Goal: Information Seeking & Learning: Check status

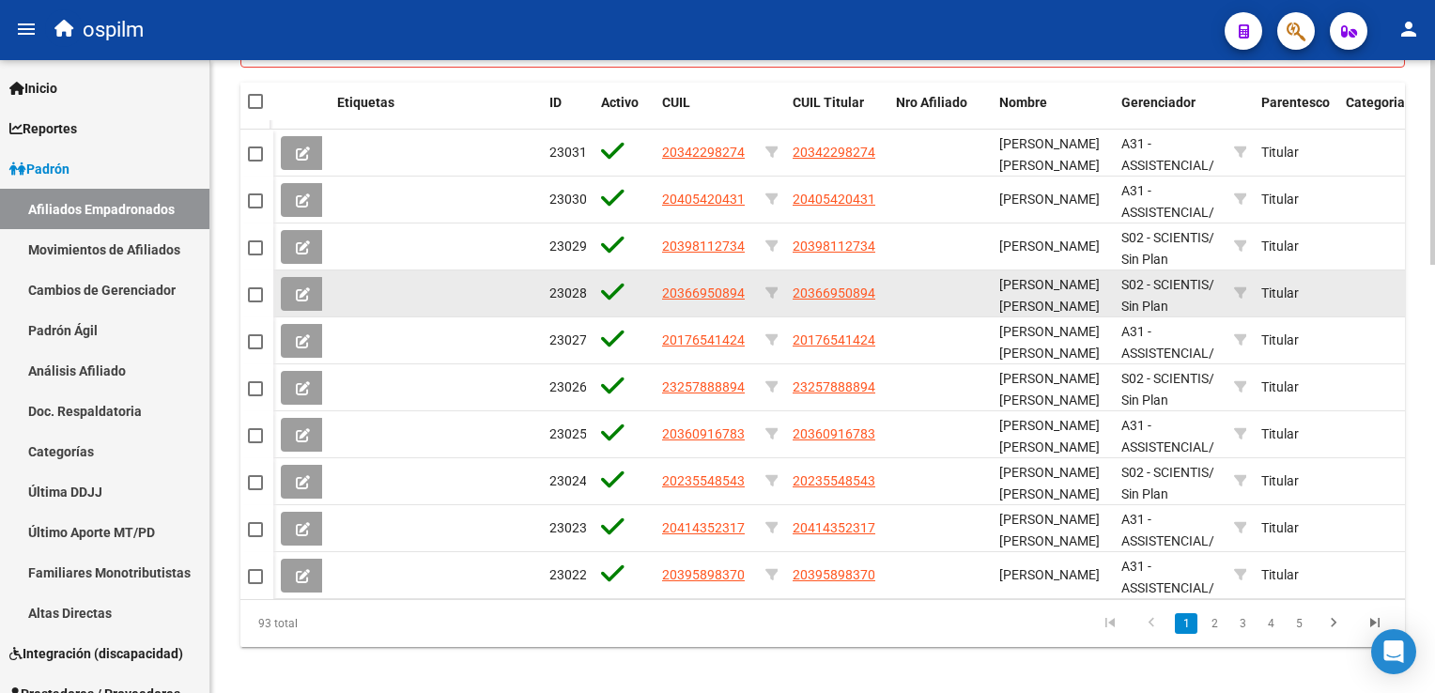
scroll to position [424, 0]
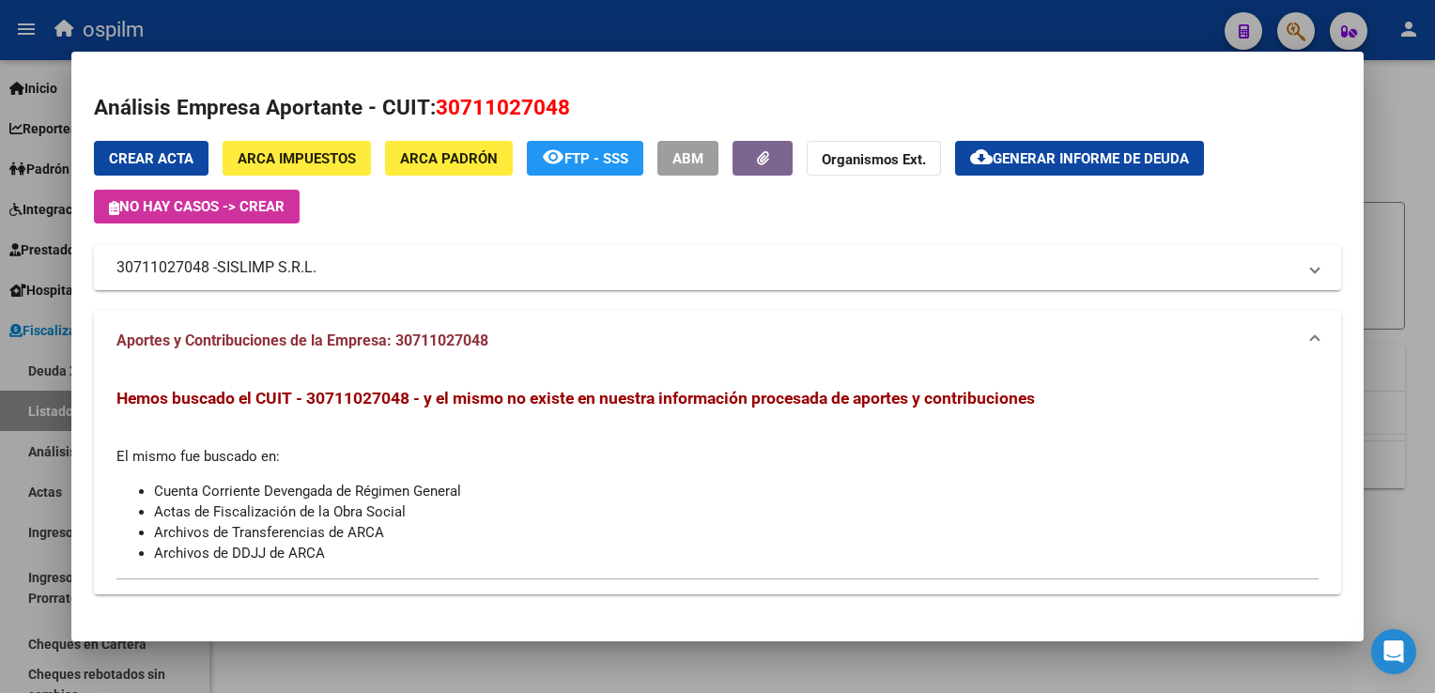
scroll to position [285, 0]
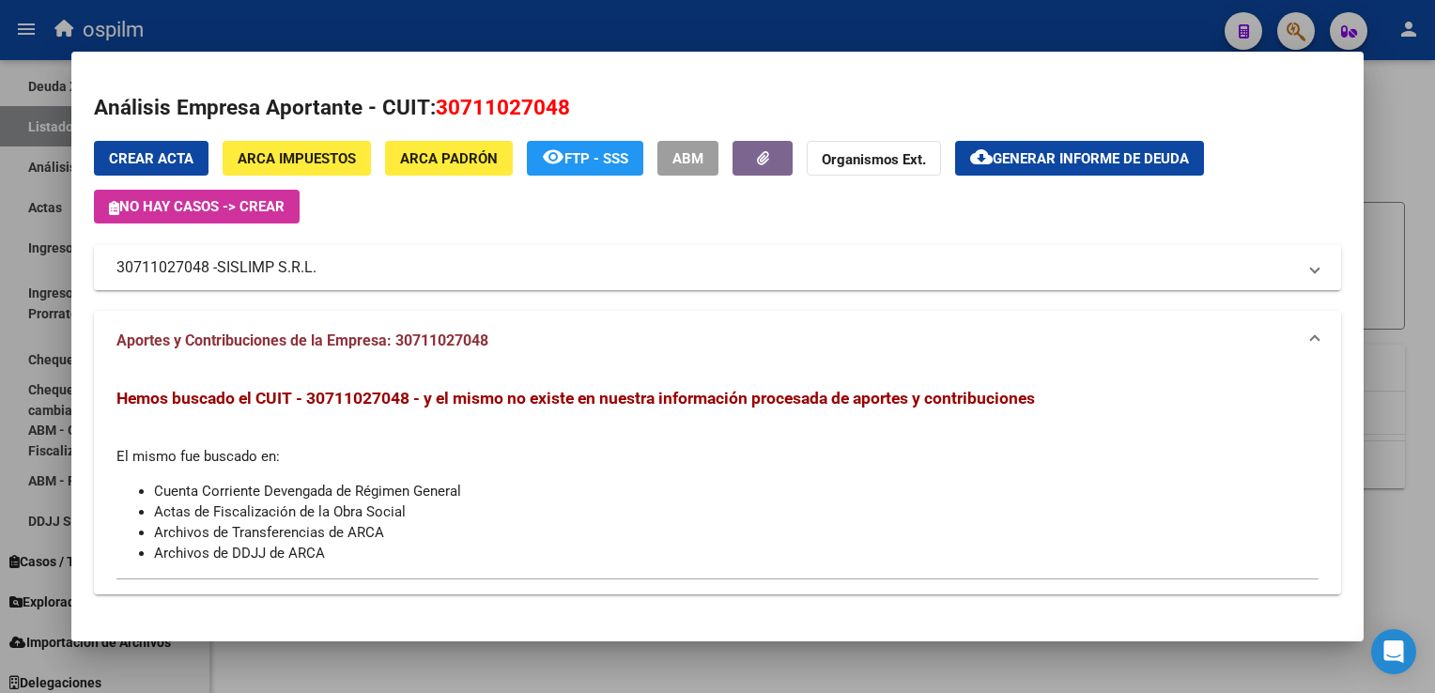
click at [242, 272] on span "SISLIMP S.R.L." at bounding box center [267, 267] width 100 height 23
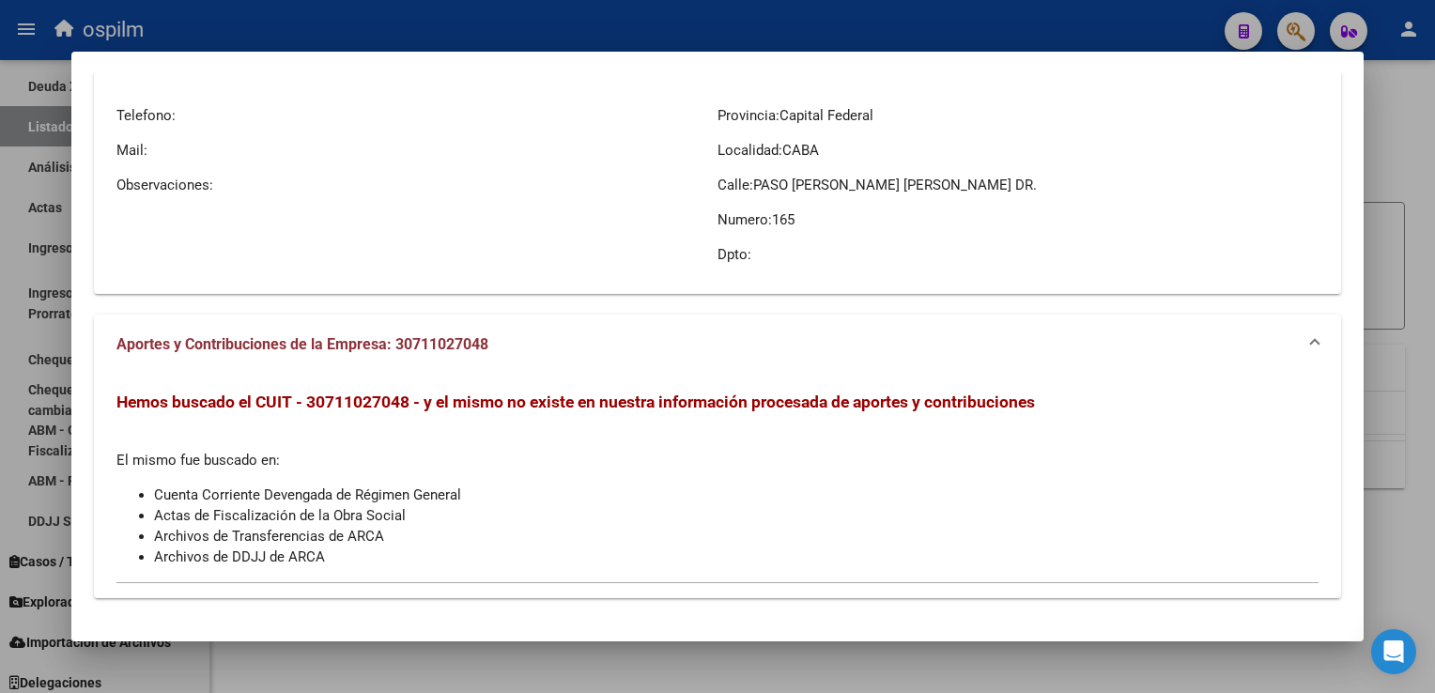
scroll to position [0, 0]
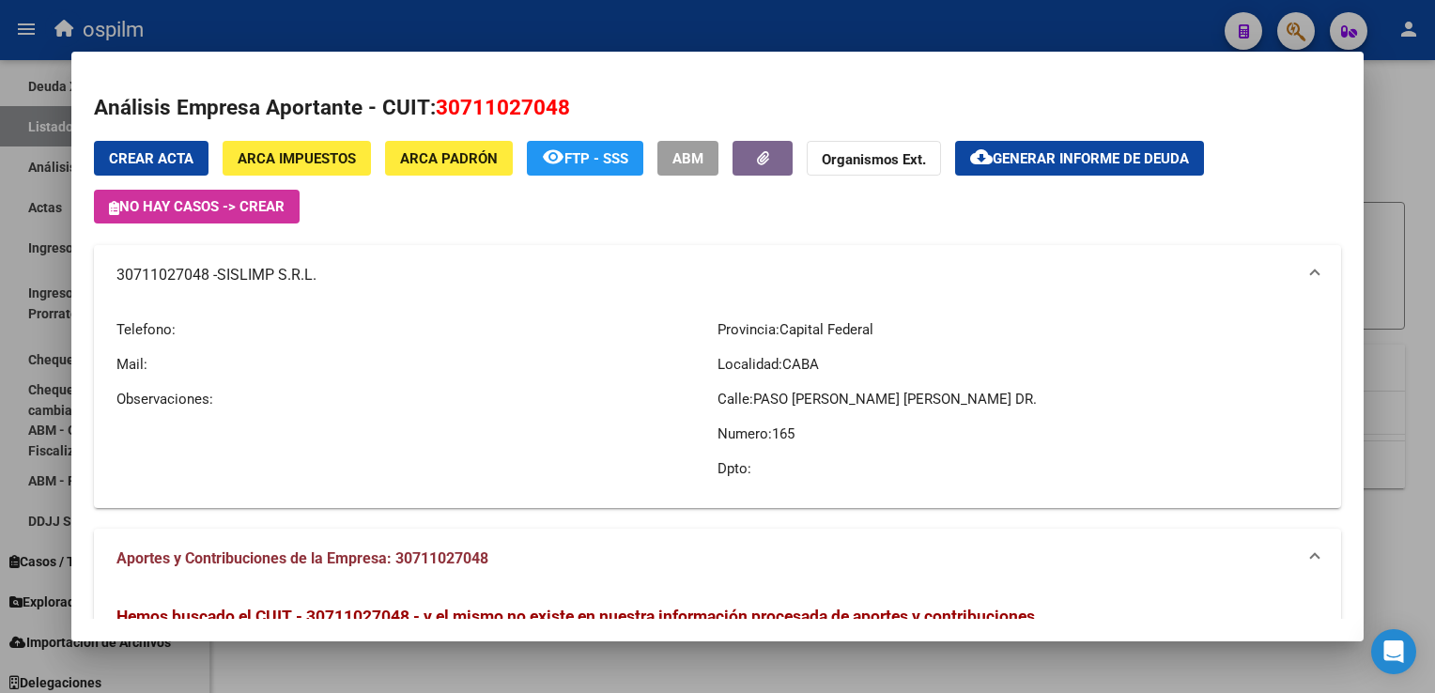
click at [1402, 126] on div at bounding box center [717, 346] width 1435 height 693
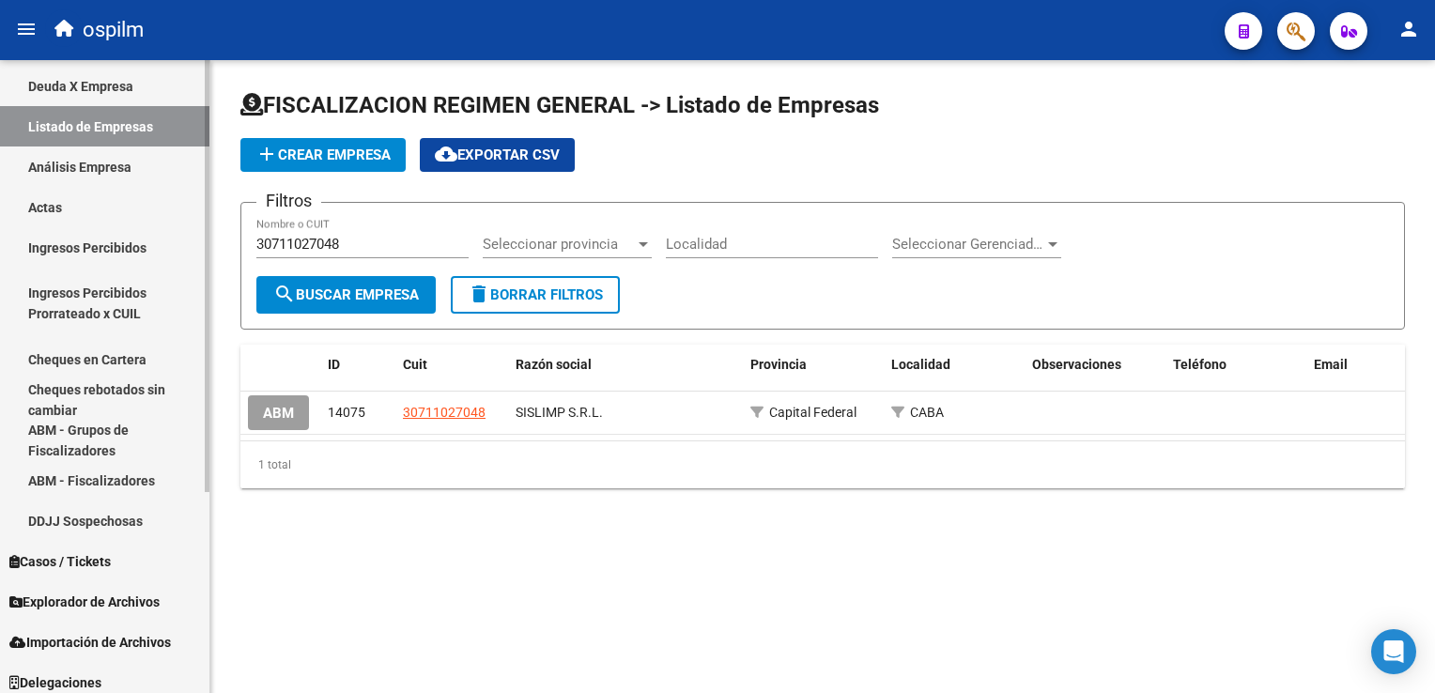
drag, startPoint x: 350, startPoint y: 245, endPoint x: 38, endPoint y: 285, distance: 315.3
click at [38, 285] on mat-sidenav-container "Firma Express Inicio Calendario SSS Instructivos Contacto OS Reportes Ingresos …" at bounding box center [717, 376] width 1435 height 633
type input "30559697857"
click at [315, 287] on span "search Buscar Empresa" at bounding box center [346, 295] width 146 height 17
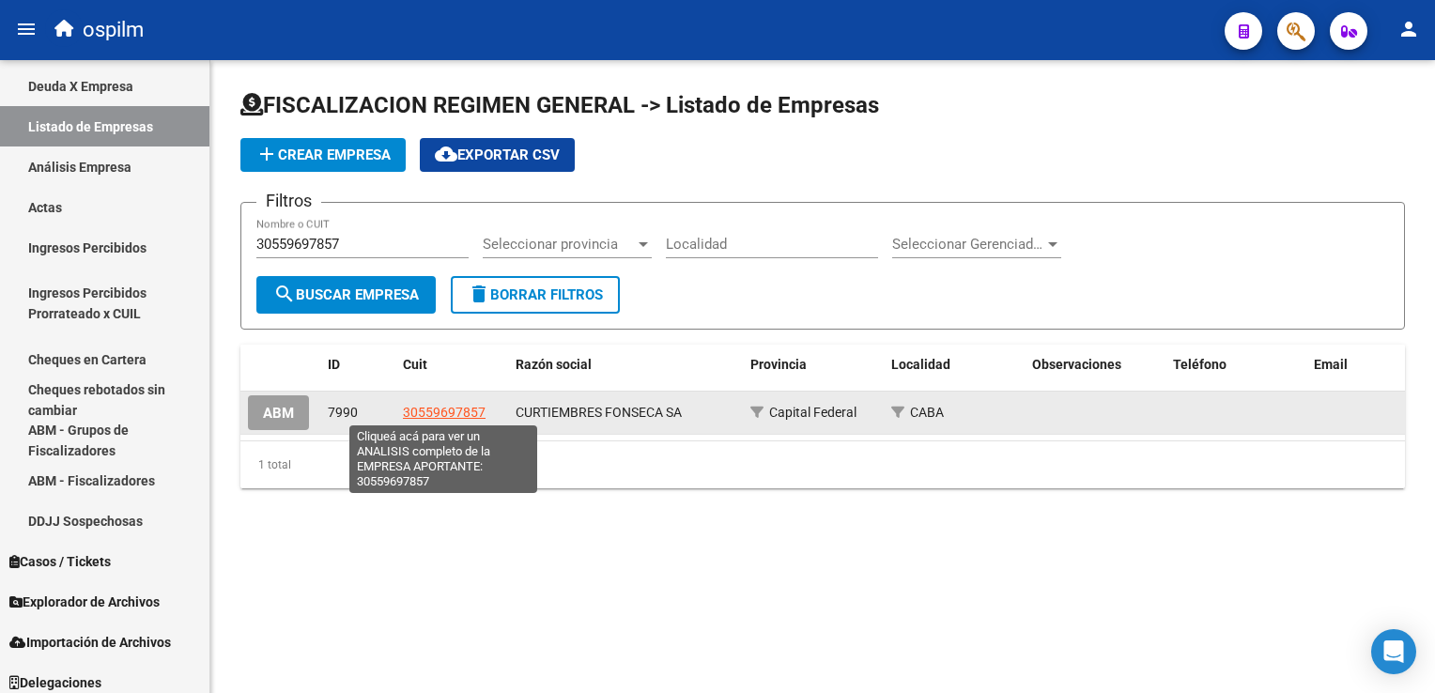
click at [416, 413] on span "30559697857" at bounding box center [444, 412] width 83 height 15
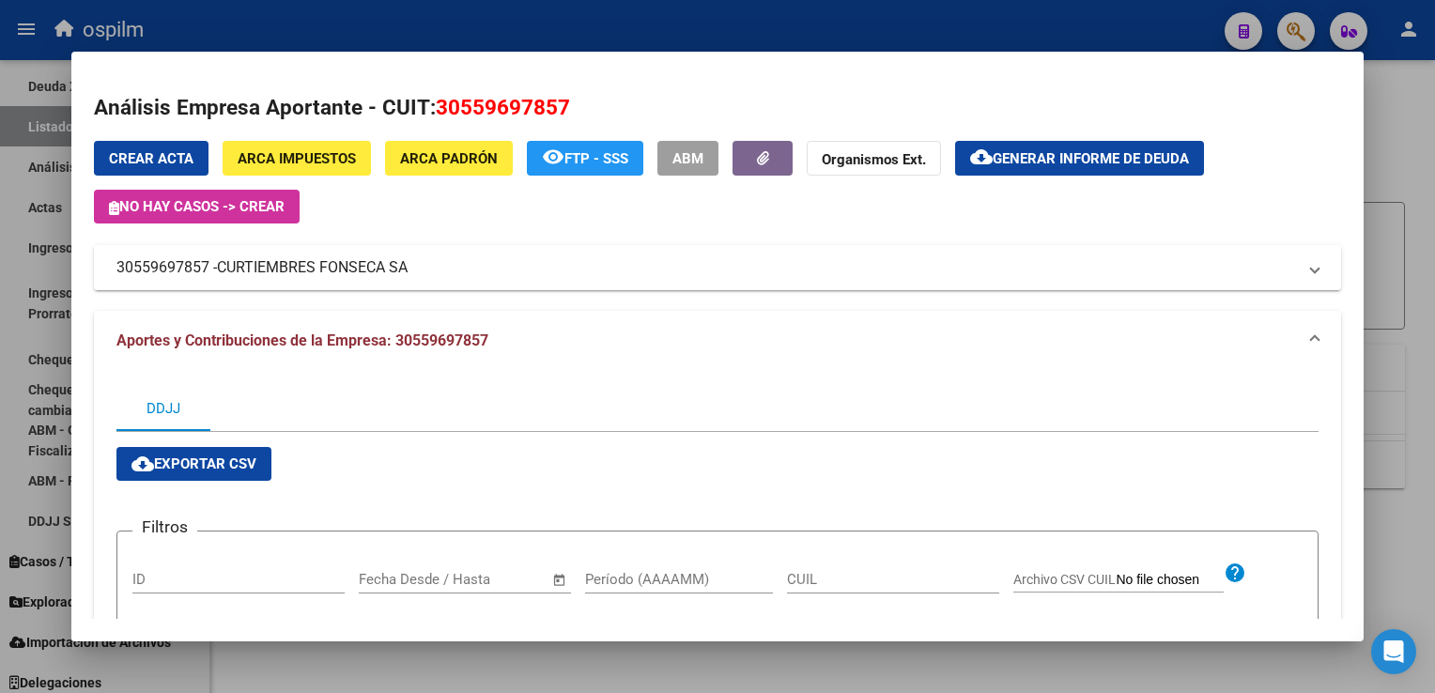
click at [377, 256] on mat-expansion-panel-header "30559697857 - CURTIEMBRES FONSECA SA" at bounding box center [717, 267] width 1247 height 45
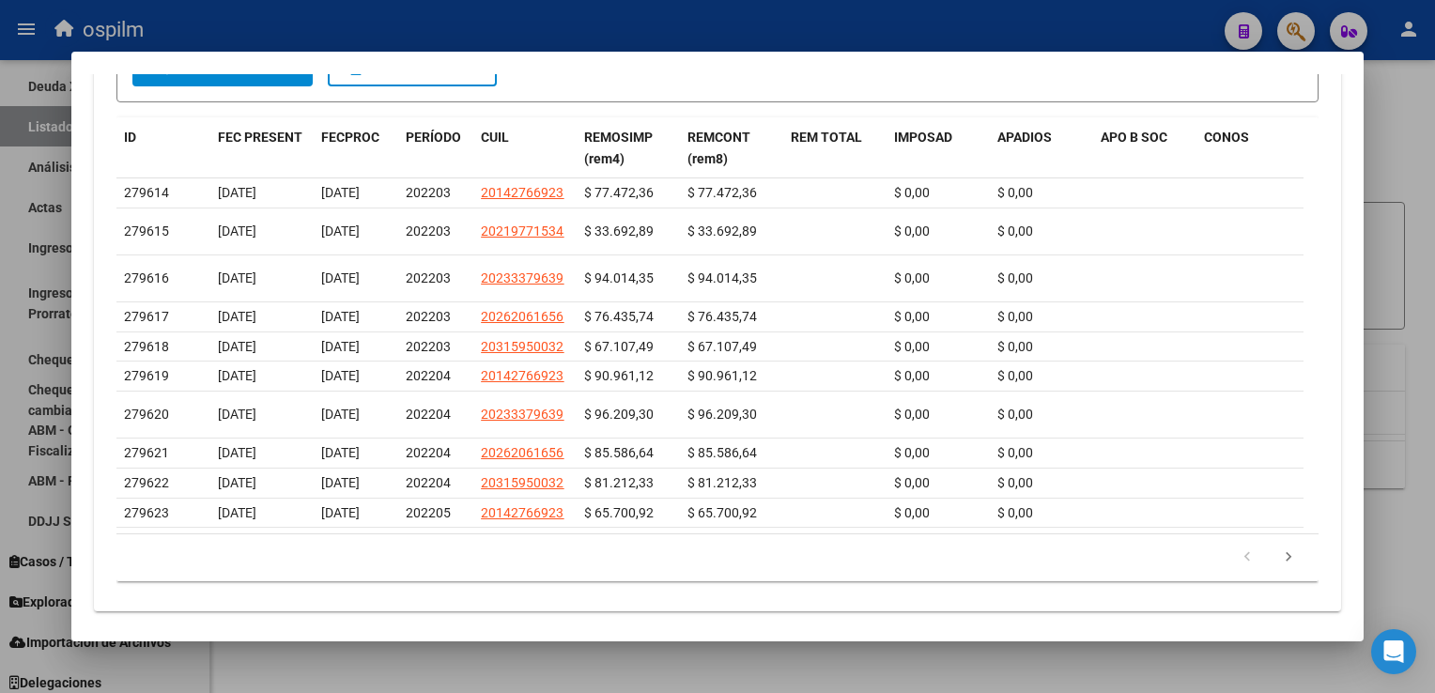
scroll to position [888, 0]
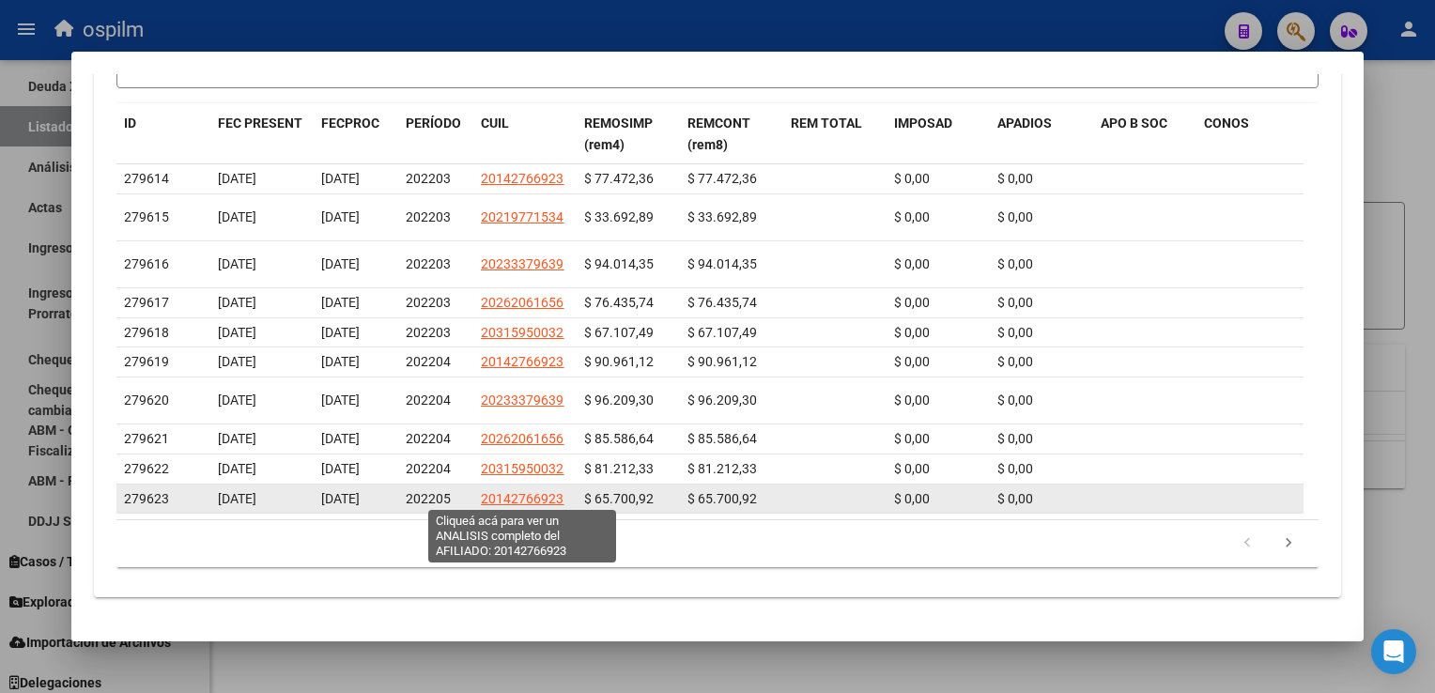
click at [511, 502] on span "20142766923" at bounding box center [522, 498] width 83 height 15
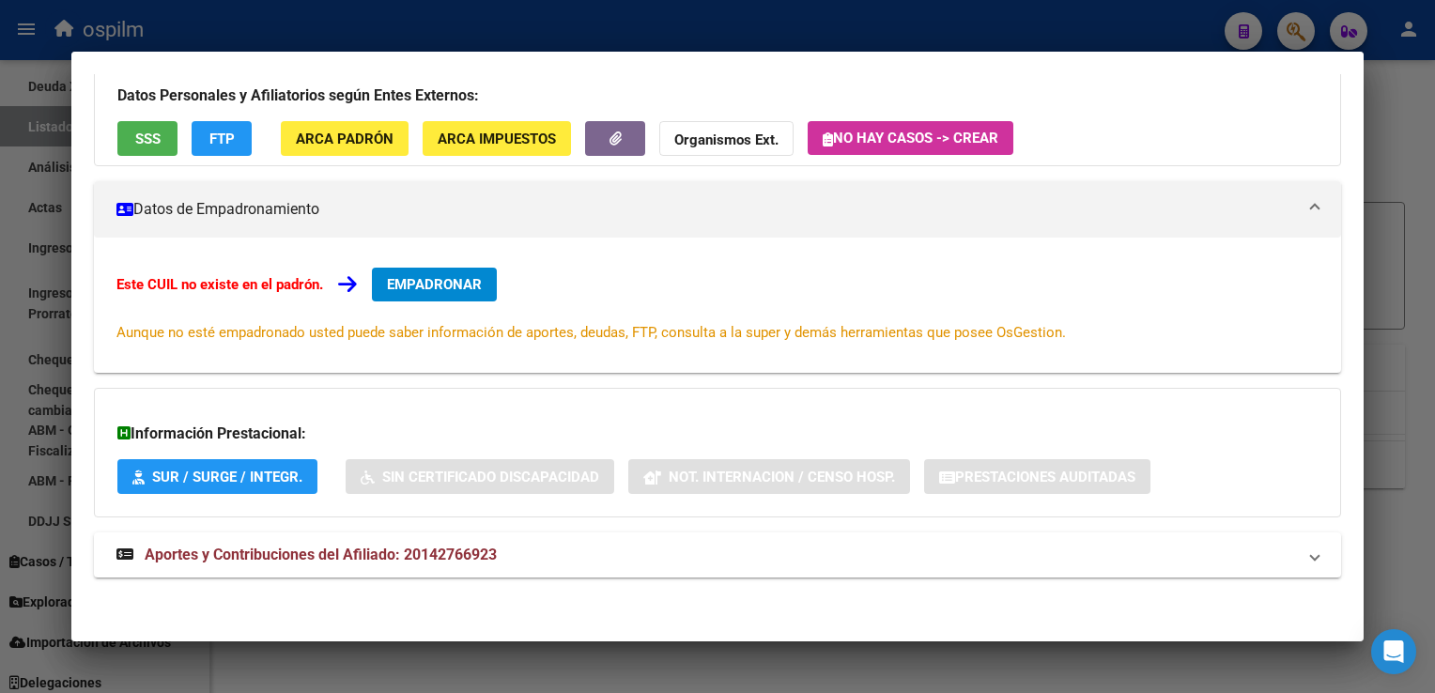
scroll to position [0, 0]
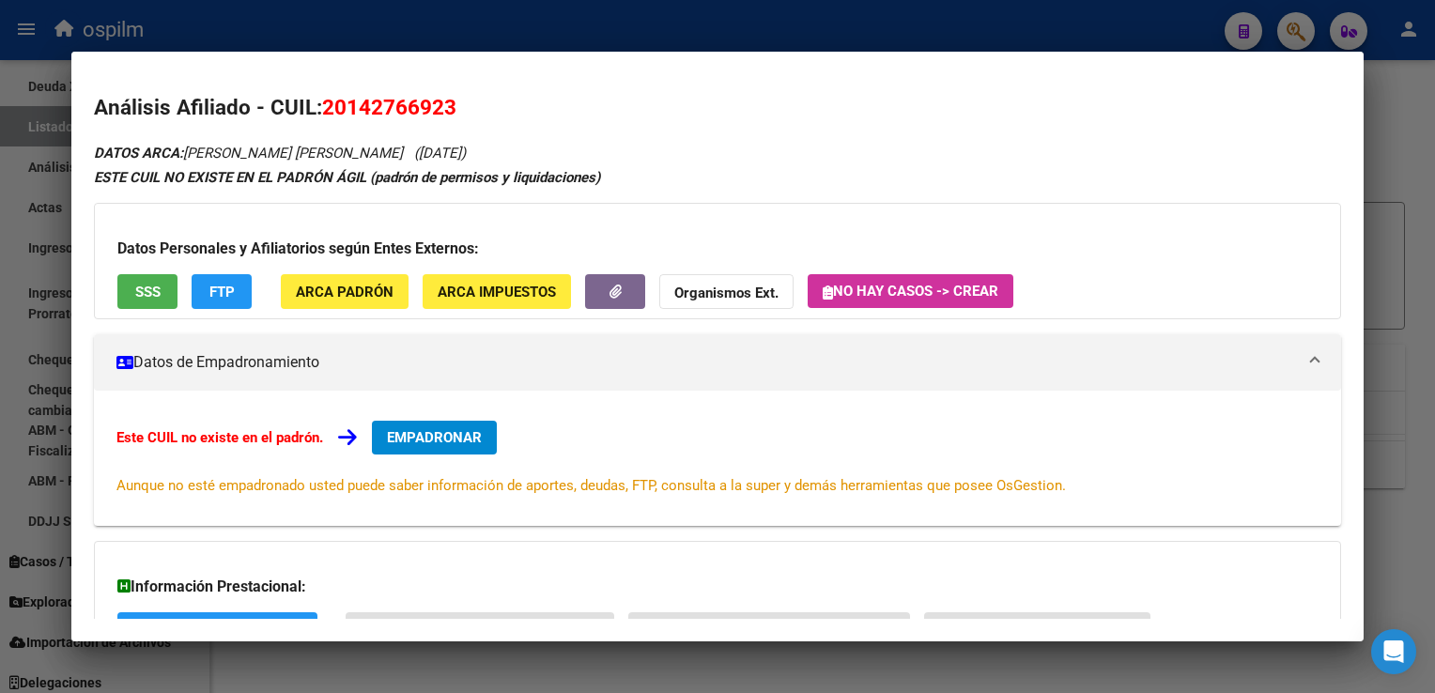
click at [662, 13] on div at bounding box center [717, 346] width 1435 height 693
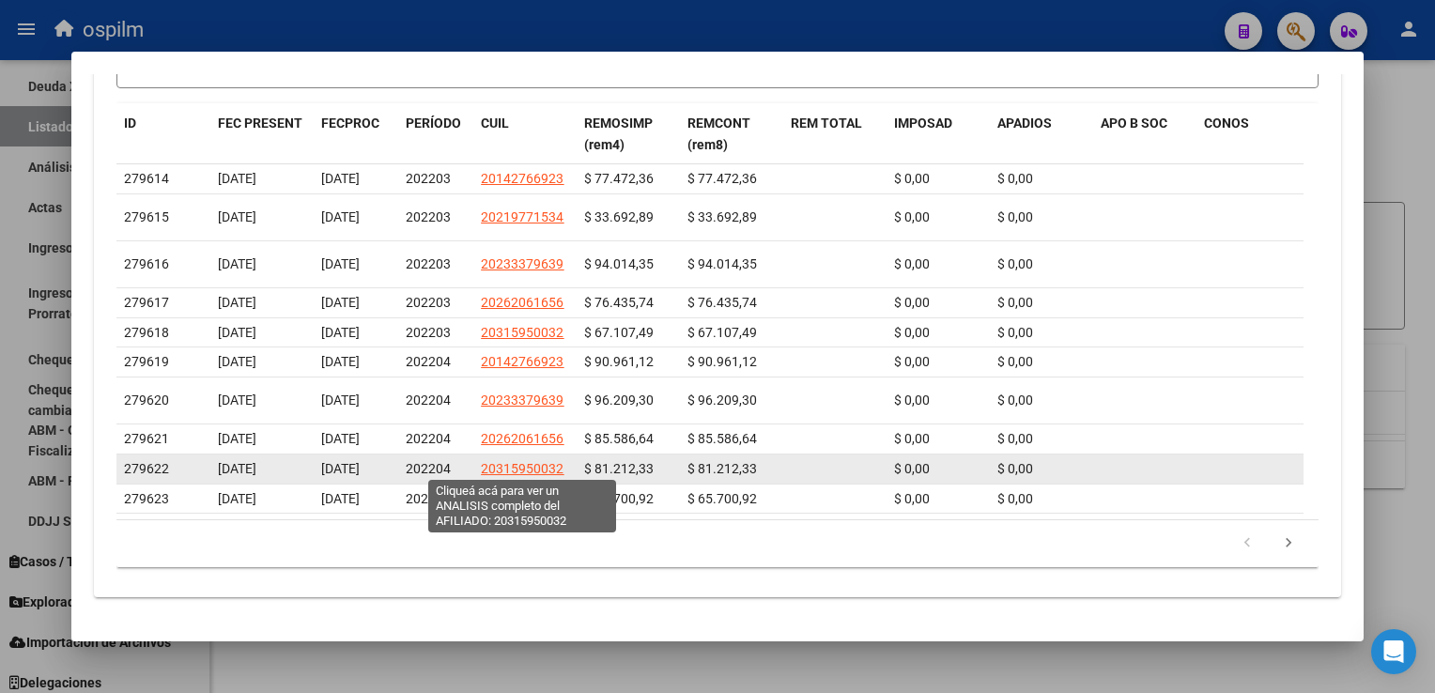
click at [507, 461] on span "20315950032" at bounding box center [522, 468] width 83 height 15
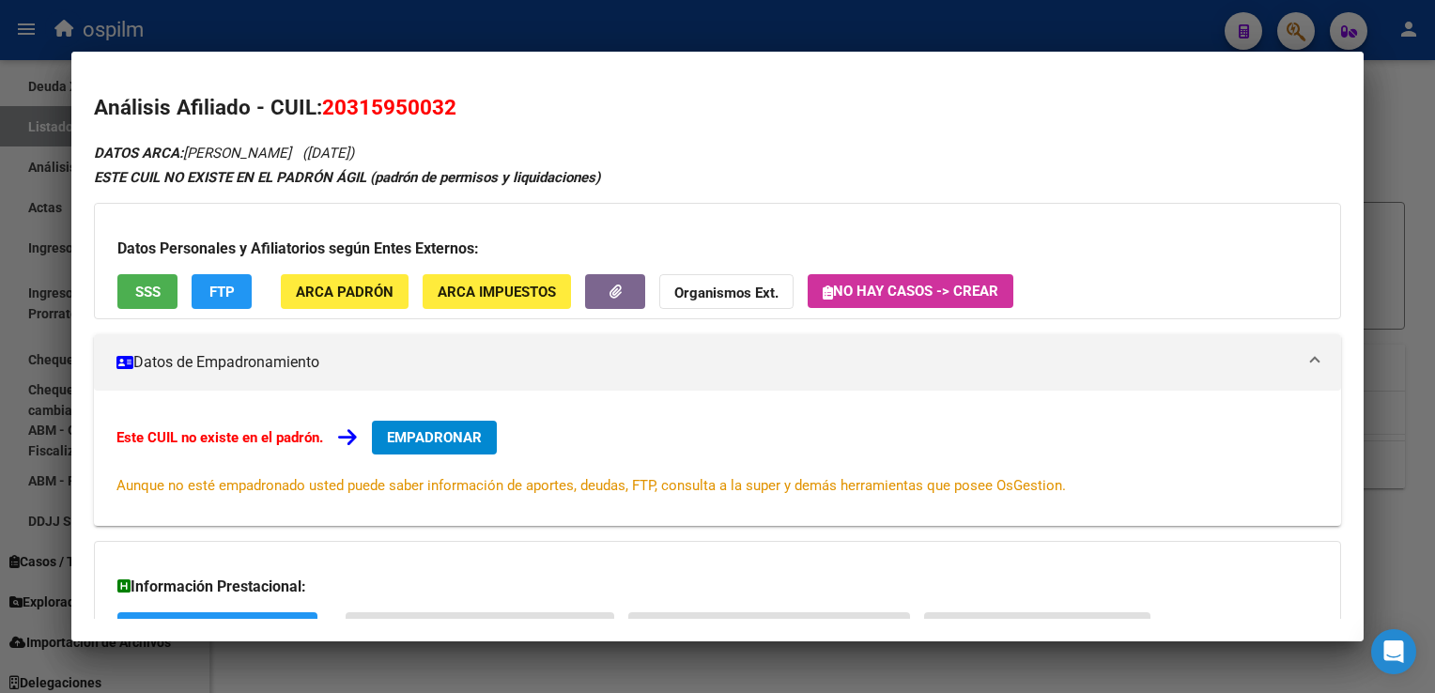
click at [700, 2] on div at bounding box center [717, 346] width 1435 height 693
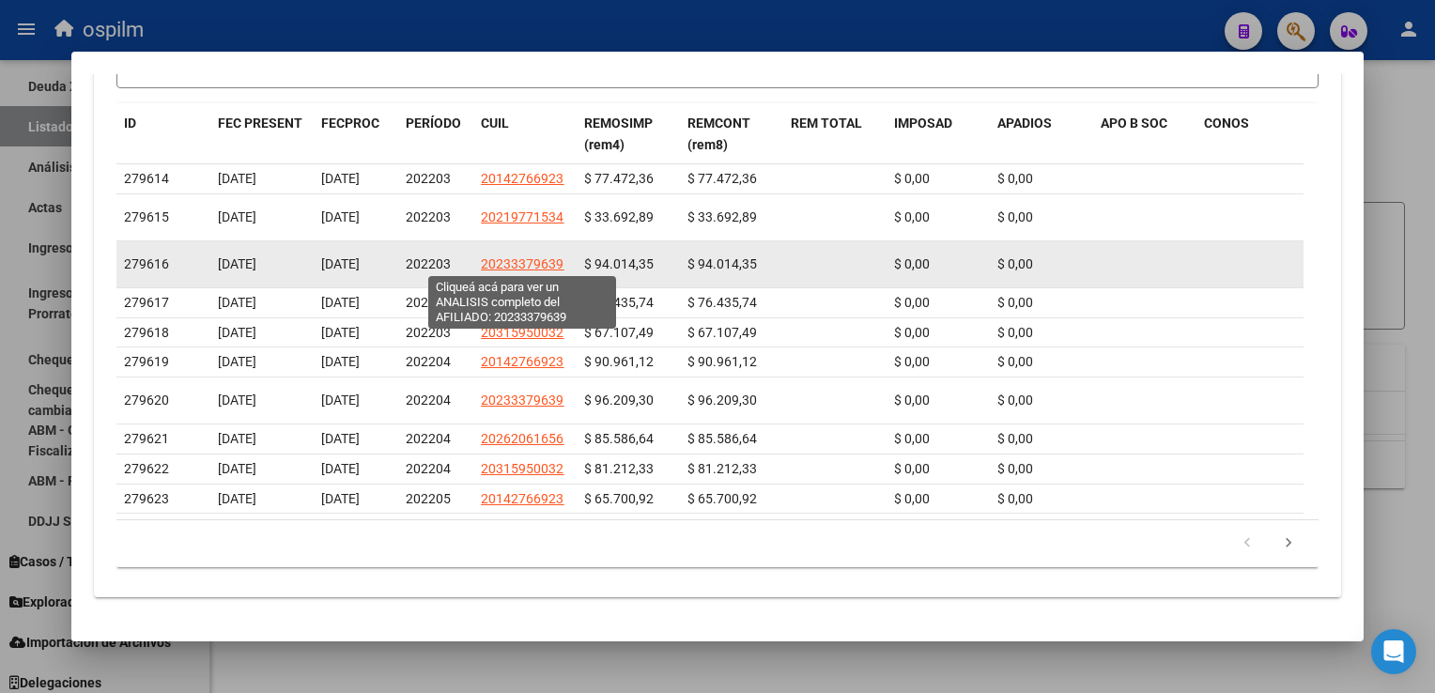
click at [507, 267] on span "20233379639" at bounding box center [522, 263] width 83 height 15
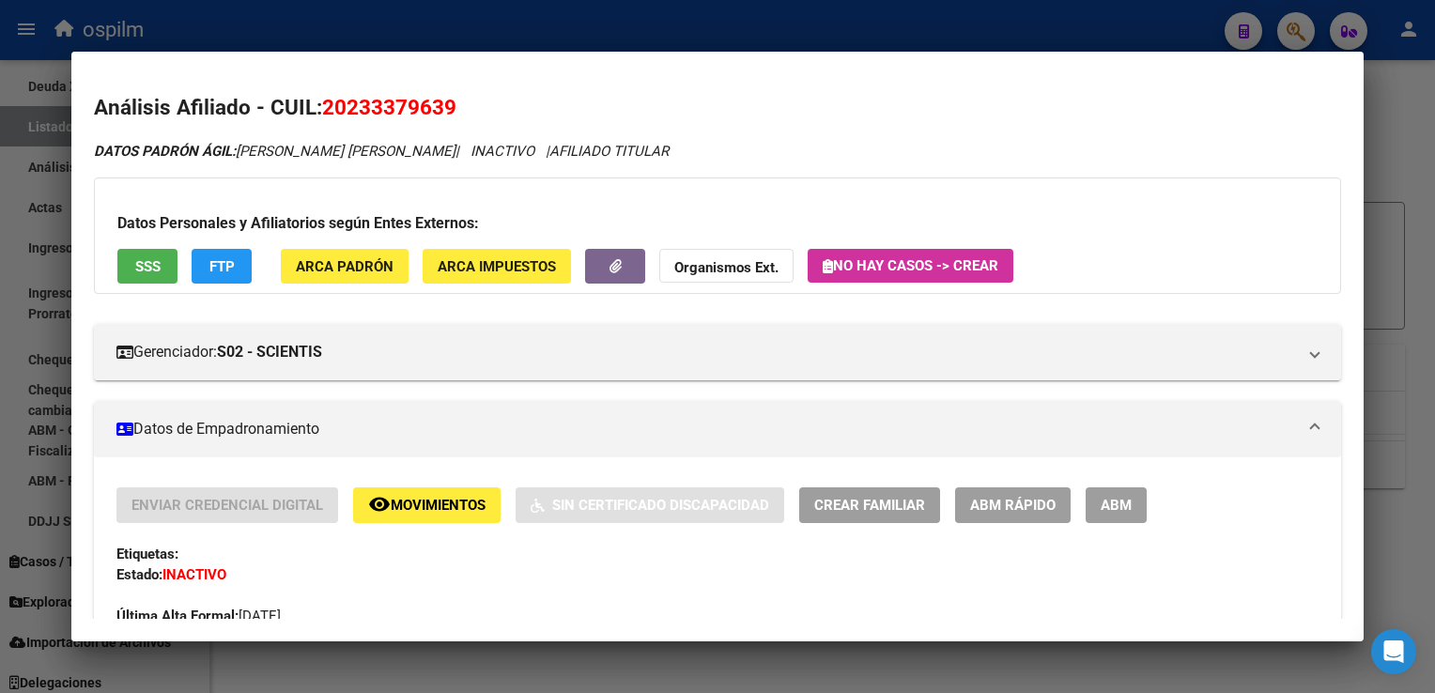
click at [654, 23] on div at bounding box center [717, 346] width 1435 height 693
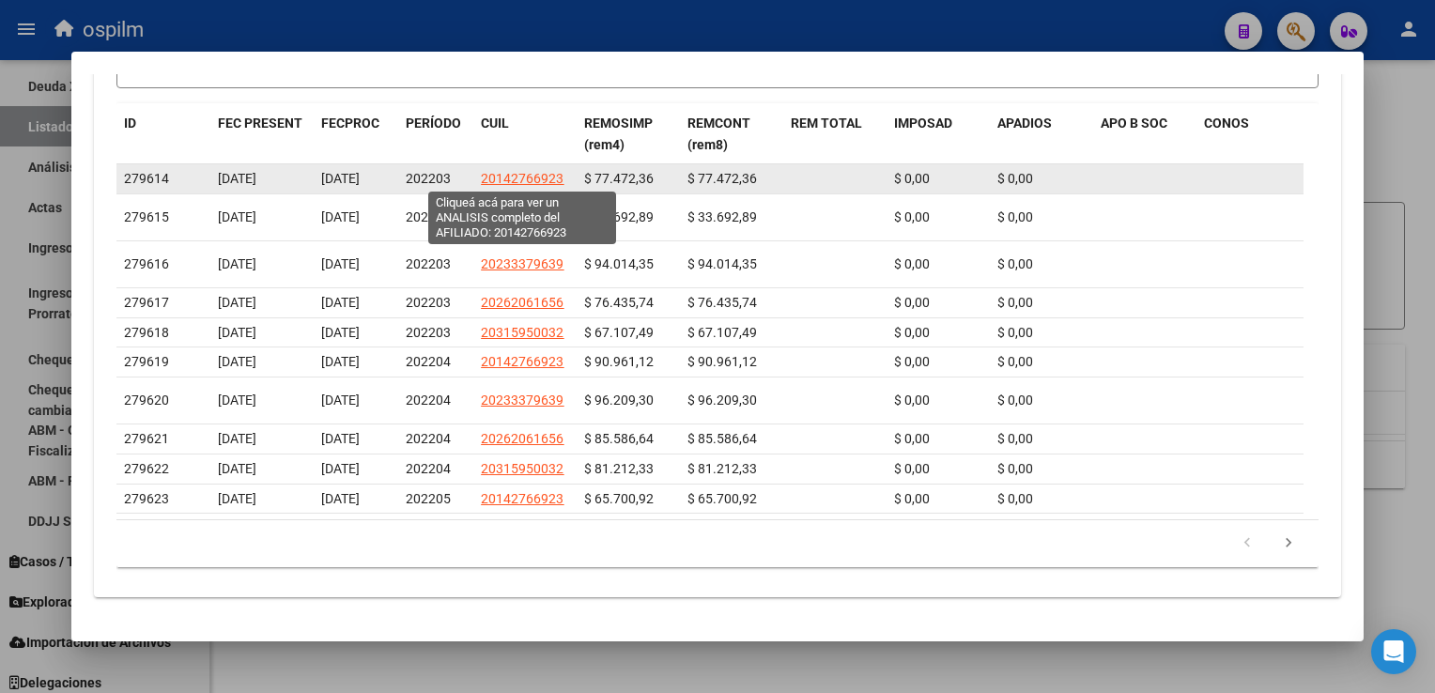
click at [511, 178] on span "20142766923" at bounding box center [522, 178] width 83 height 15
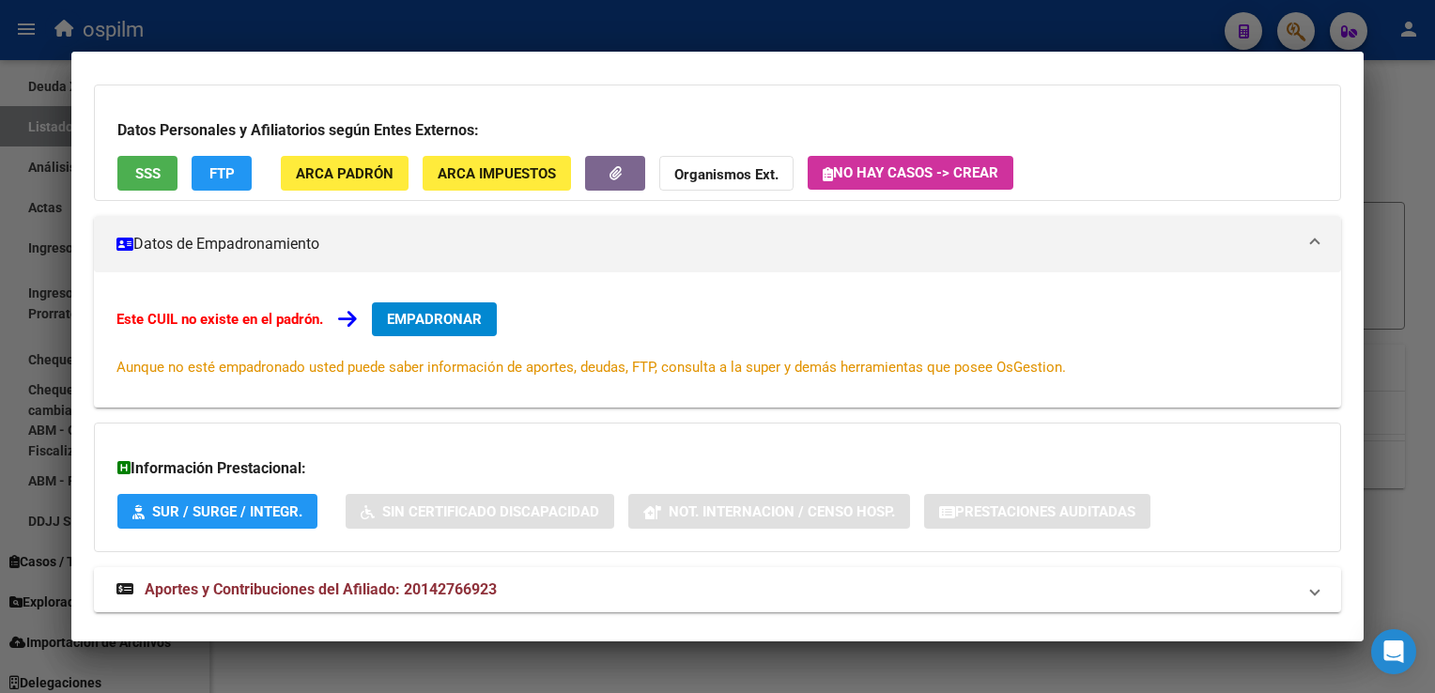
scroll to position [153, 0]
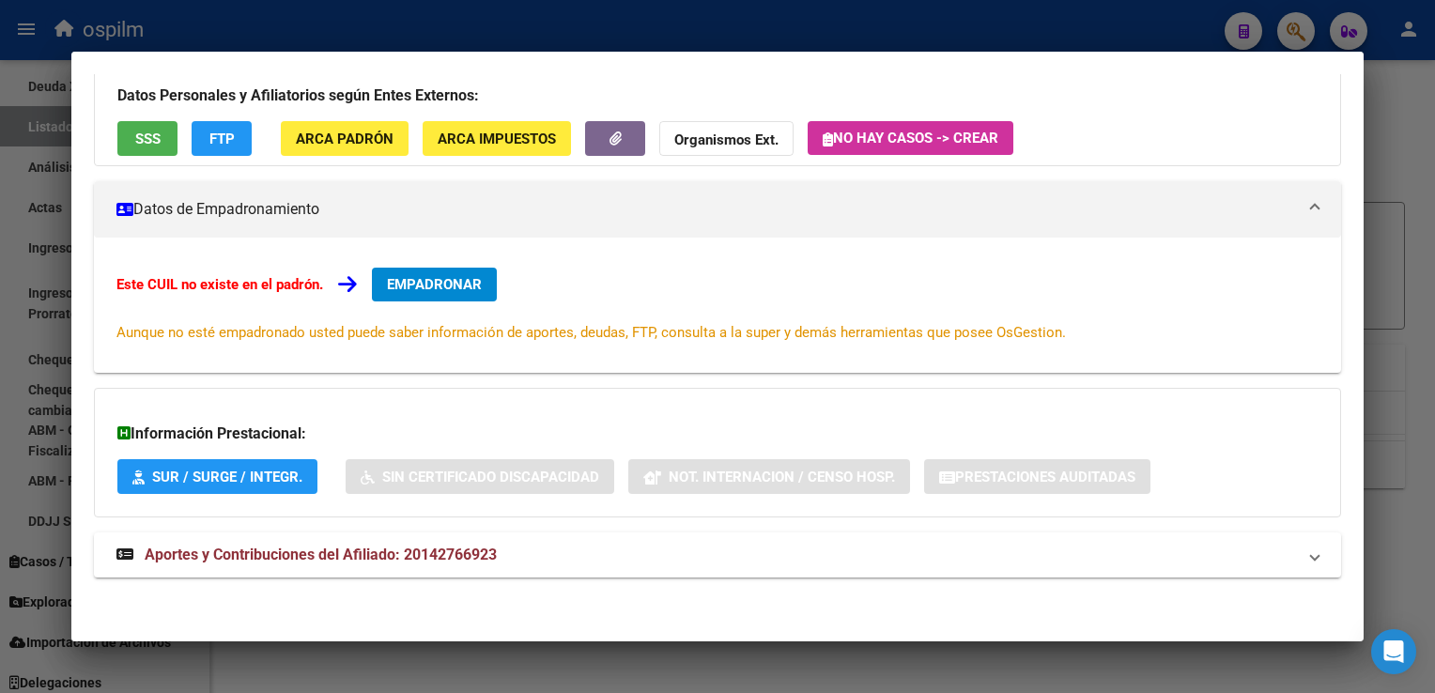
click at [1387, 144] on div at bounding box center [717, 346] width 1435 height 693
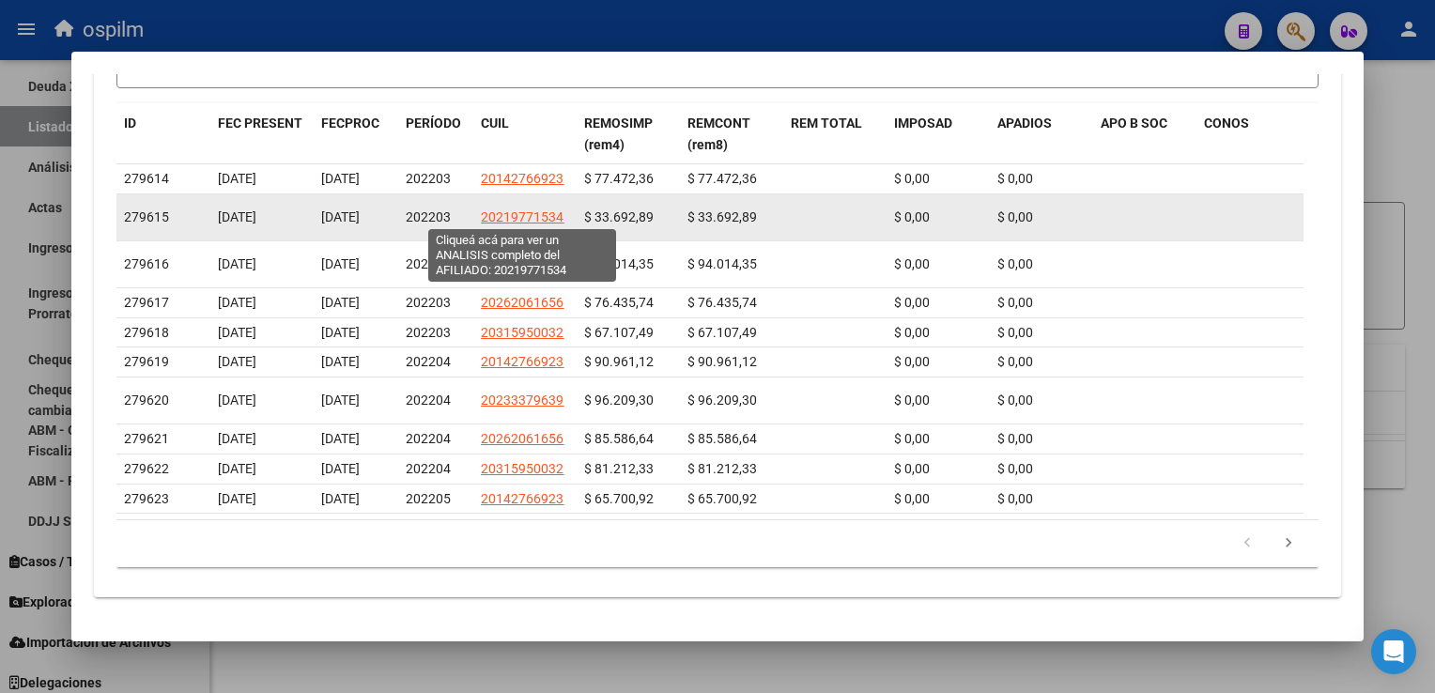
click at [502, 214] on span "20219771534" at bounding box center [522, 216] width 83 height 15
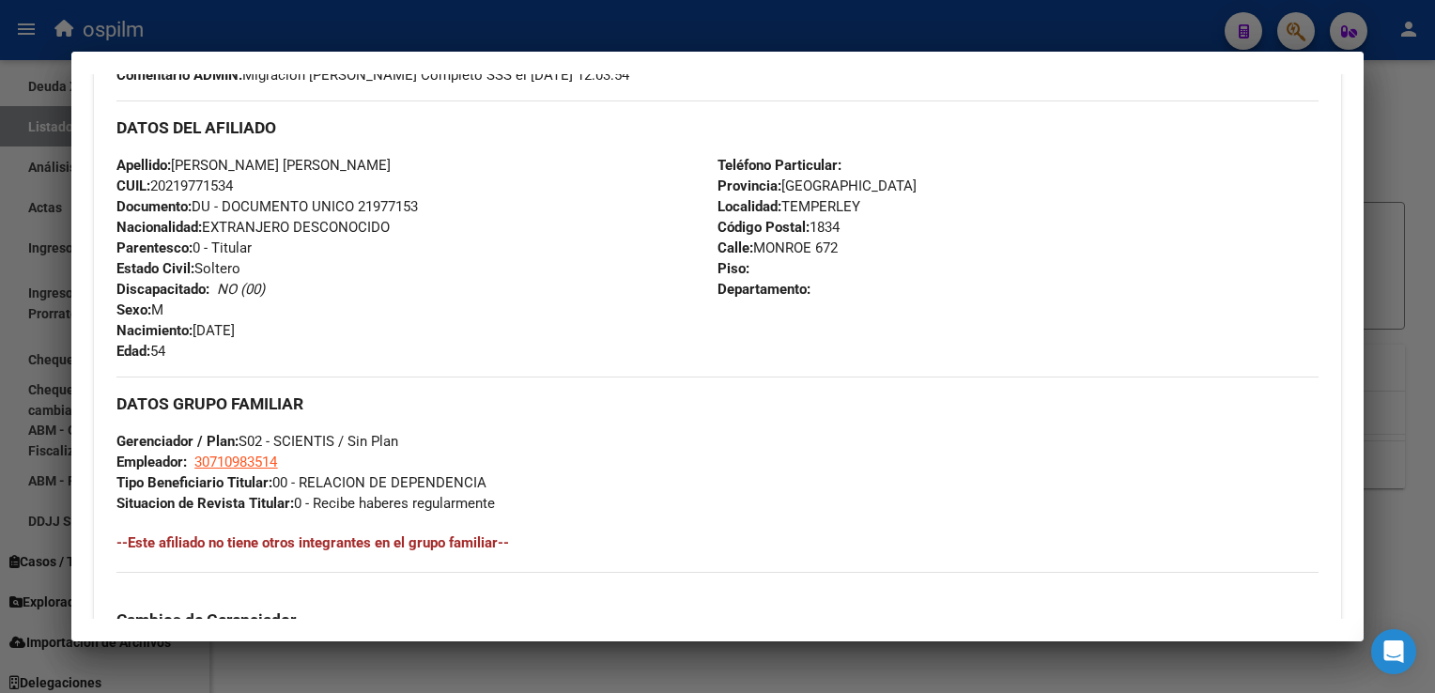
scroll to position [566, 0]
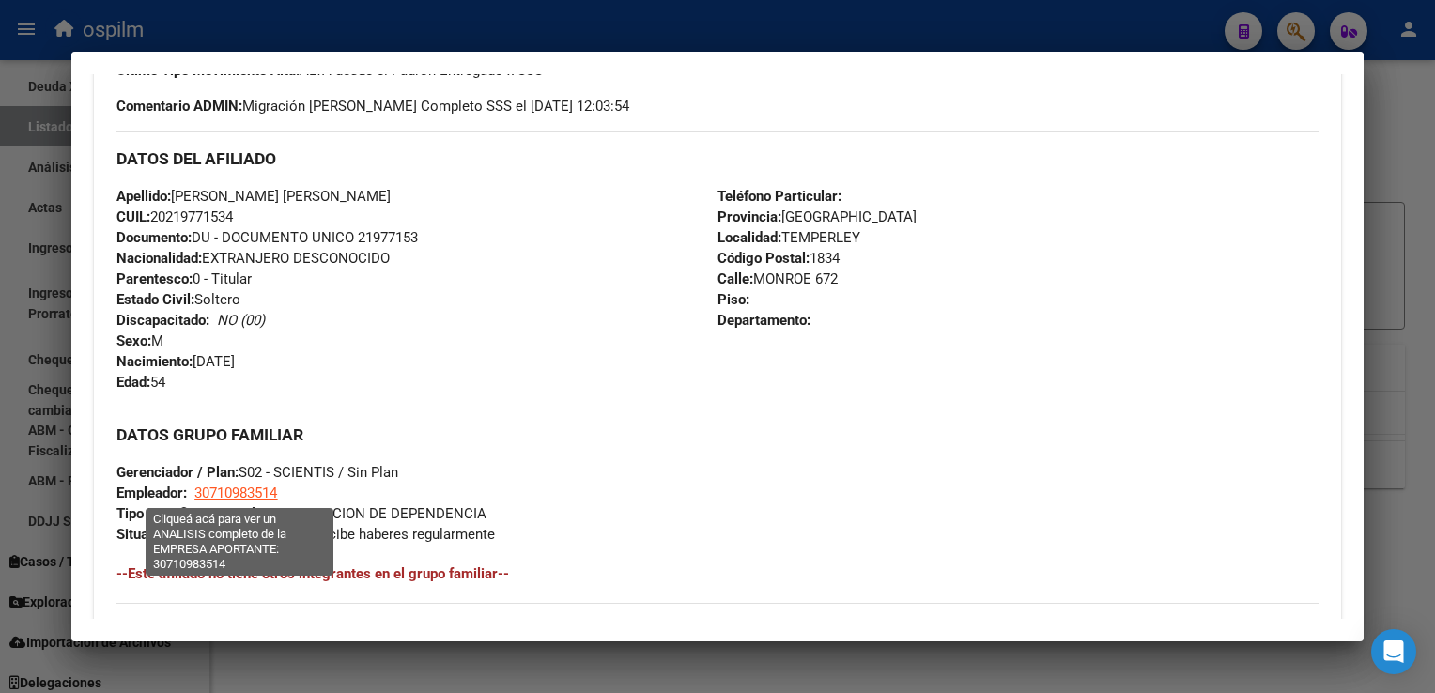
click at [267, 490] on span "30710983514" at bounding box center [235, 493] width 83 height 17
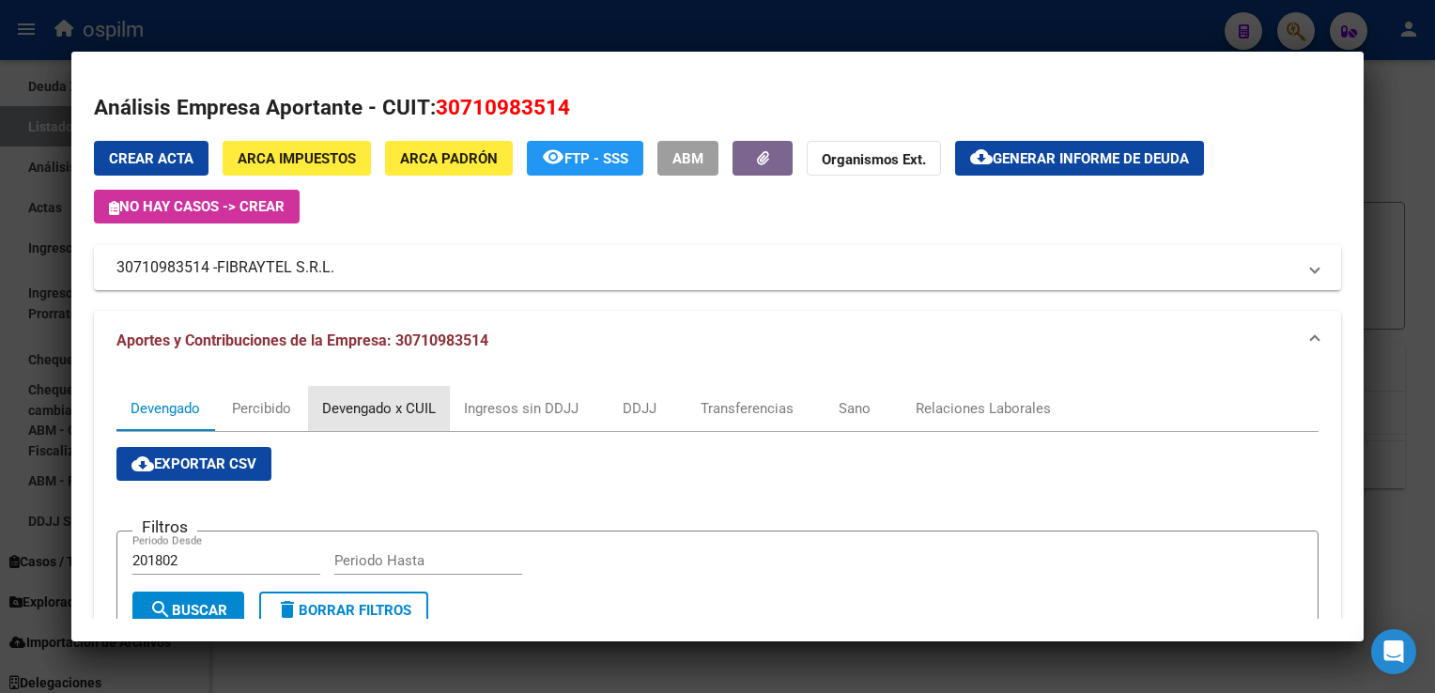
click at [398, 415] on div "Devengado x CUIL" at bounding box center [379, 408] width 114 height 21
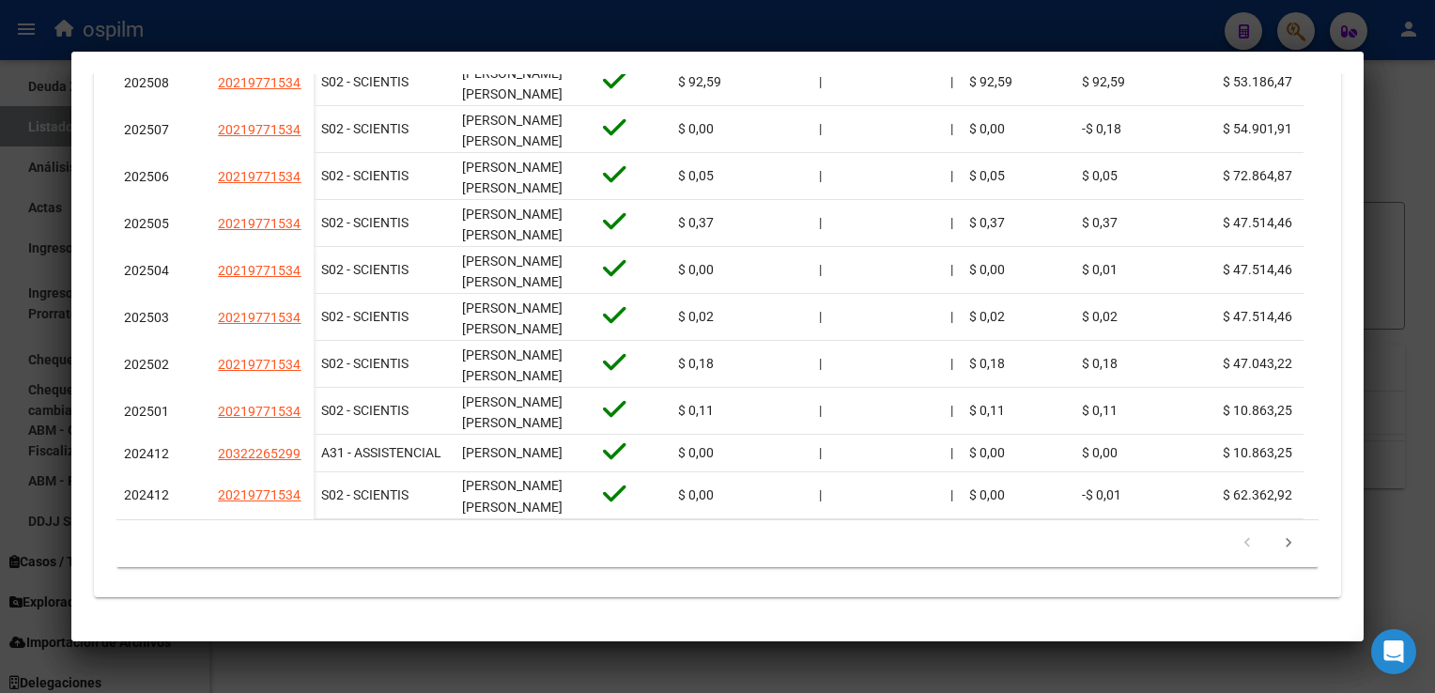
scroll to position [715, 0]
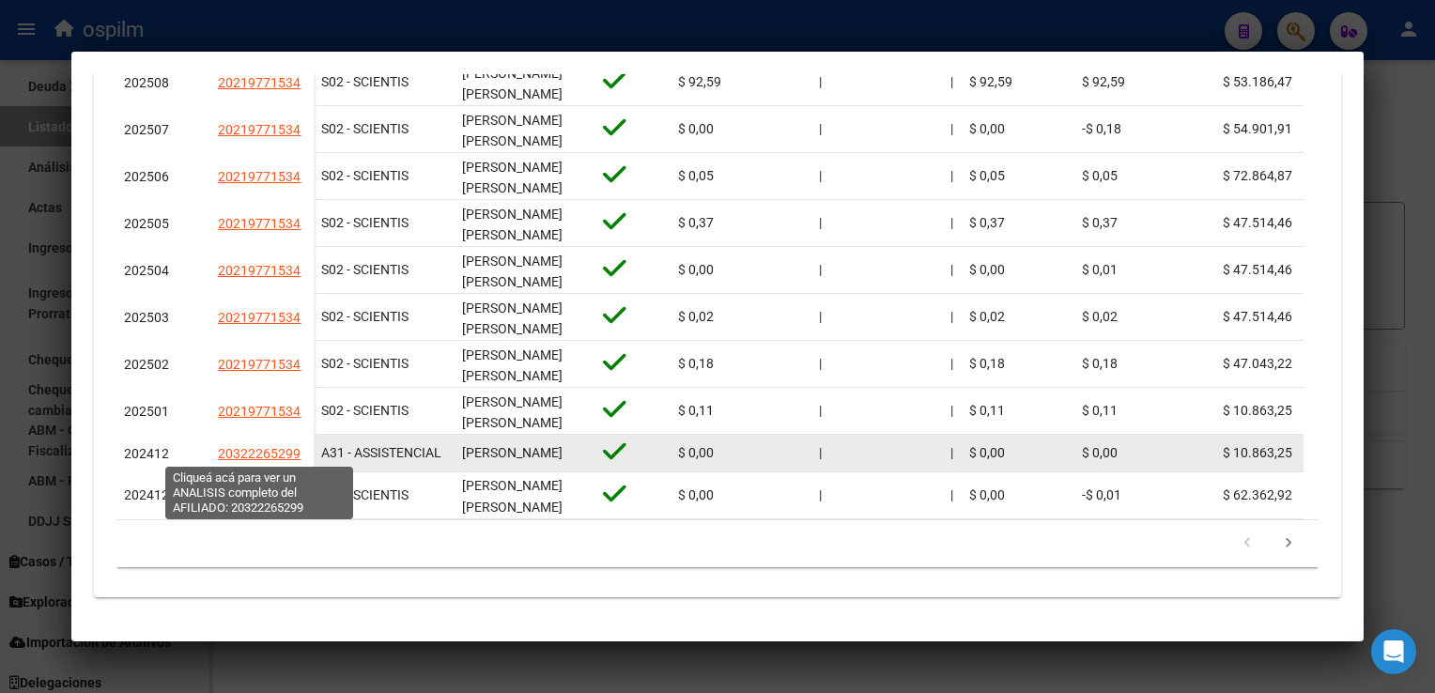
click at [276, 457] on span "20322265299" at bounding box center [259, 453] width 83 height 15
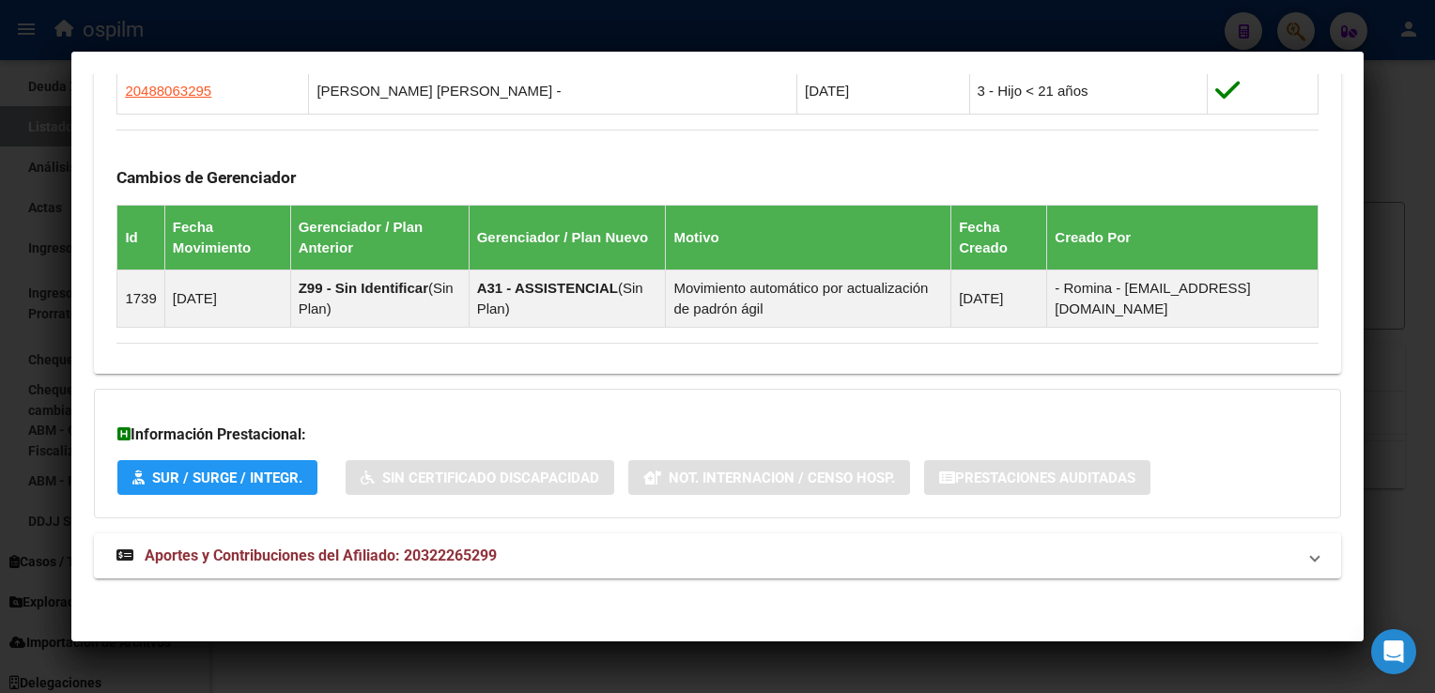
scroll to position [0, 0]
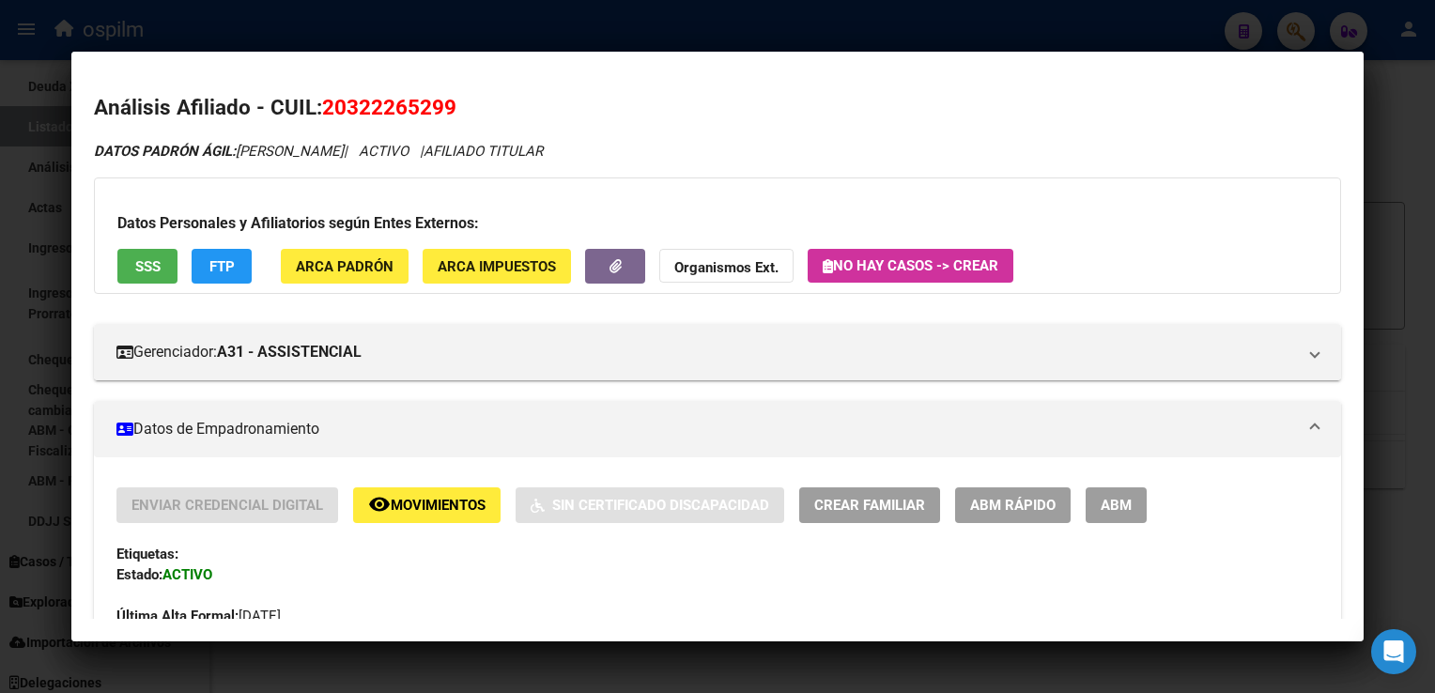
drag, startPoint x: 465, startPoint y: 115, endPoint x: 323, endPoint y: 111, distance: 141.9
click at [323, 111] on h2 "Análisis Afiliado - CUIL: 20322265299" at bounding box center [717, 108] width 1247 height 32
click at [827, 16] on div at bounding box center [717, 346] width 1435 height 693
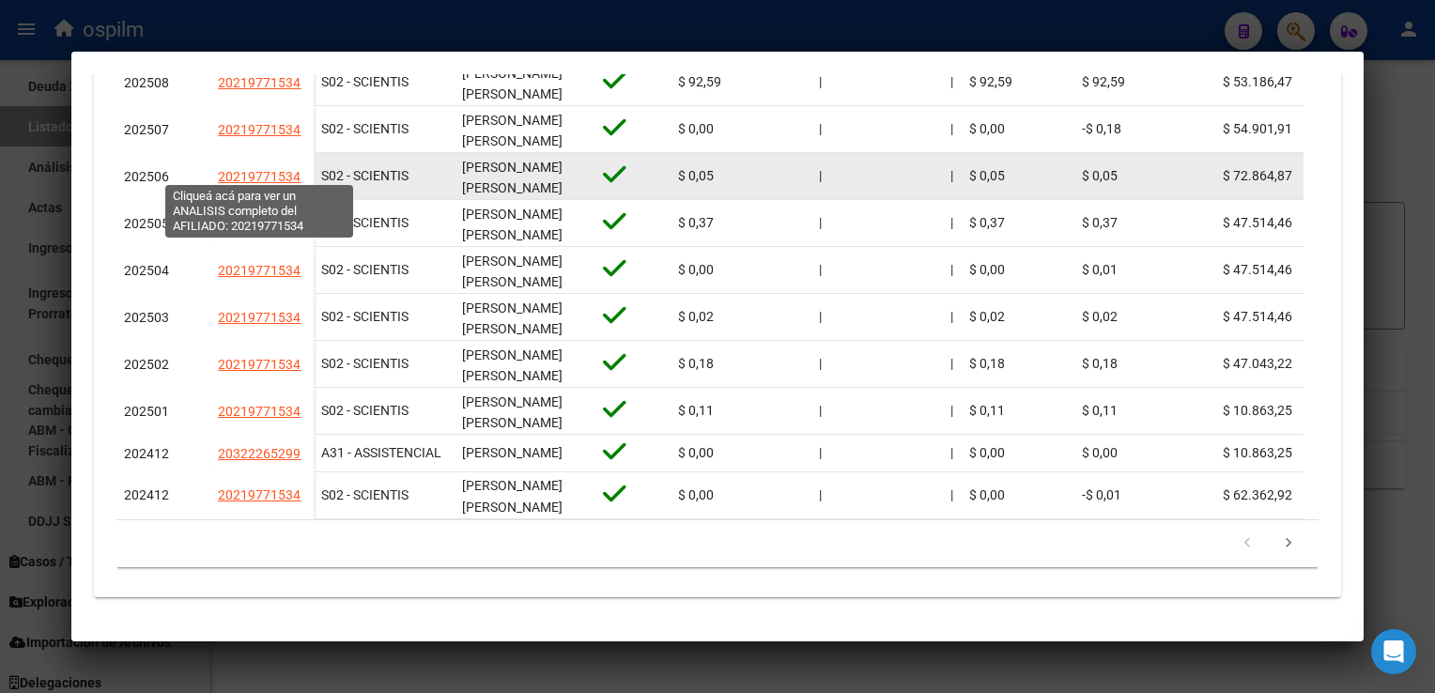
click at [274, 173] on span "20219771534" at bounding box center [259, 176] width 83 height 15
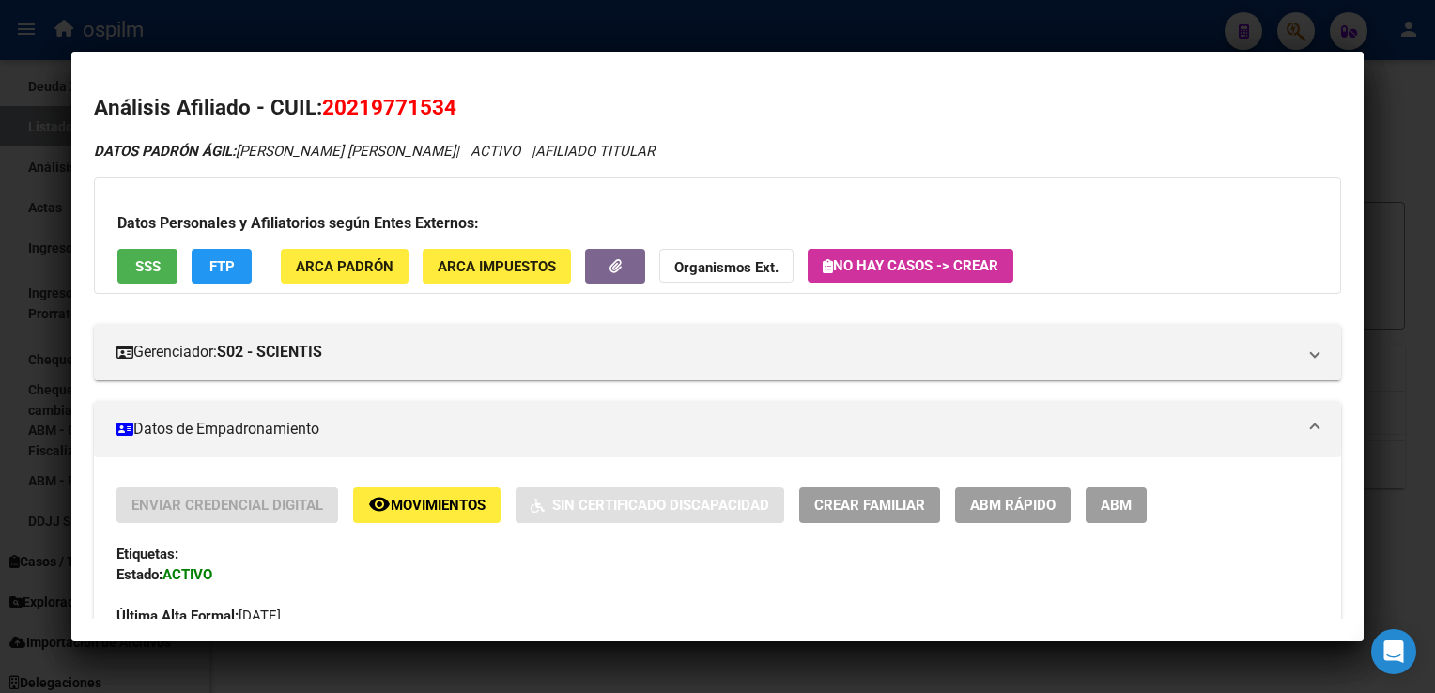
drag, startPoint x: 481, startPoint y: 108, endPoint x: 319, endPoint y: 118, distance: 161.9
click at [319, 118] on h2 "Análisis Afiliado - CUIL: 20219771534" at bounding box center [717, 108] width 1247 height 32
copy h2 "20219771534"
click at [171, 256] on button "SSS" at bounding box center [147, 266] width 60 height 35
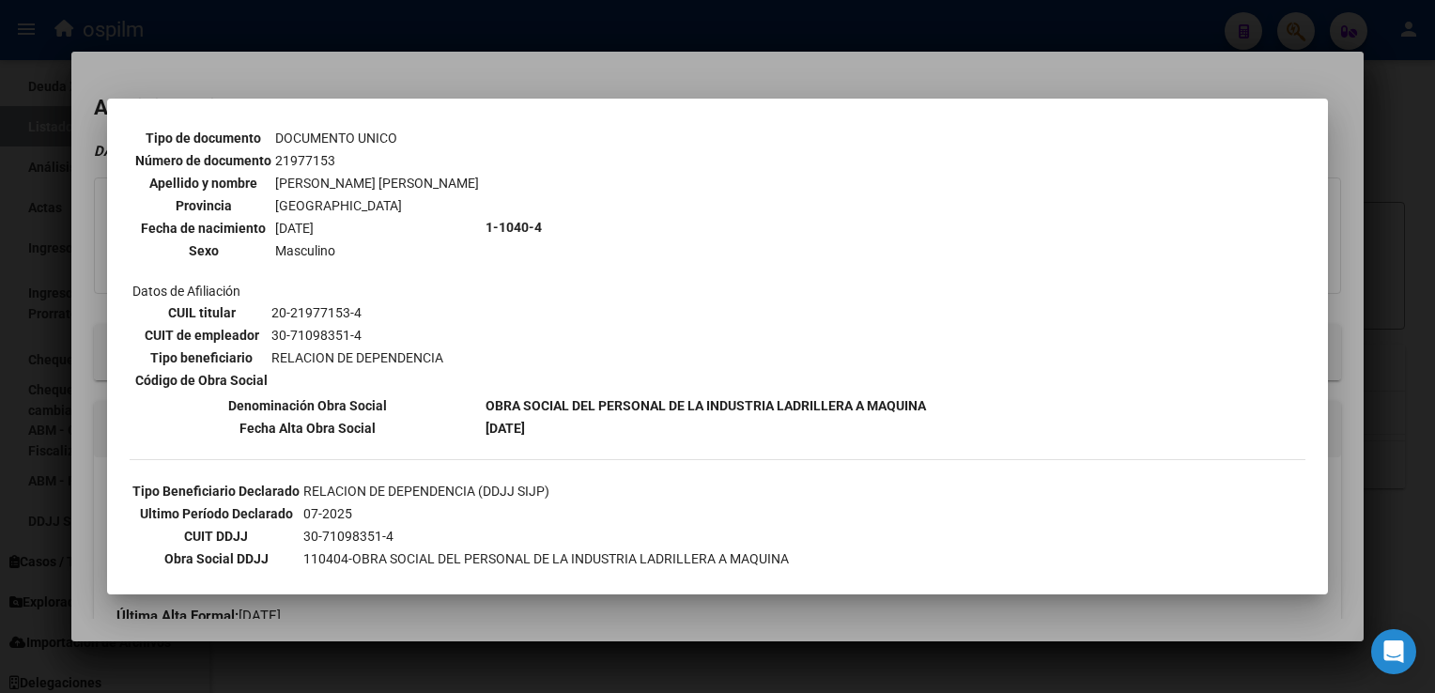
scroll to position [120, 0]
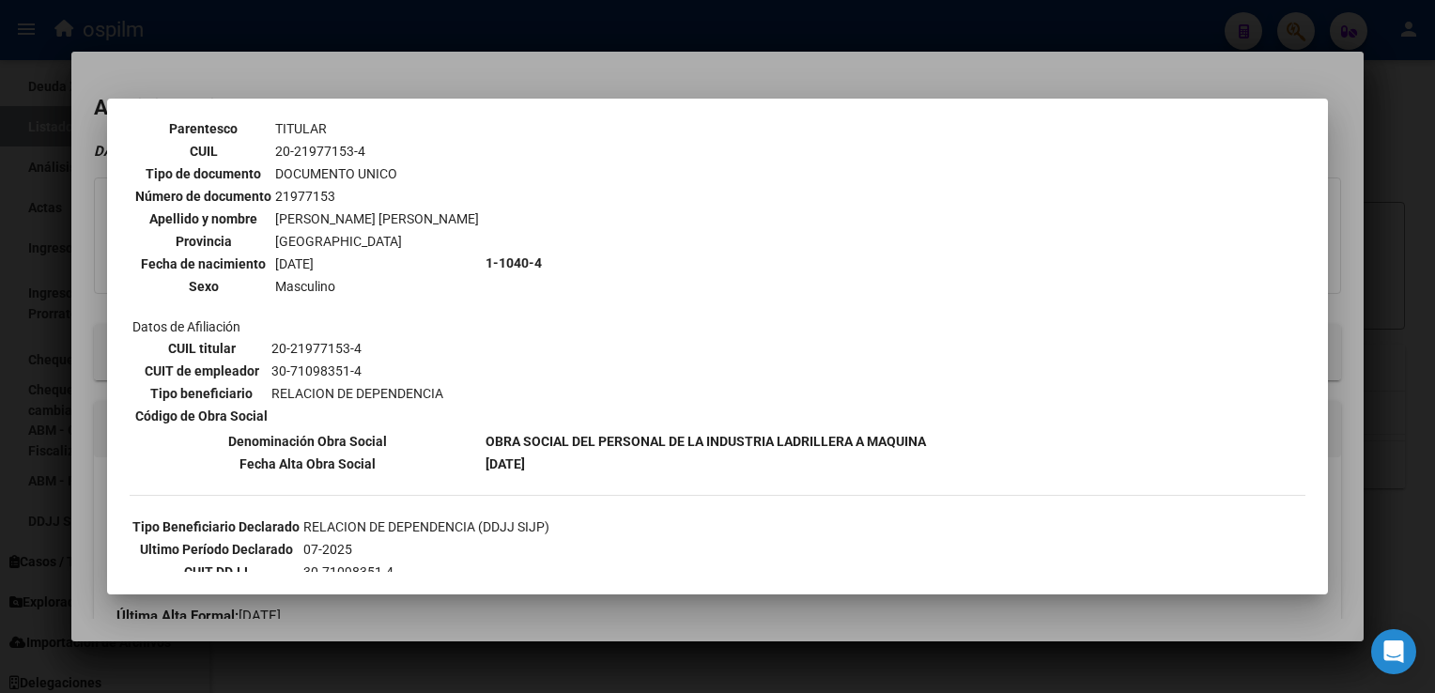
click at [655, 84] on div at bounding box center [717, 346] width 1435 height 693
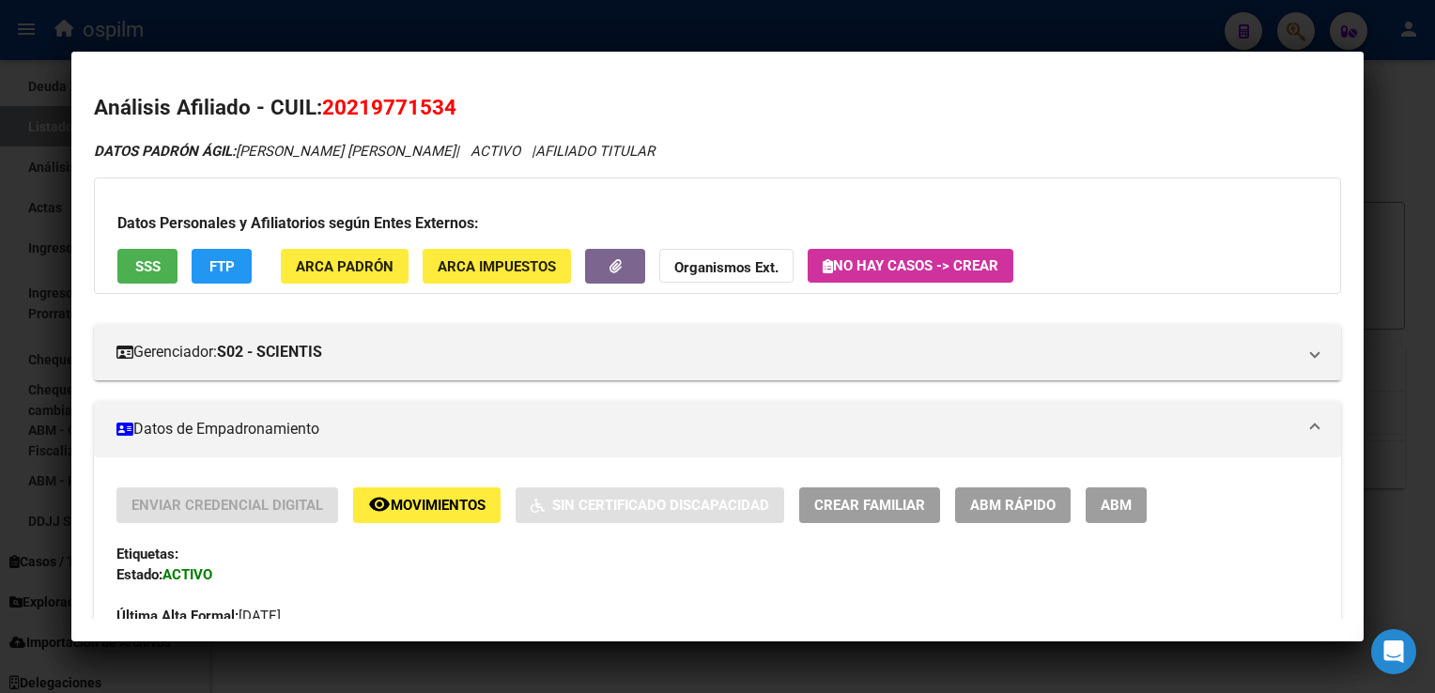
click at [211, 265] on span "FTP" at bounding box center [221, 266] width 25 height 17
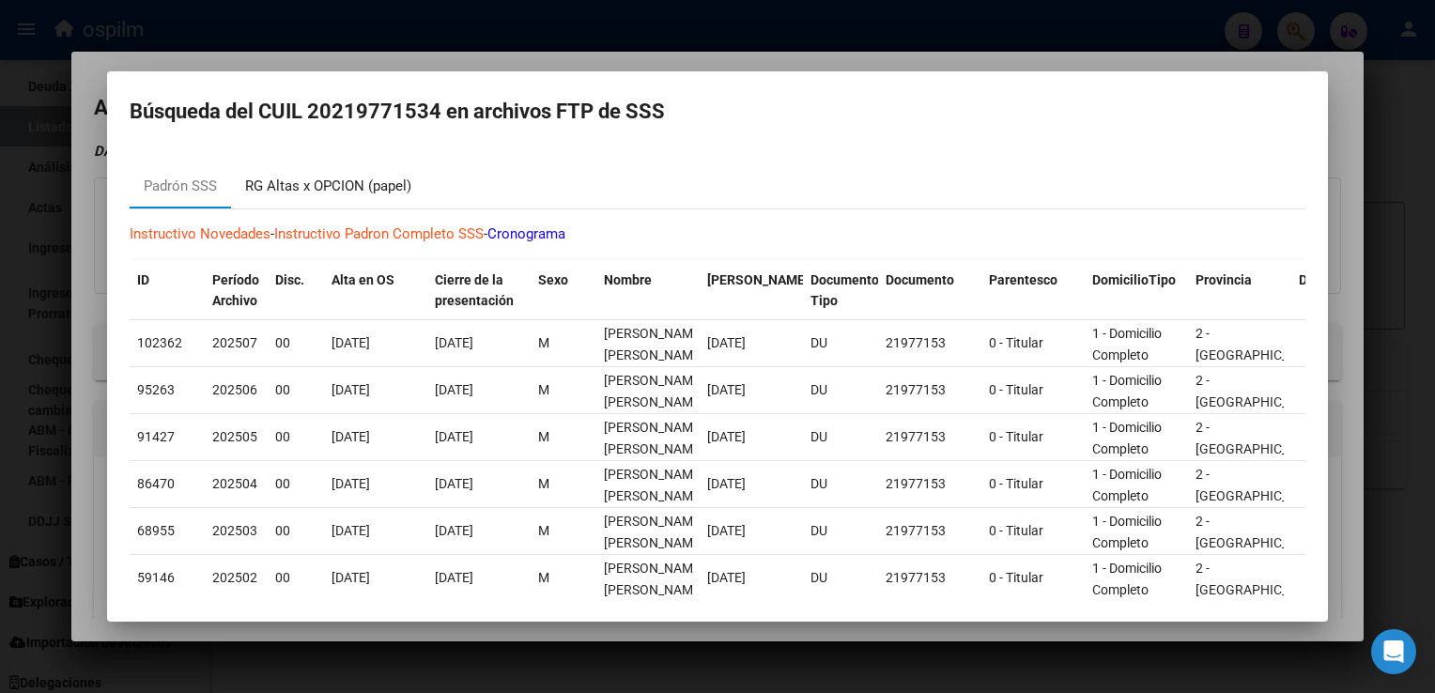
click at [346, 181] on div "RG Altas x OPCION (papel)" at bounding box center [328, 187] width 166 height 22
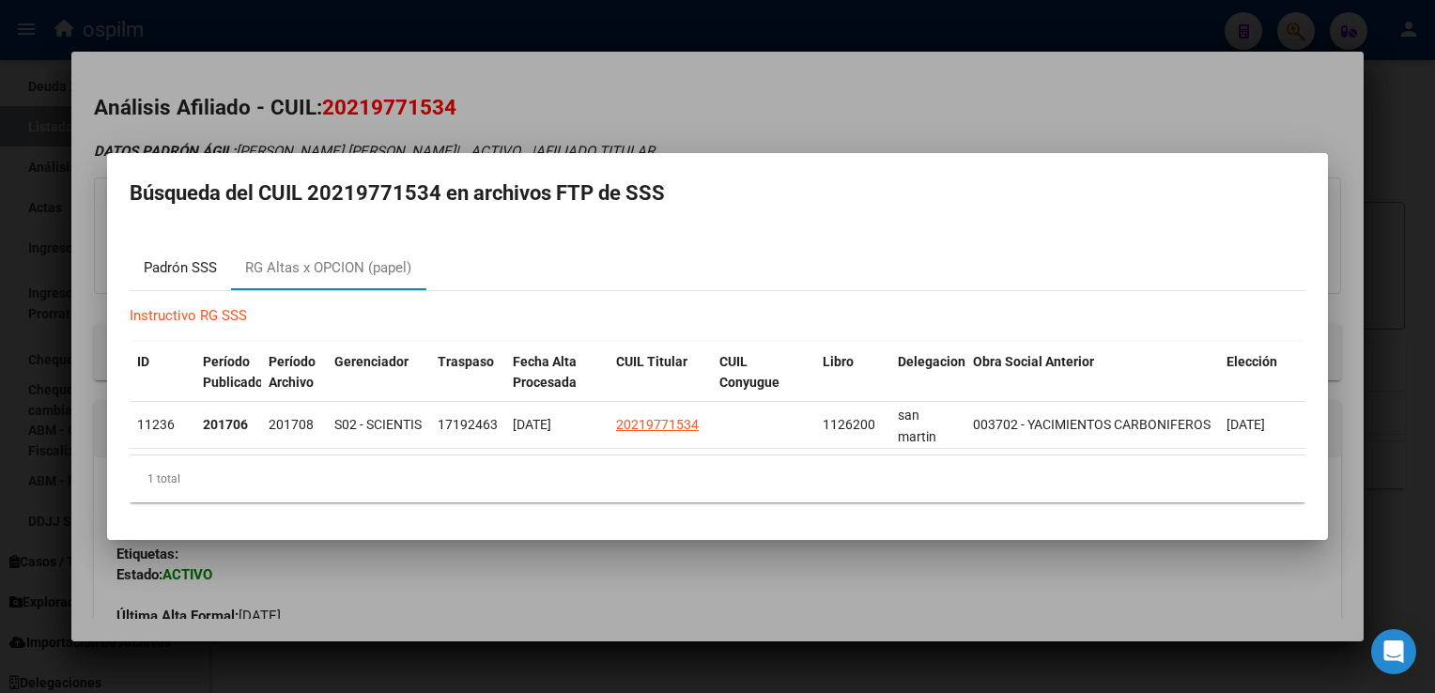
click at [154, 257] on div "Padrón SSS" at bounding box center [180, 268] width 73 height 22
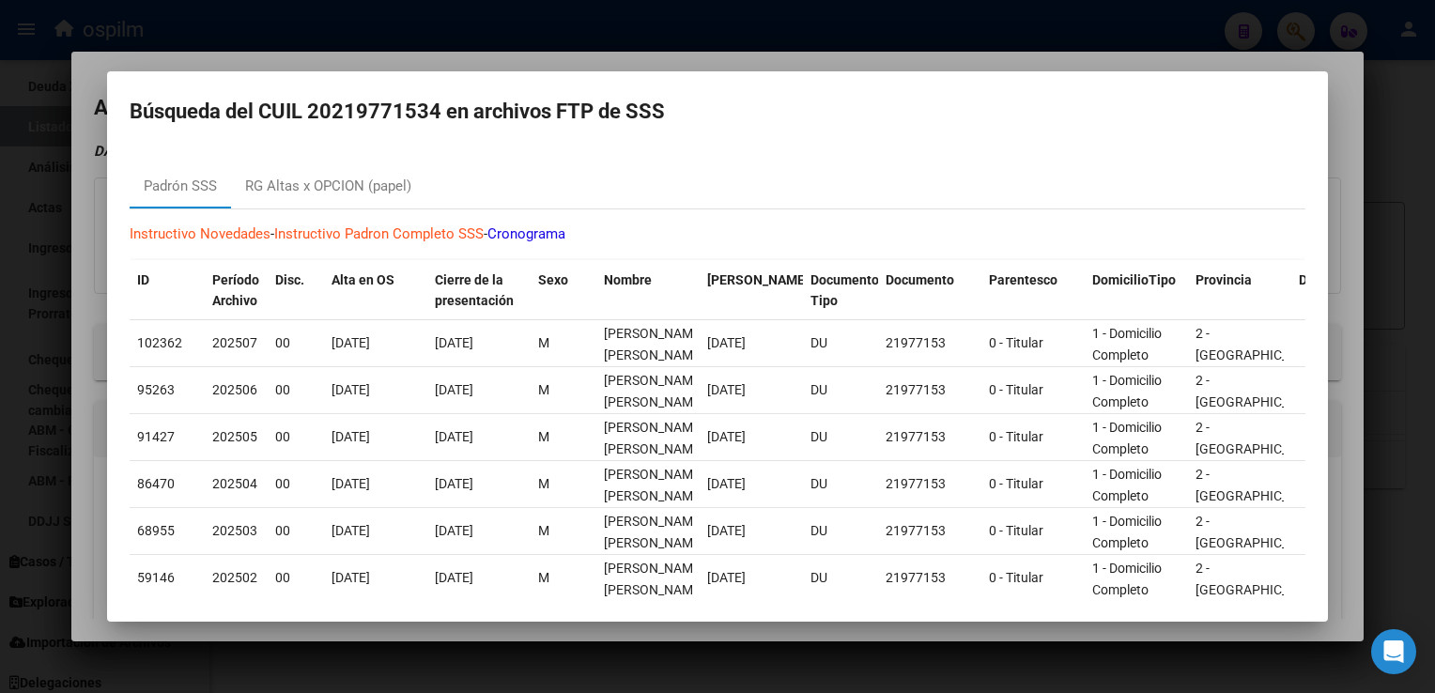
drag, startPoint x: 701, startPoint y: 61, endPoint x: 655, endPoint y: 83, distance: 50.8
click at [702, 61] on div at bounding box center [717, 346] width 1435 height 693
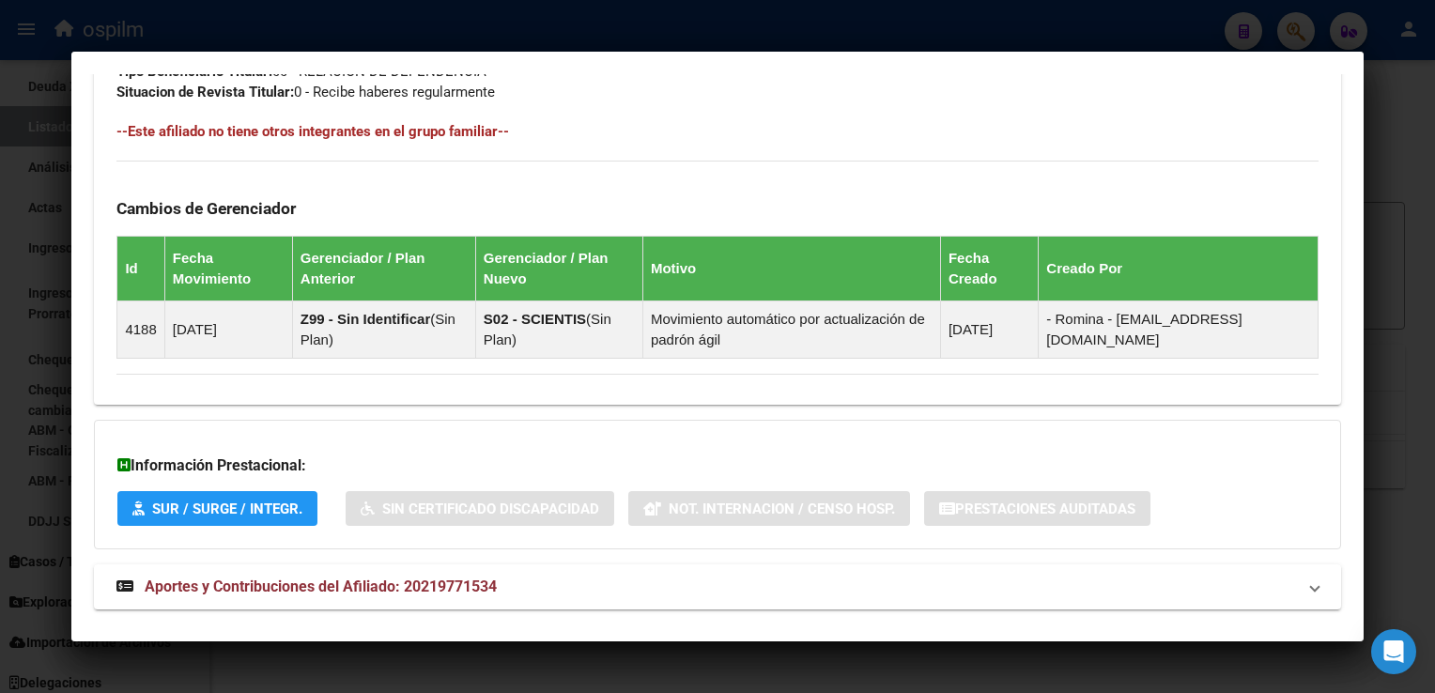
scroll to position [1040, 0]
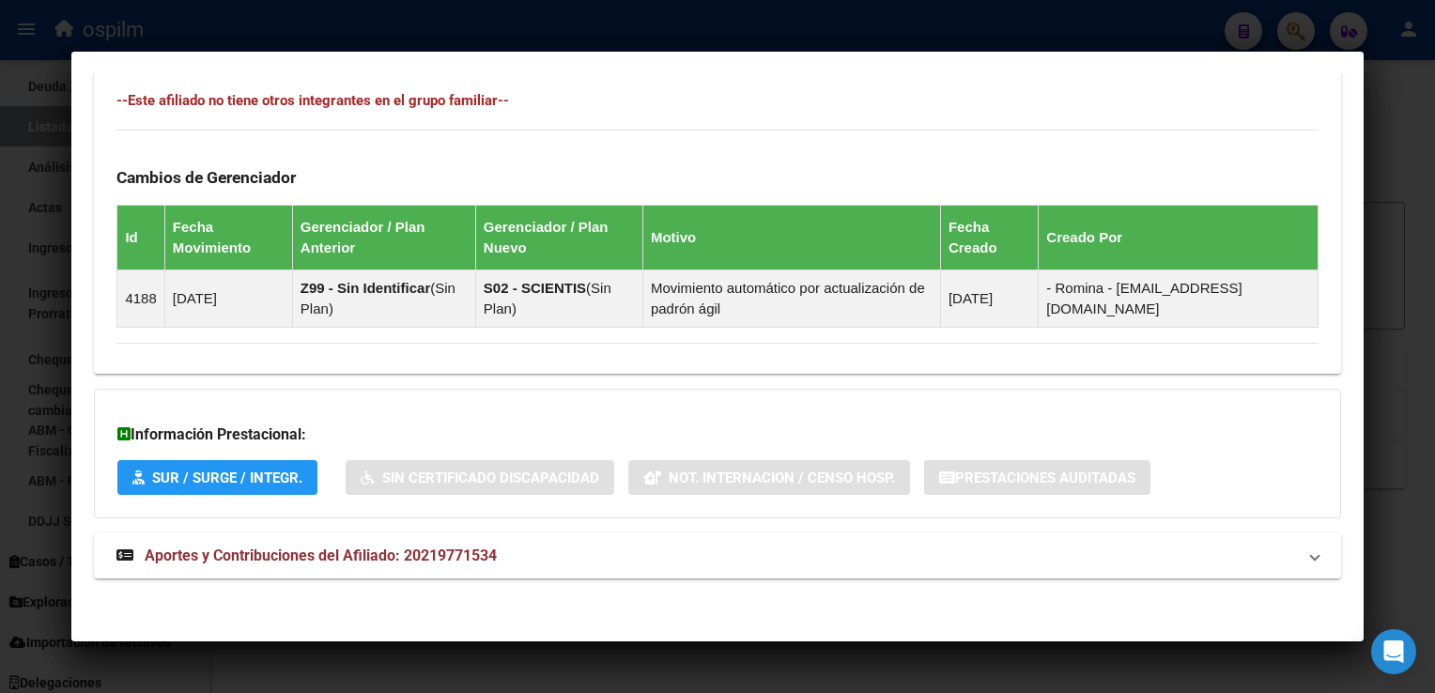
click at [305, 557] on span "Aportes y Contribuciones del Afiliado: 20219771534" at bounding box center [321, 556] width 352 height 18
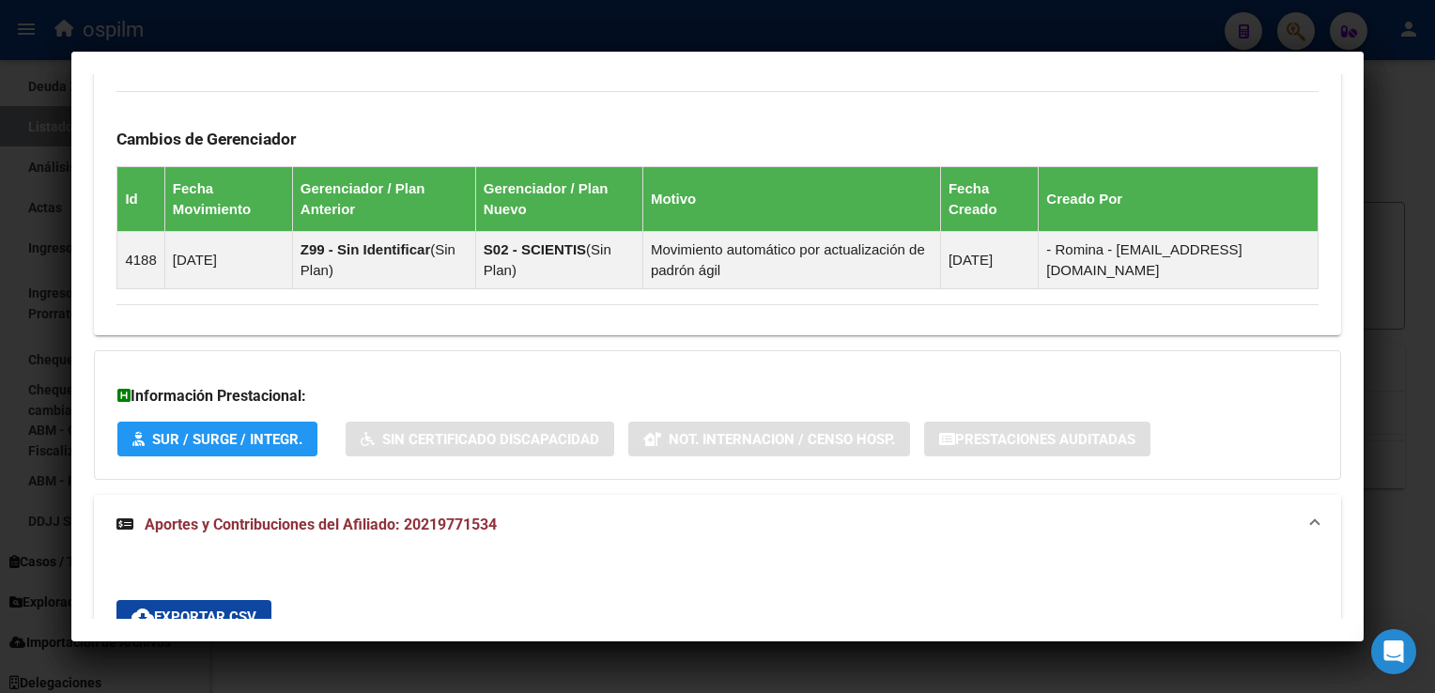
scroll to position [0, 0]
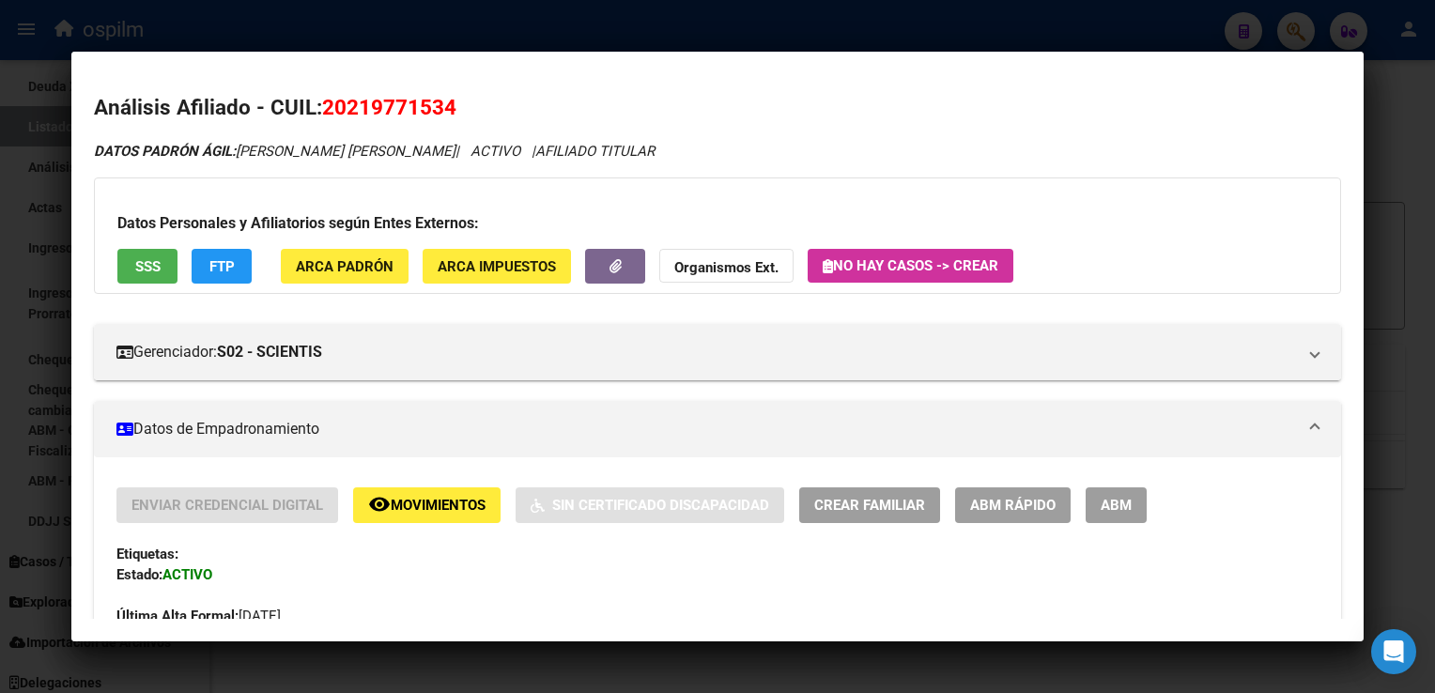
click at [336, 260] on span "ARCA Padrón" at bounding box center [345, 266] width 98 height 17
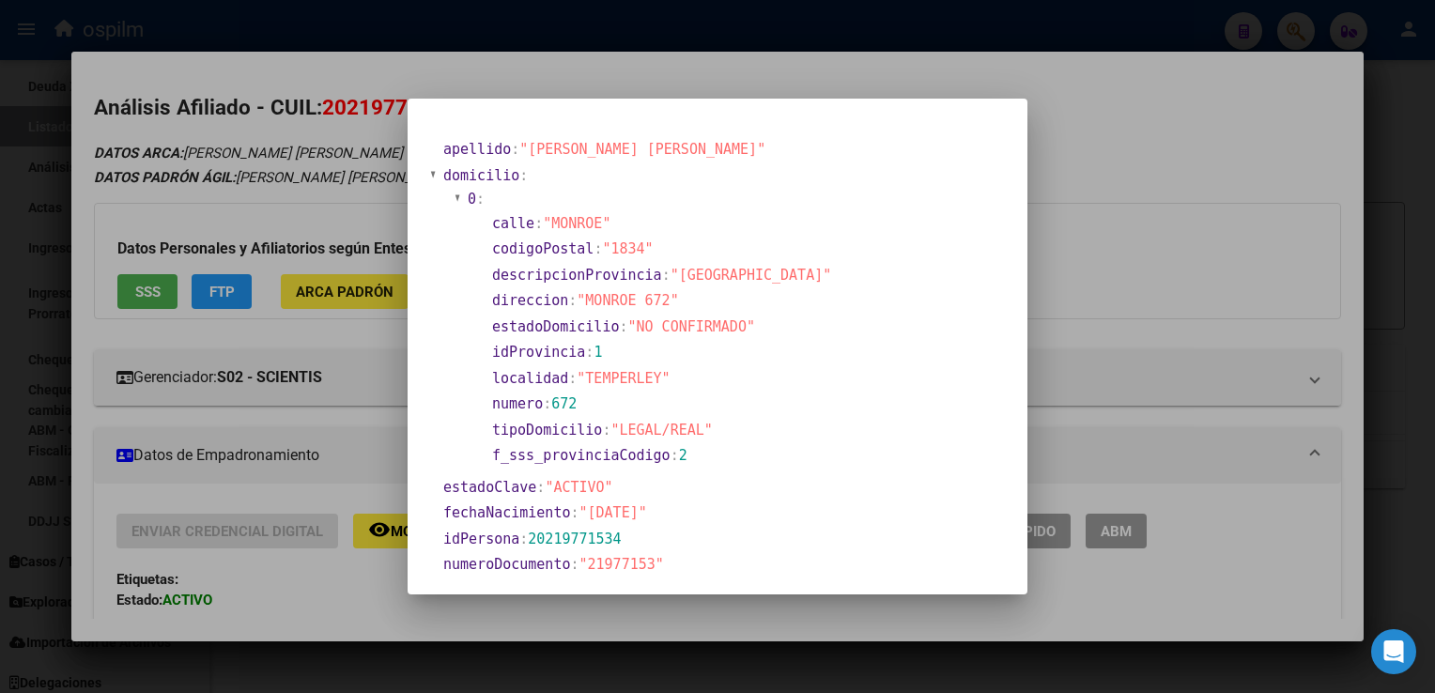
click at [1185, 100] on div at bounding box center [717, 346] width 1435 height 693
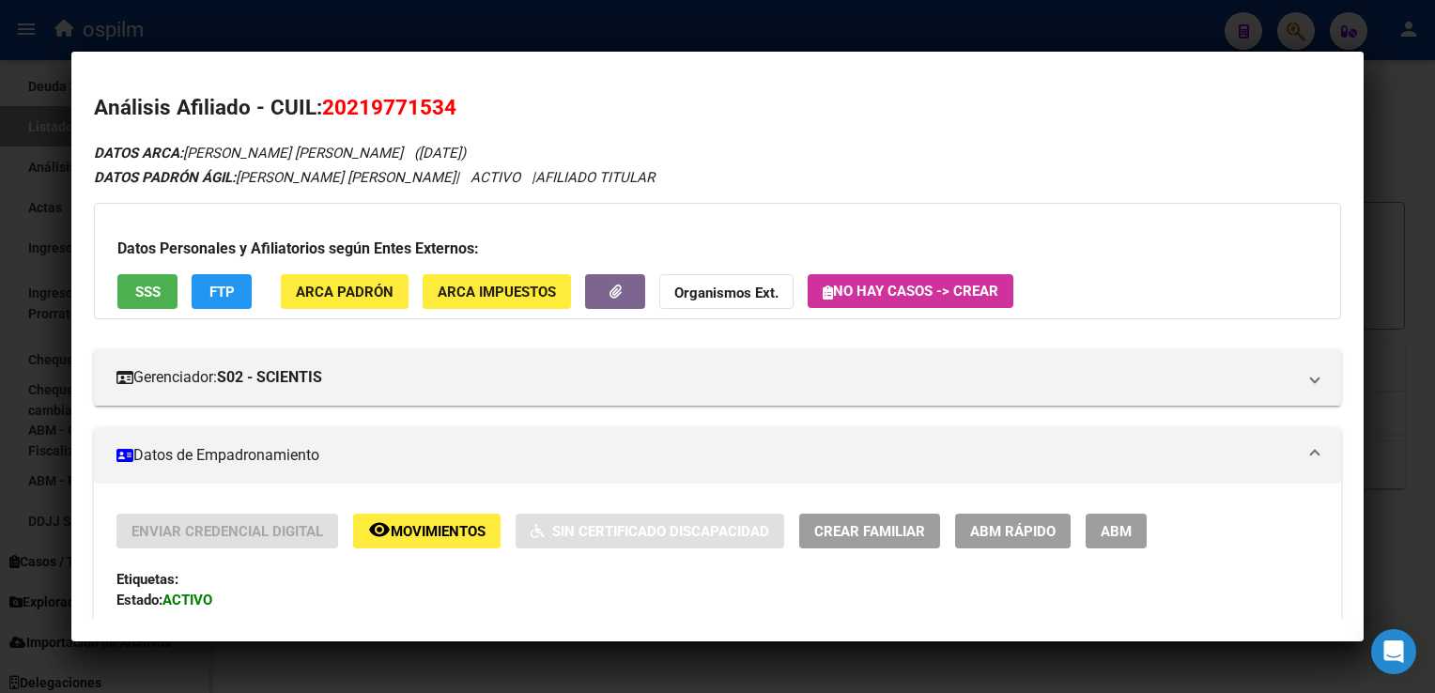
click at [1405, 150] on div at bounding box center [717, 346] width 1435 height 693
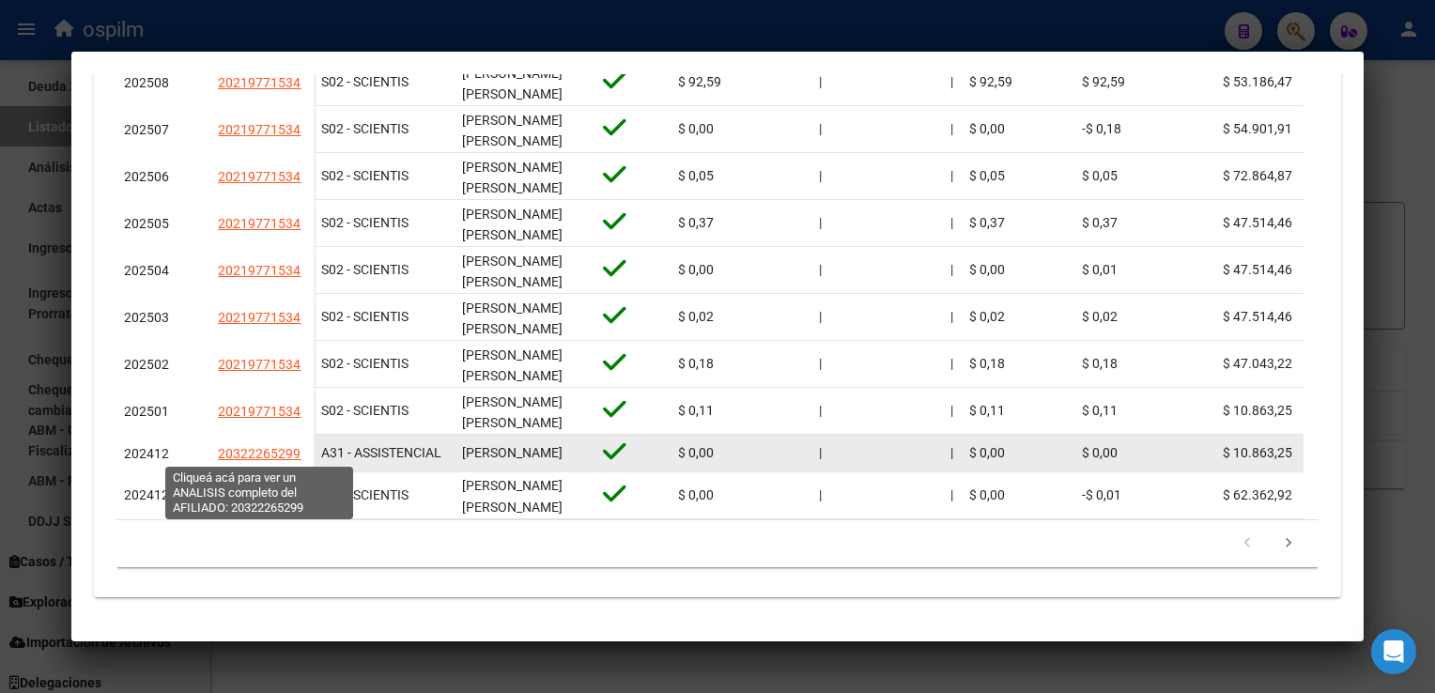
click at [255, 451] on span "20322265299" at bounding box center [259, 453] width 83 height 15
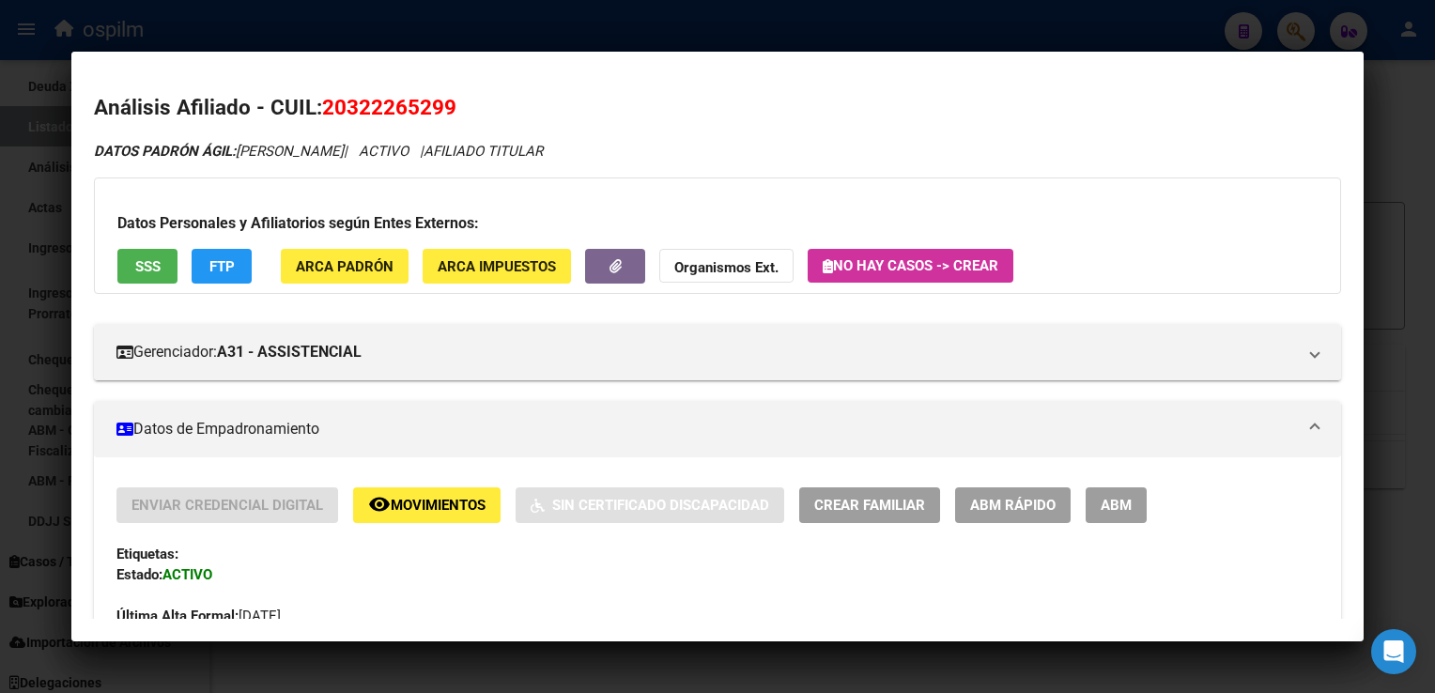
scroll to position [876, 0]
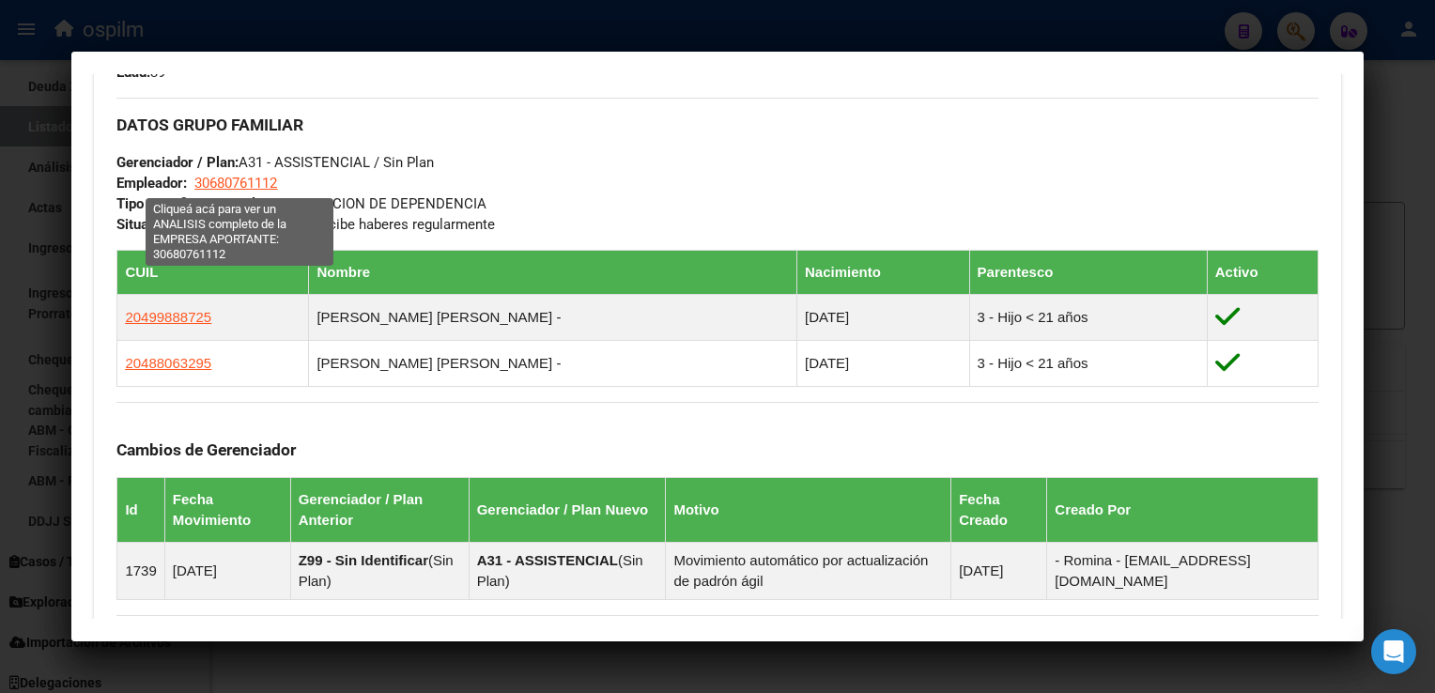
click at [259, 177] on span "30680761112" at bounding box center [235, 183] width 83 height 17
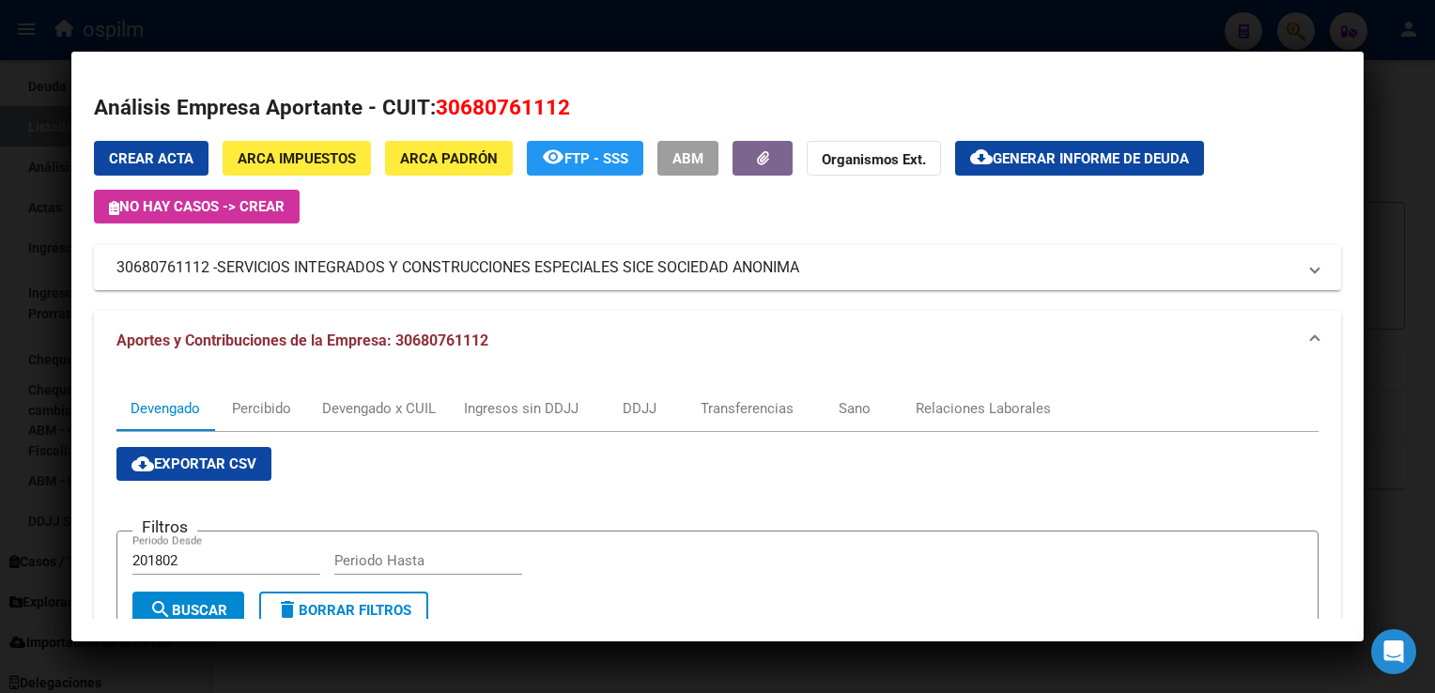
click at [1429, 216] on div at bounding box center [717, 346] width 1435 height 693
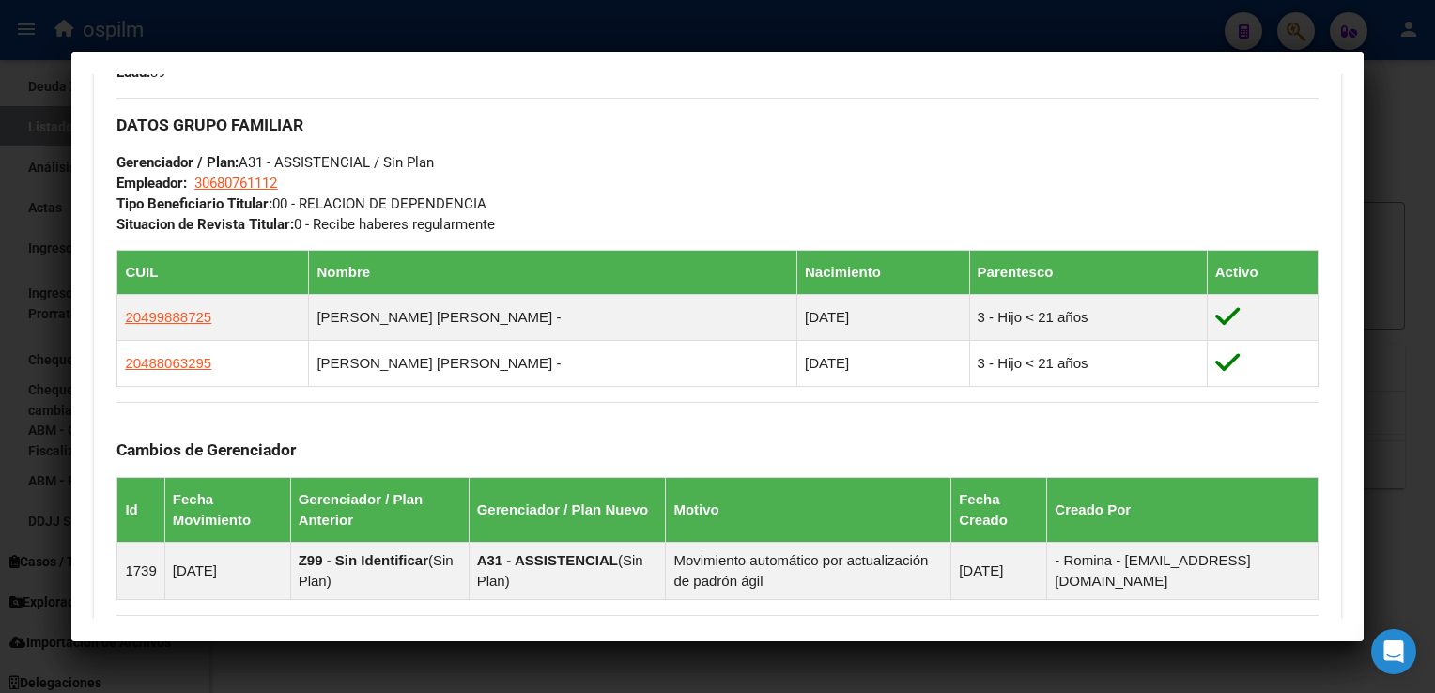
click at [1395, 218] on div at bounding box center [717, 346] width 1435 height 693
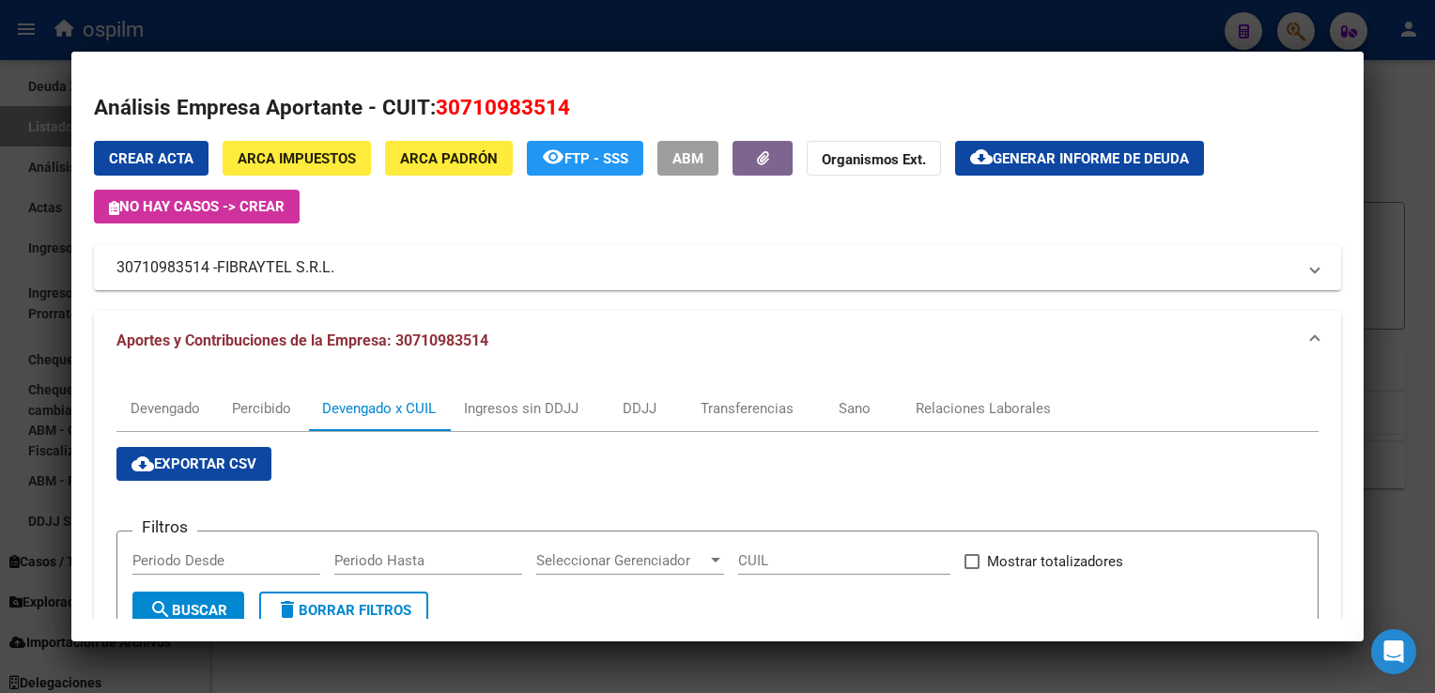
scroll to position [35, 0]
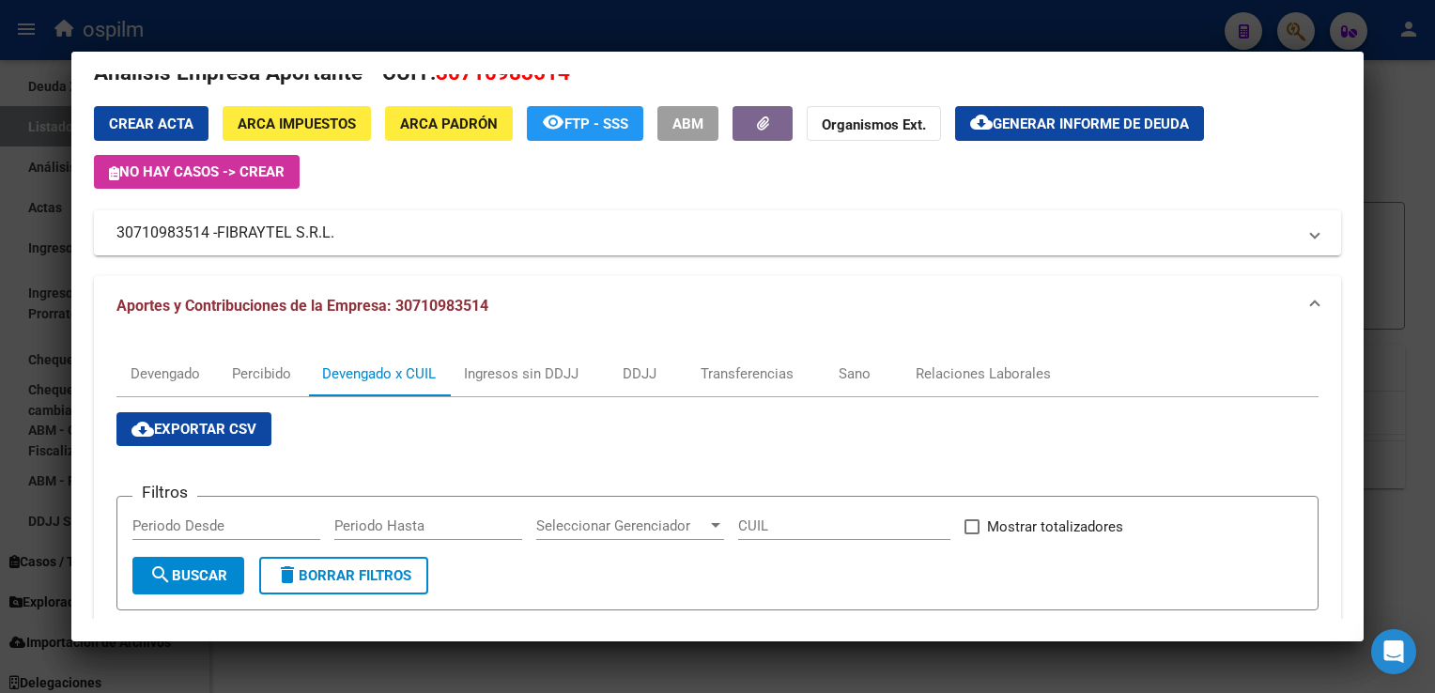
click at [1391, 169] on div at bounding box center [717, 346] width 1435 height 693
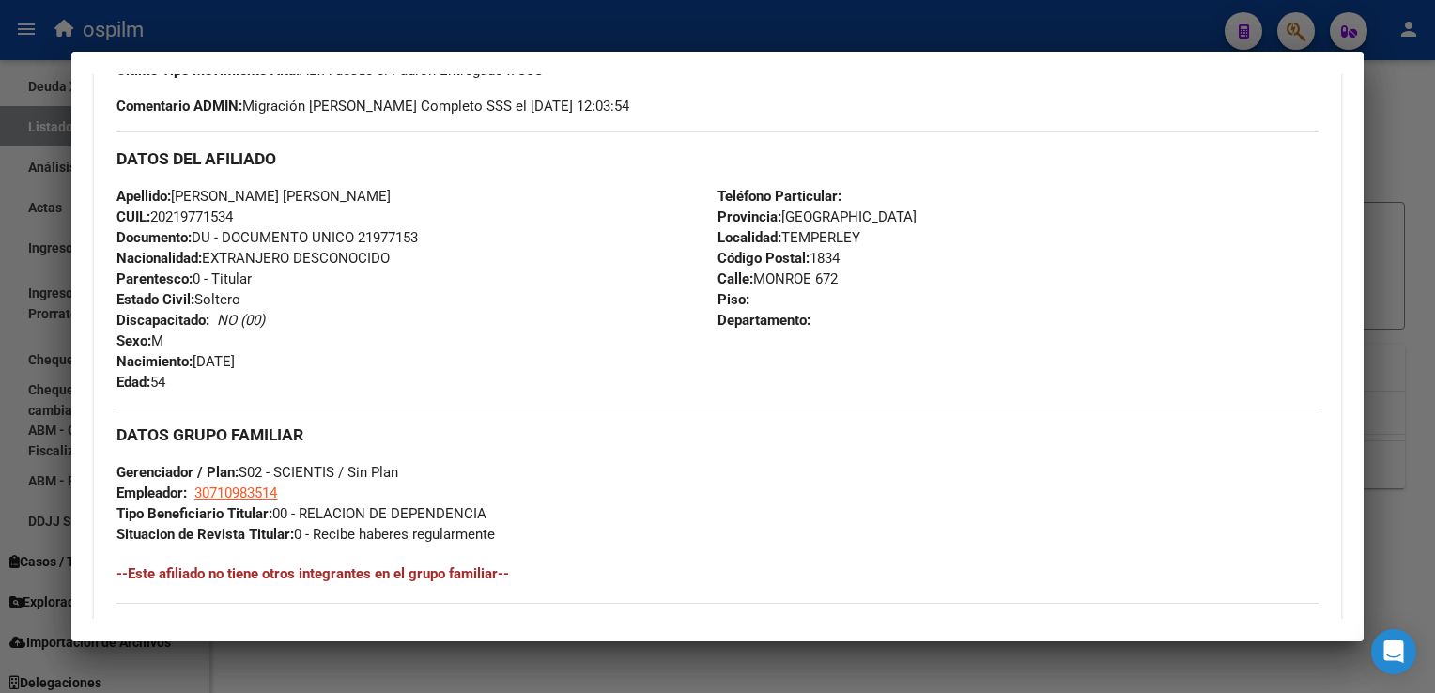
scroll to position [0, 0]
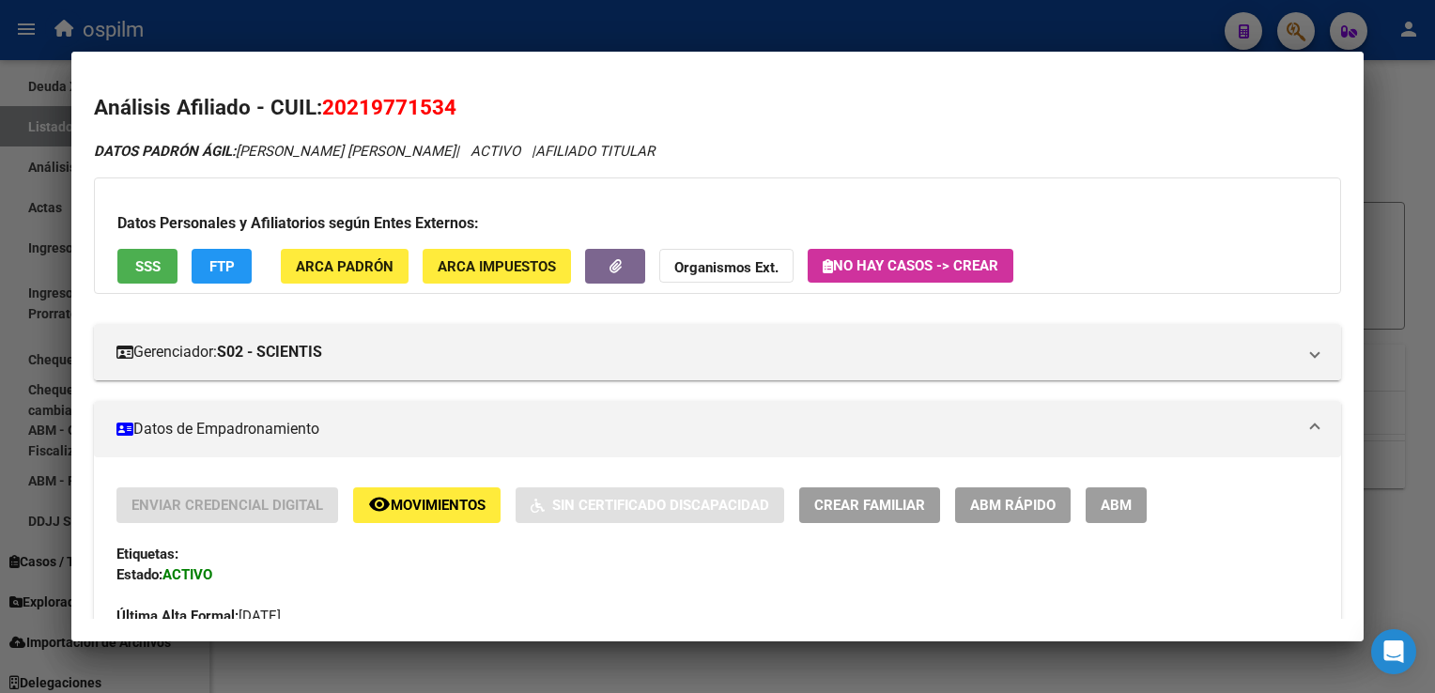
click at [1382, 160] on div at bounding box center [717, 346] width 1435 height 693
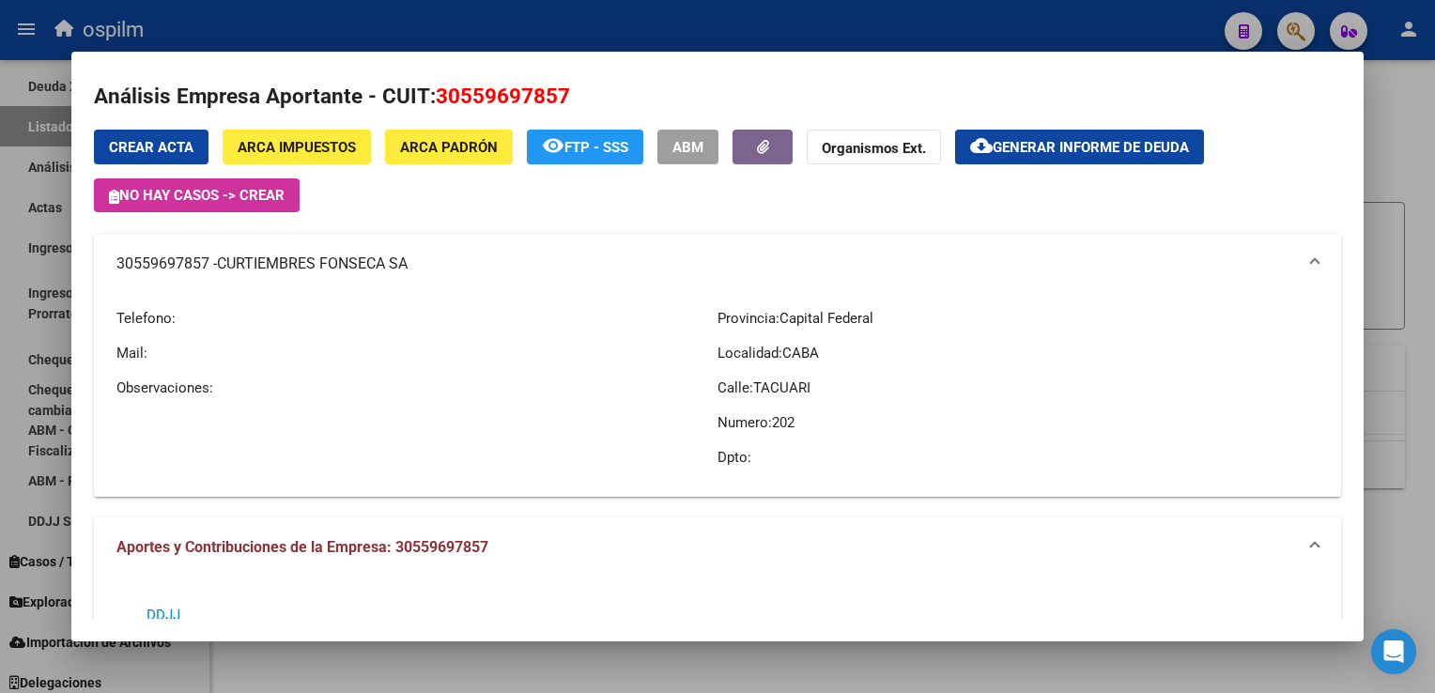
scroll to position [888, 0]
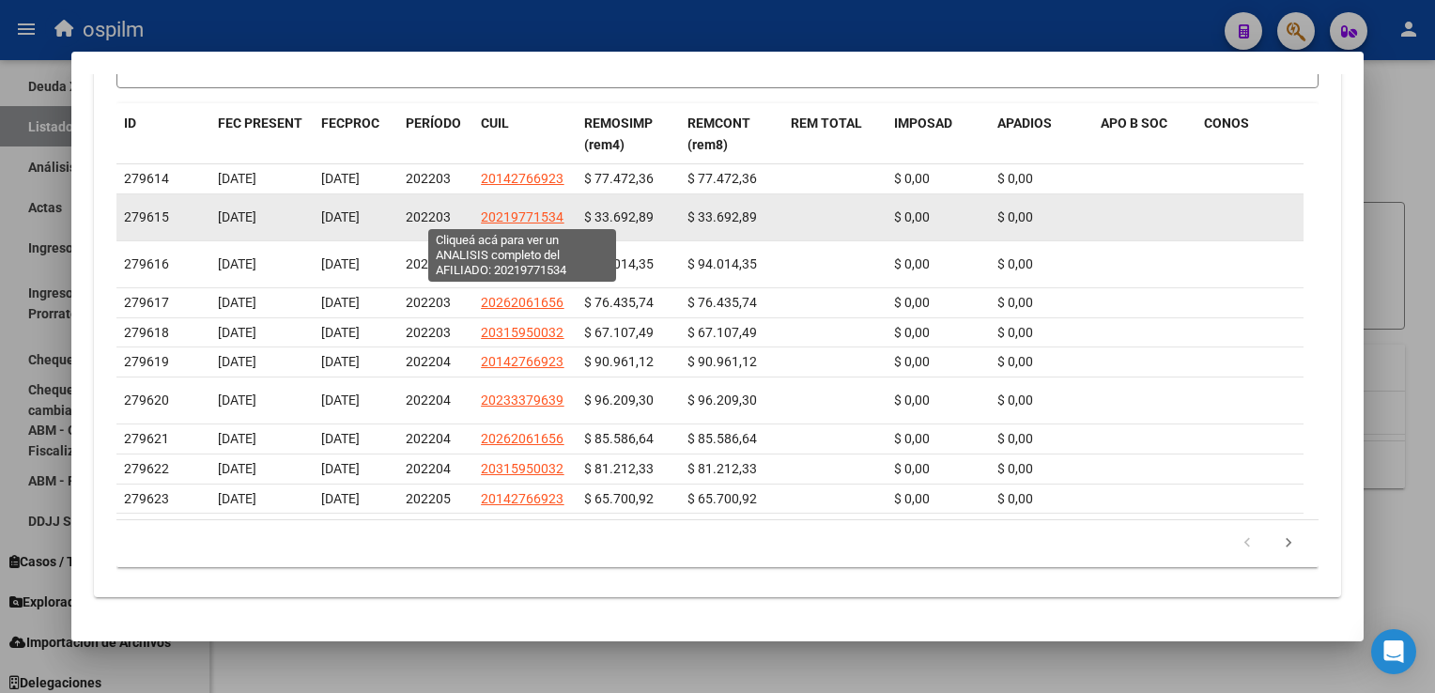
click at [508, 209] on span "20219771534" at bounding box center [522, 216] width 83 height 15
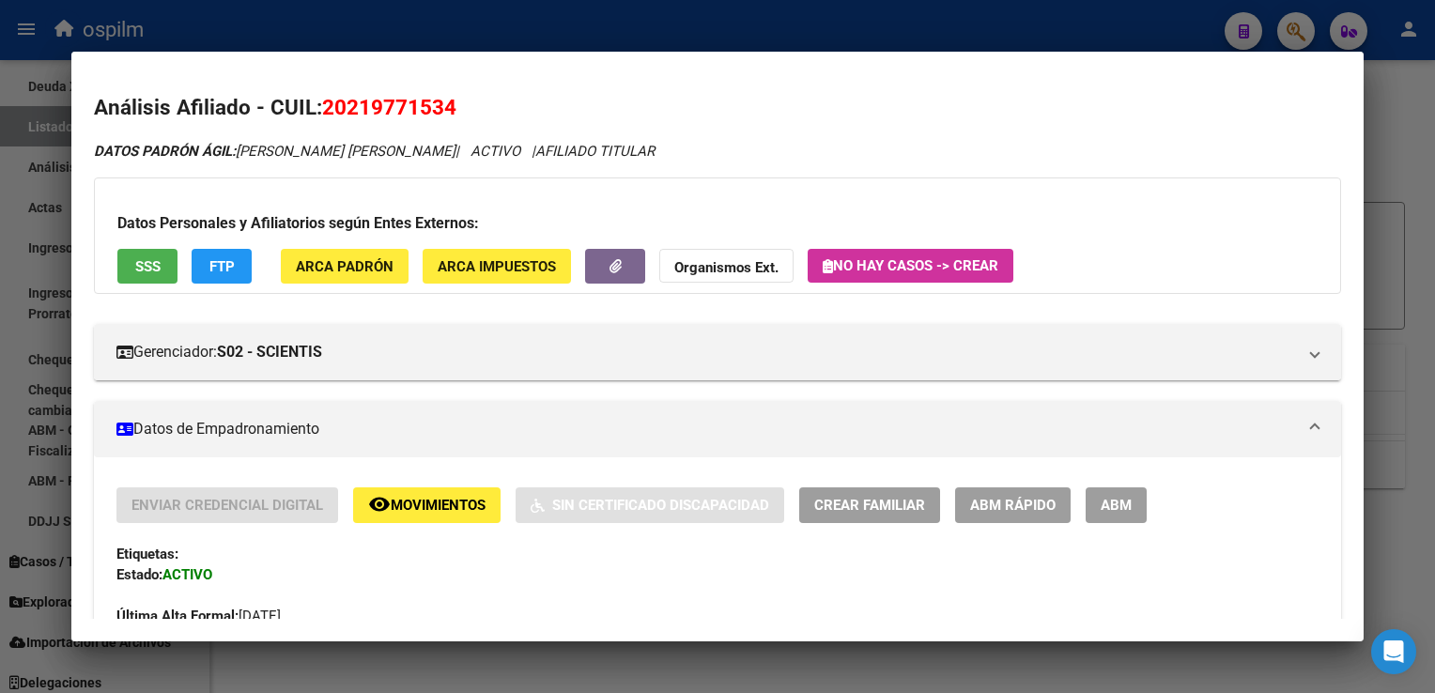
click at [1413, 94] on div at bounding box center [717, 346] width 1435 height 693
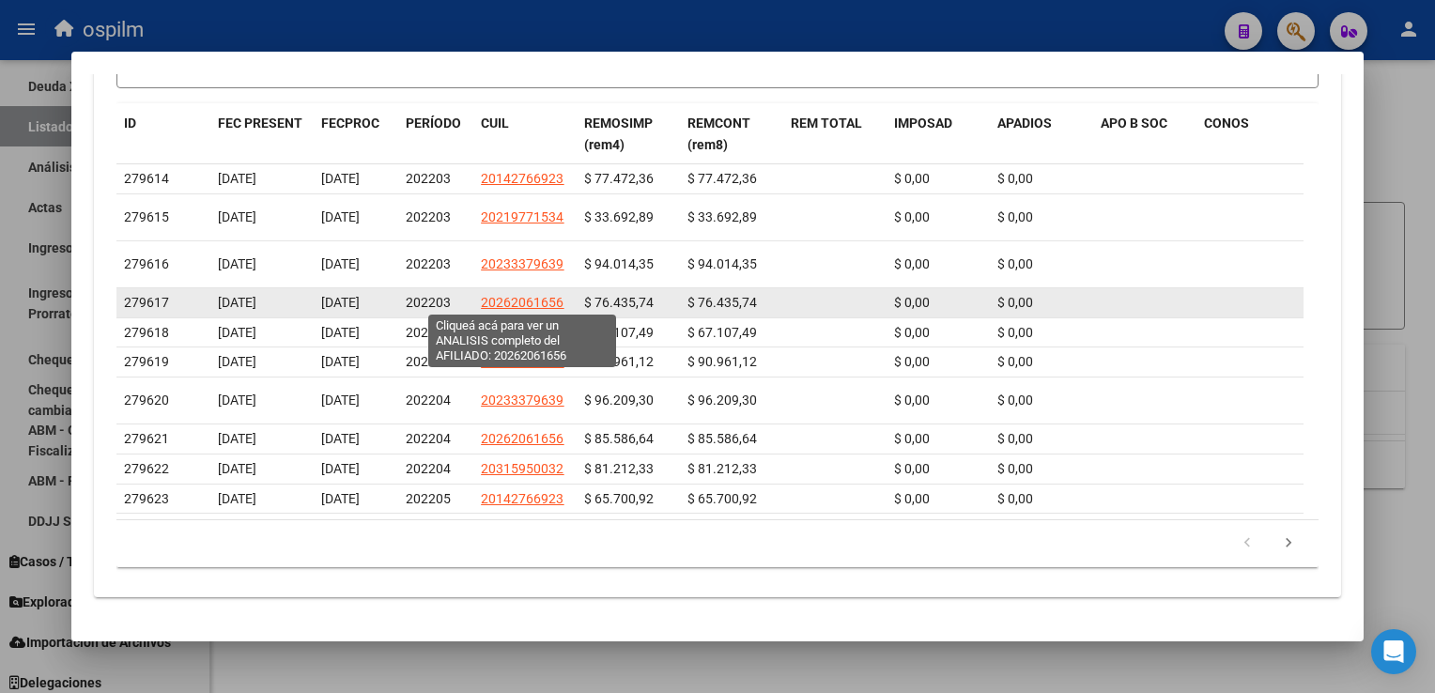
click at [525, 299] on span "20262061656" at bounding box center [522, 302] width 83 height 15
type textarea "20262061656"
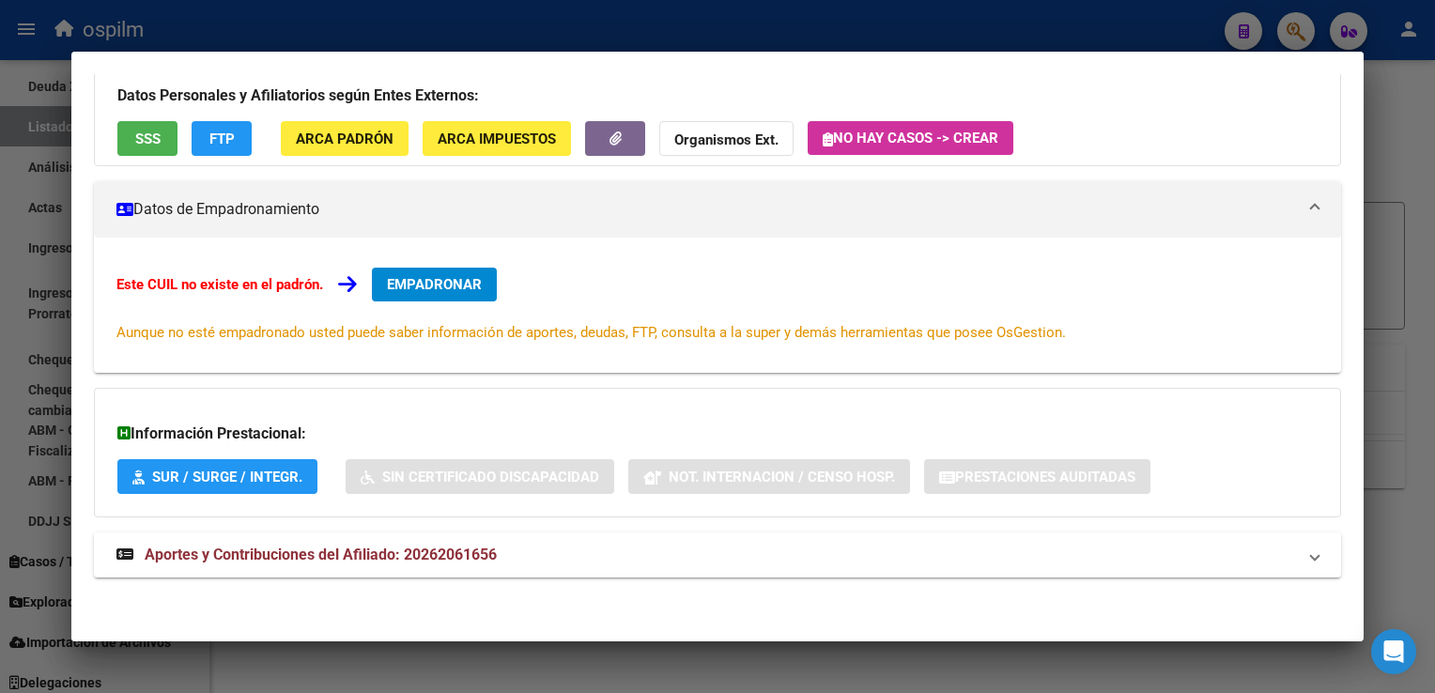
scroll to position [0, 0]
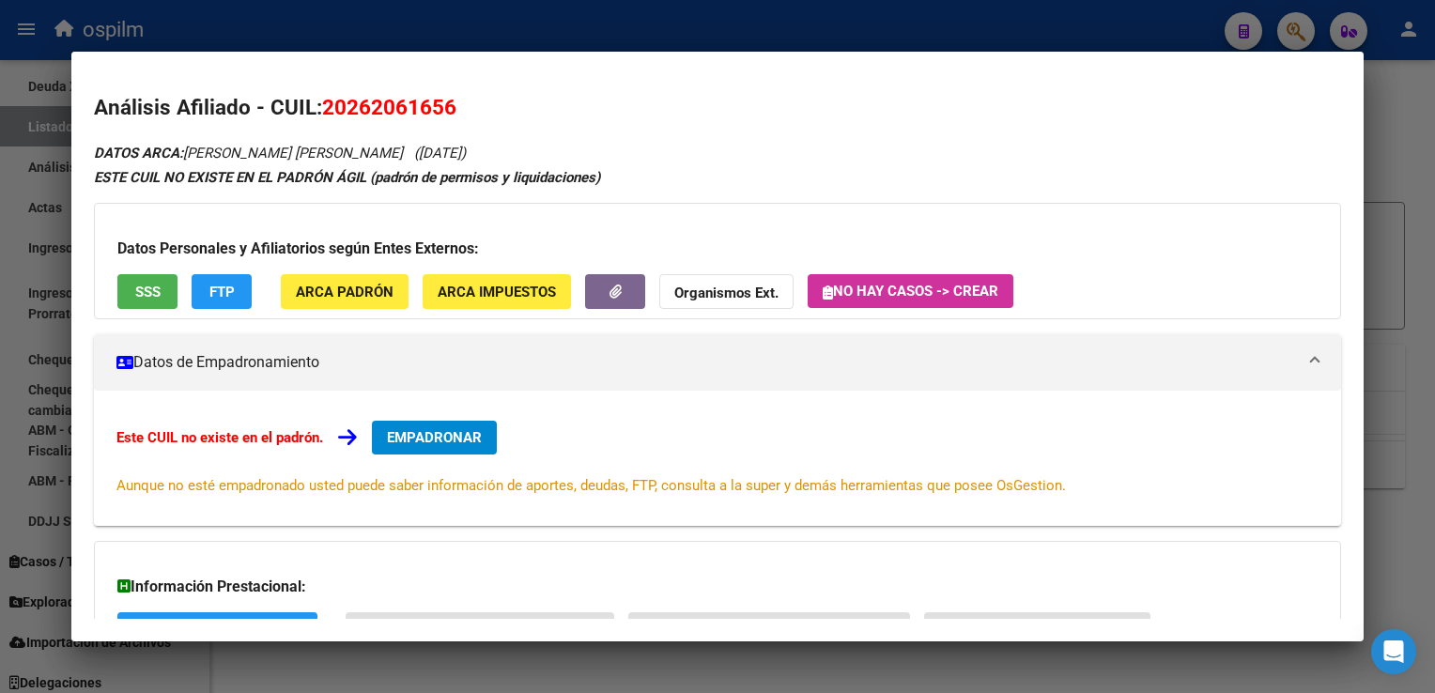
click at [1405, 135] on div at bounding box center [717, 346] width 1435 height 693
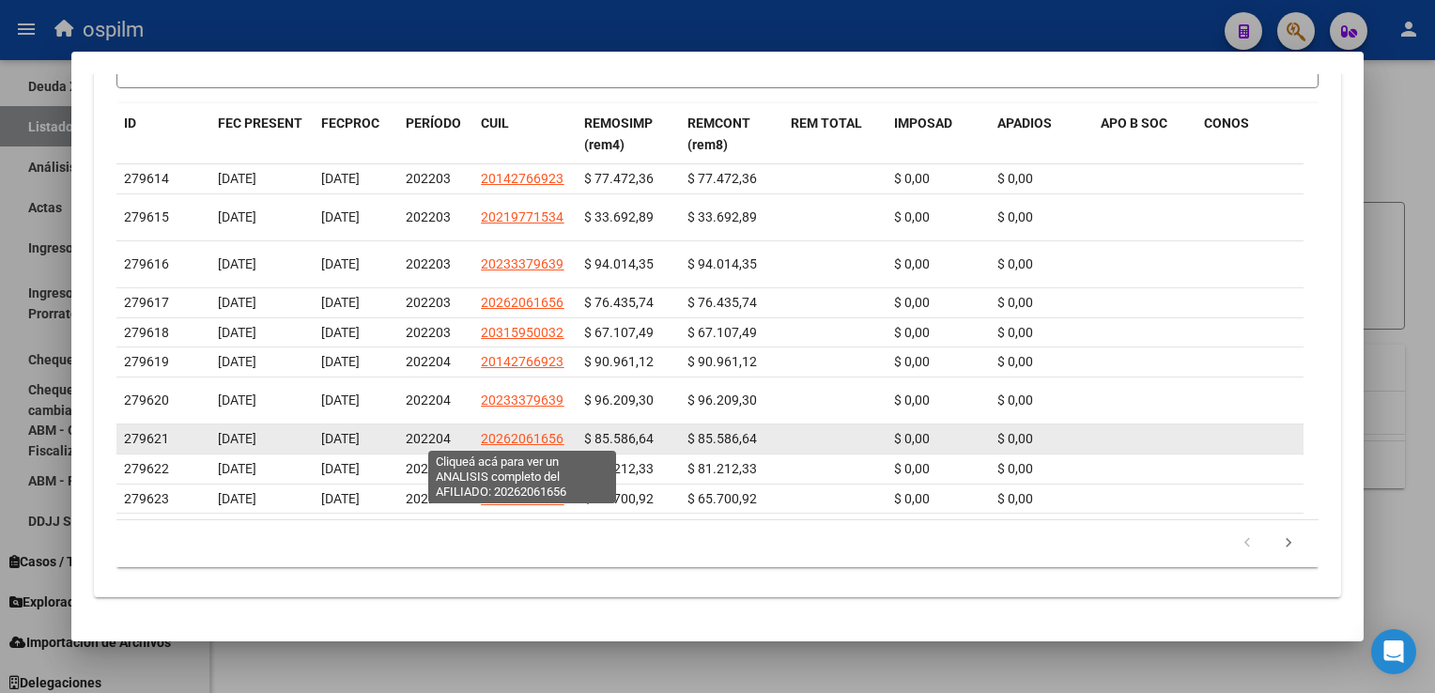
click at [523, 439] on span "20262061656" at bounding box center [522, 438] width 83 height 15
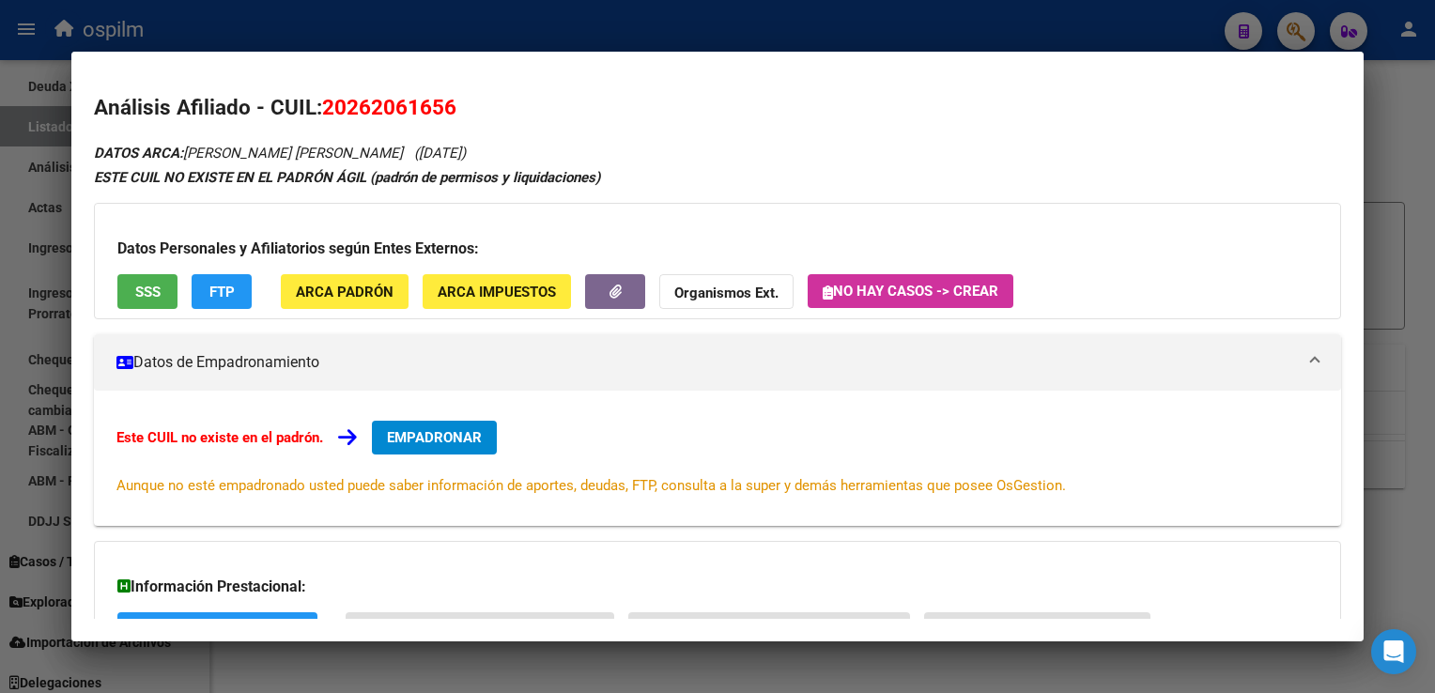
click at [1412, 125] on div at bounding box center [717, 346] width 1435 height 693
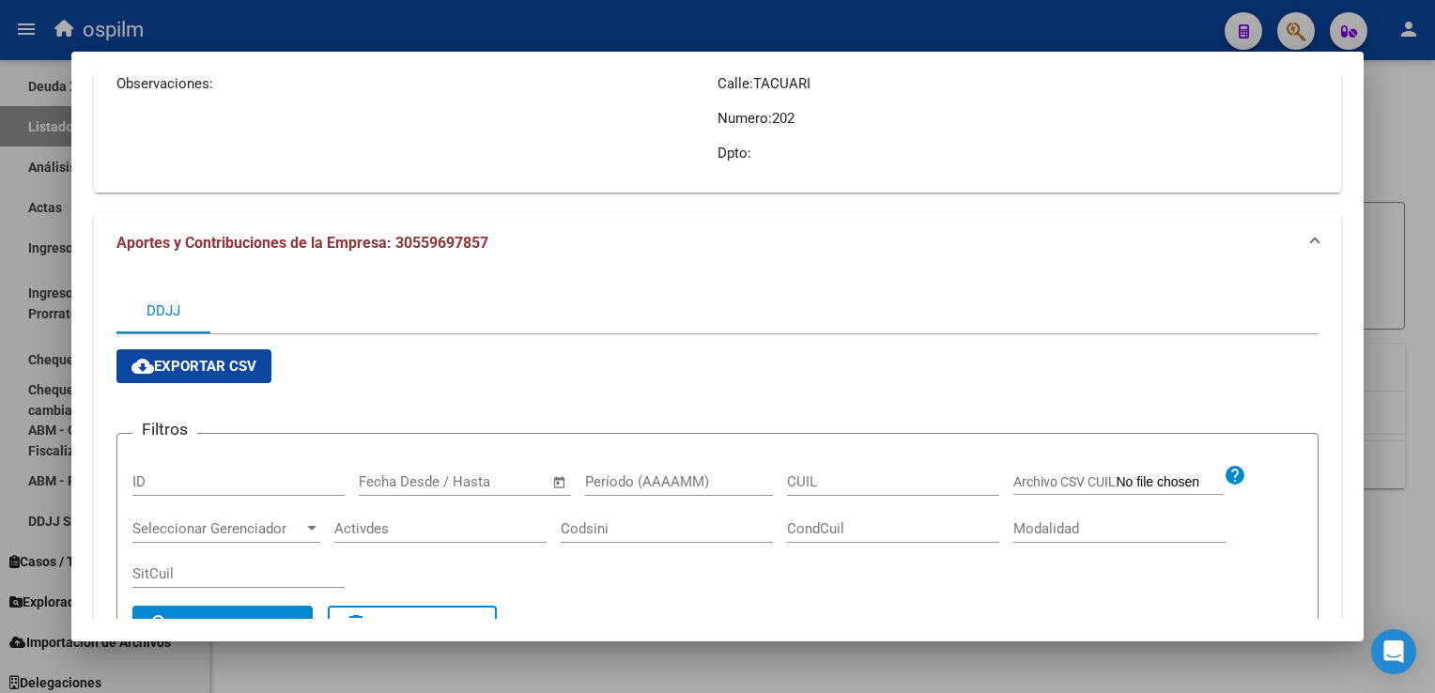
scroll to position [115, 0]
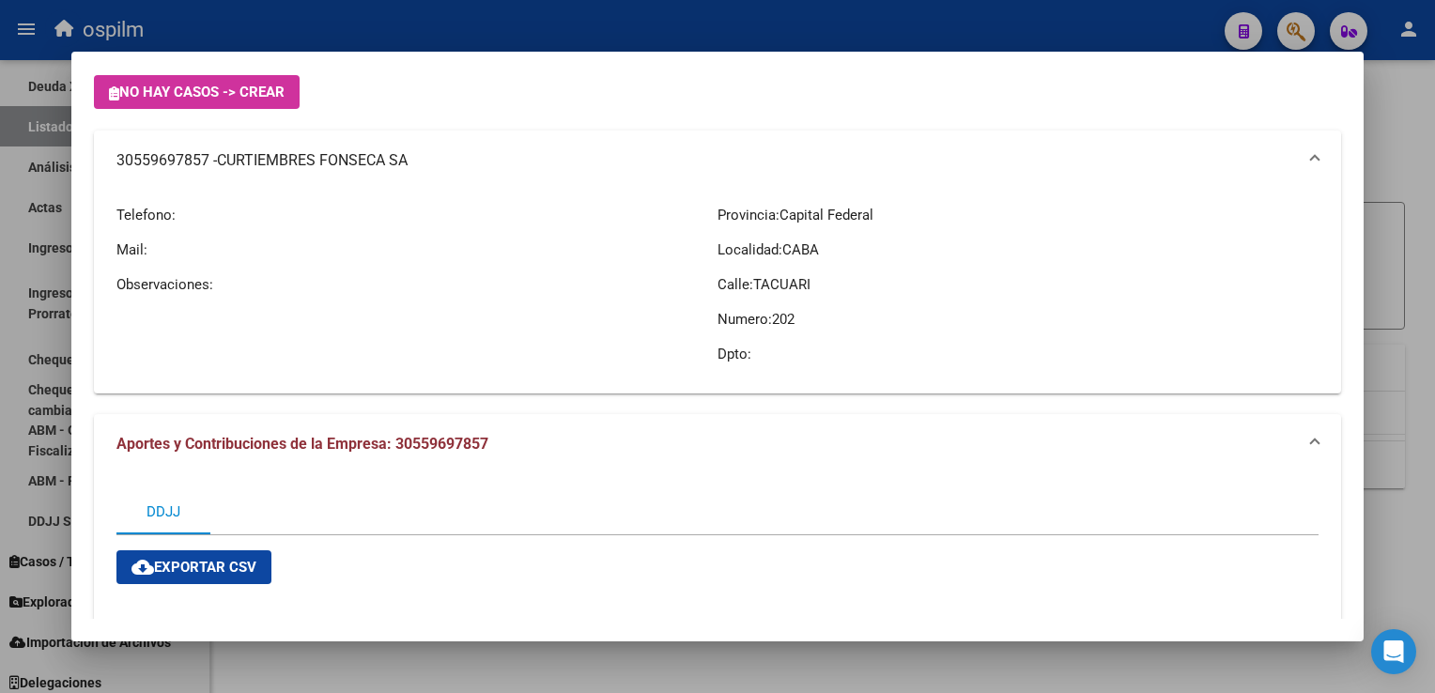
click at [1387, 137] on div at bounding box center [717, 346] width 1435 height 693
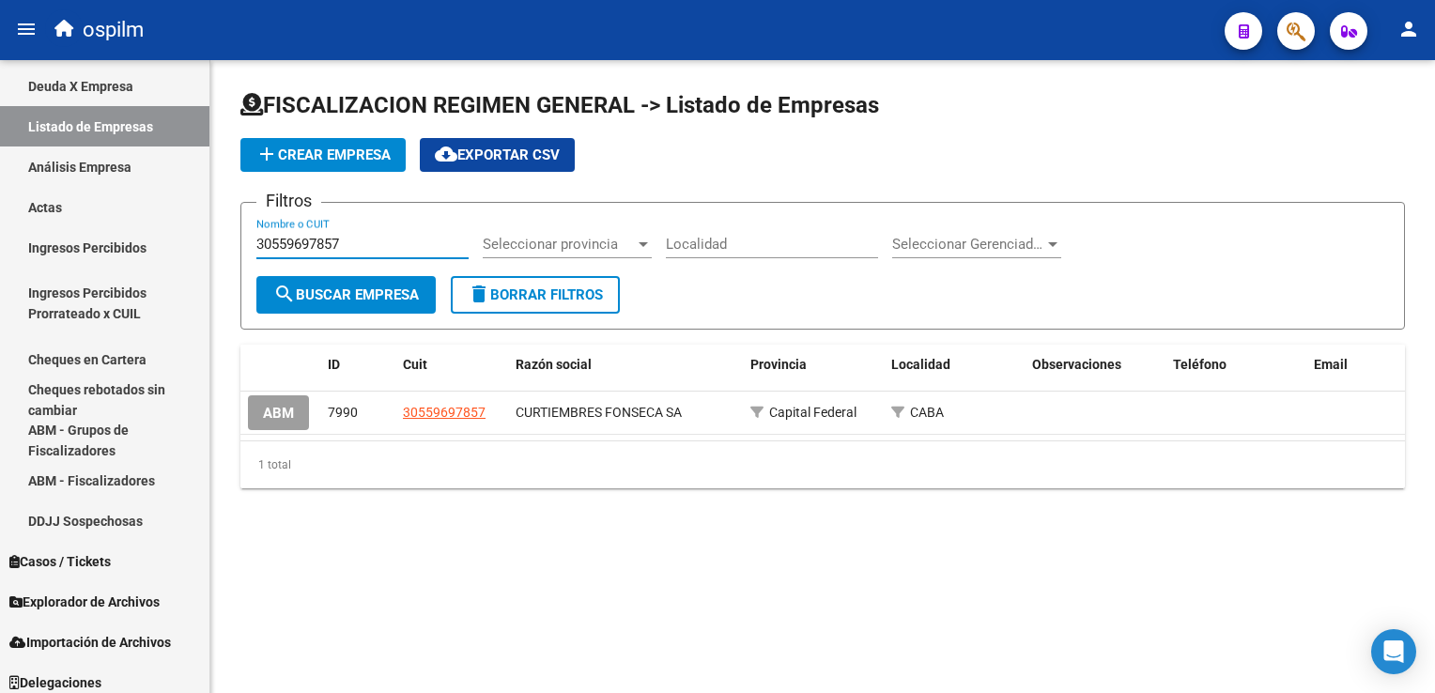
drag, startPoint x: 366, startPoint y: 245, endPoint x: 229, endPoint y: 250, distance: 137.2
click at [229, 250] on div "FISCALIZACION REGIMEN GENERAL -> Listado de Empresas add Crear Empresa cloud_do…" at bounding box center [822, 304] width 1225 height 488
click at [99, 168] on link "Análisis Empresa" at bounding box center [104, 167] width 209 height 40
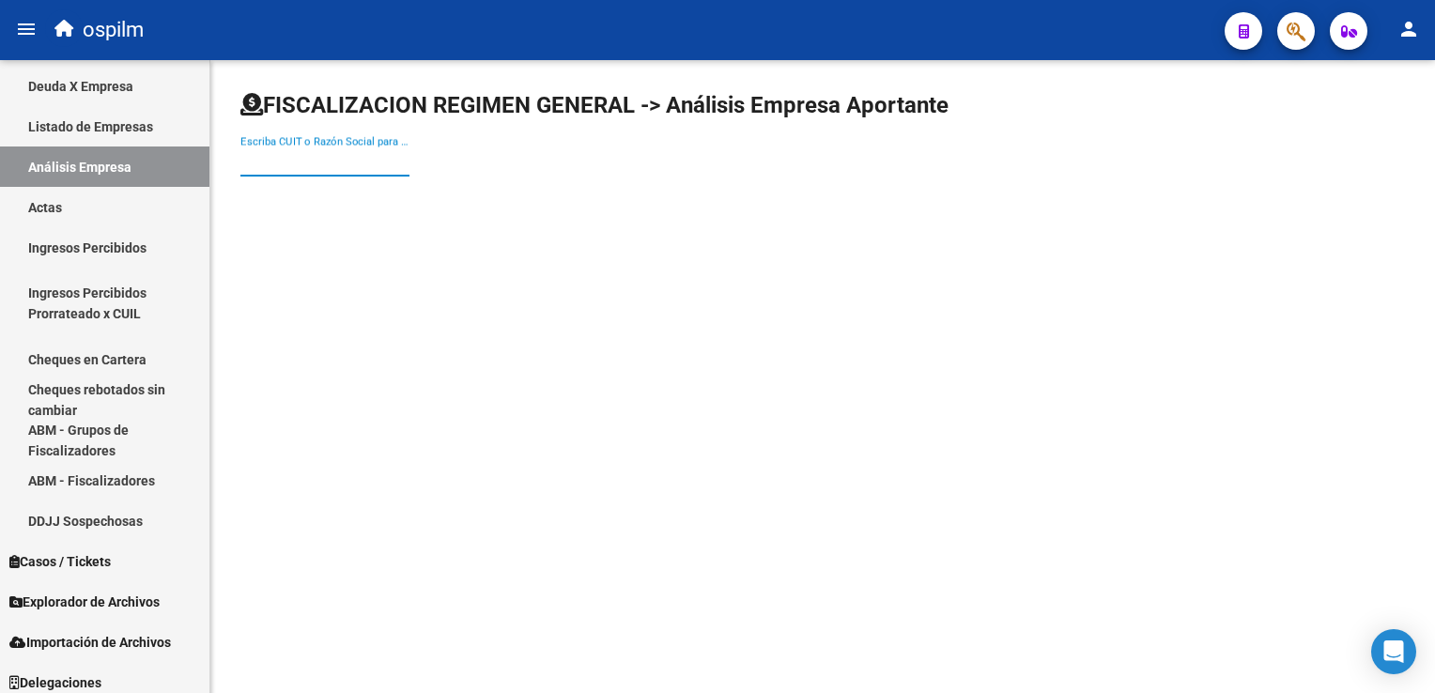
paste input "30559697857"
type input "30559697857"
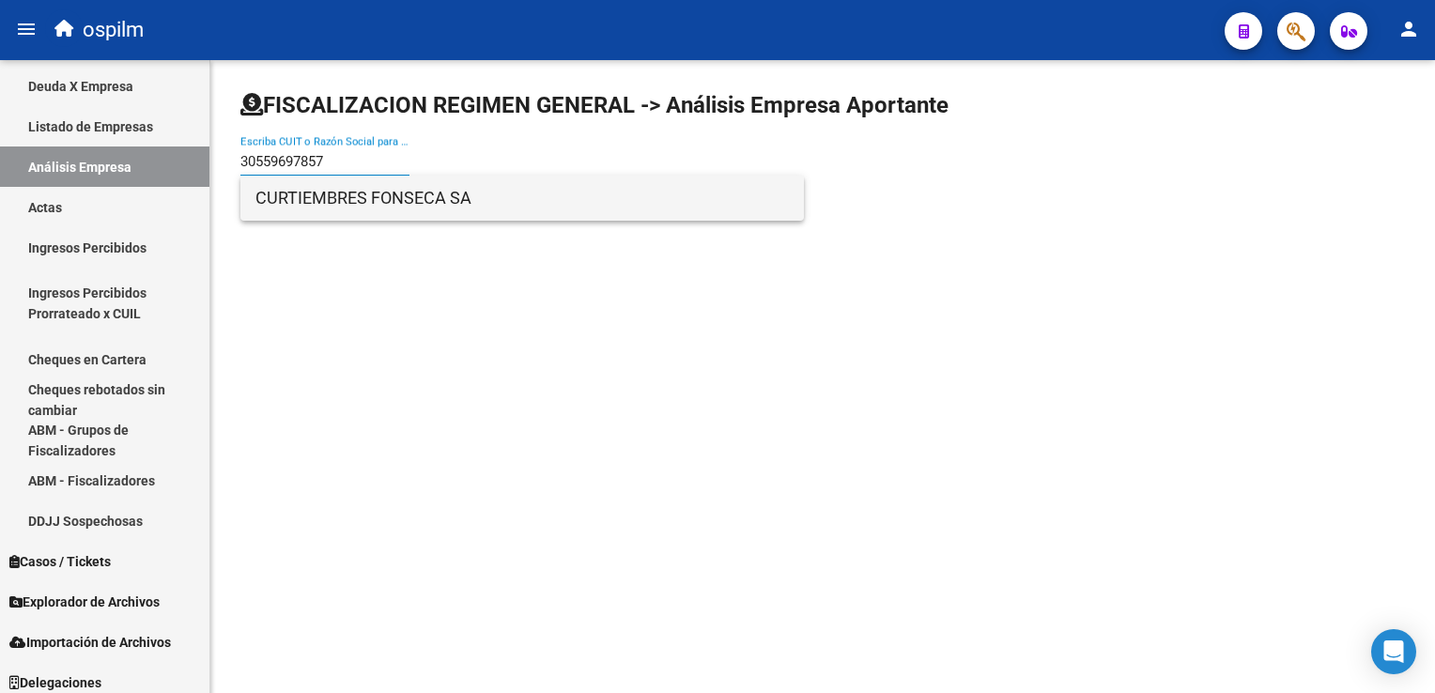
click at [325, 201] on span "CURTIEMBRES FONSECA SA" at bounding box center [523, 198] width 534 height 45
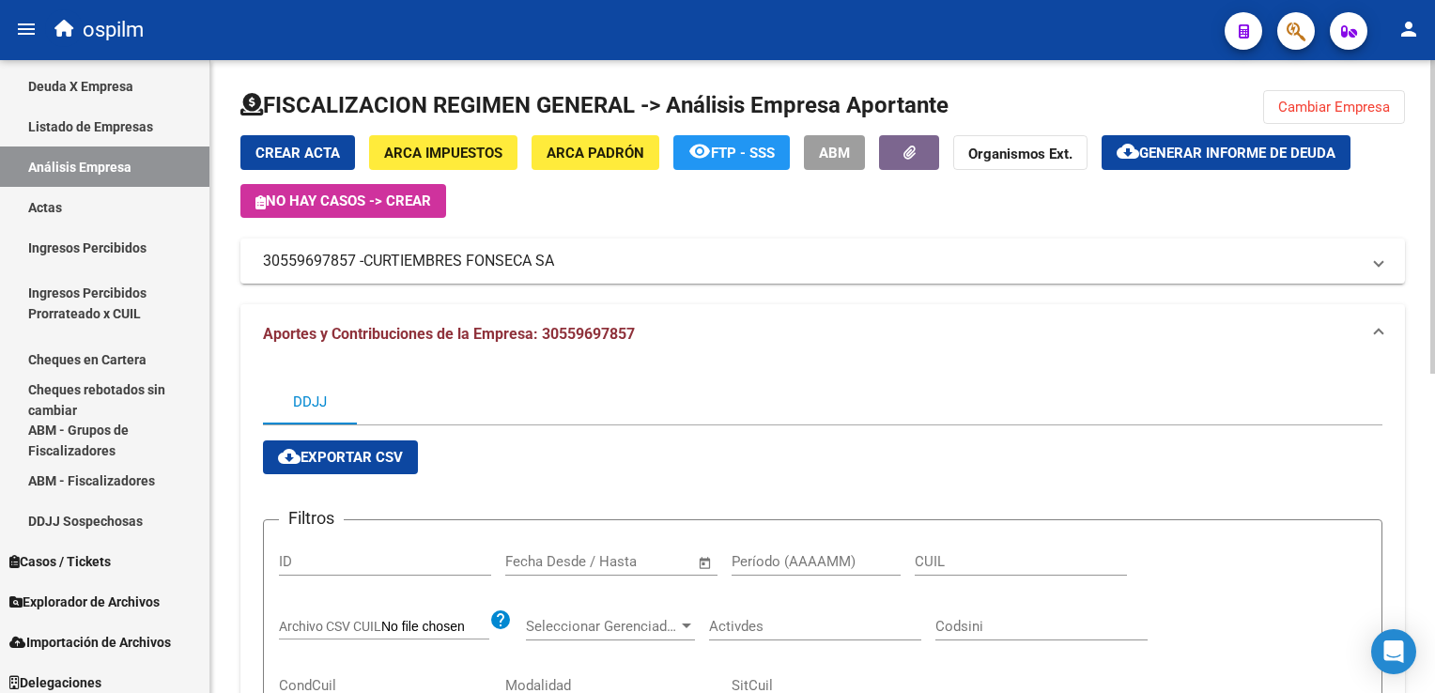
click at [1434, 101] on html "menu ospilm person Firma Express Inicio Calendario SSS Instructivos Contacto OS…" at bounding box center [717, 346] width 1435 height 693
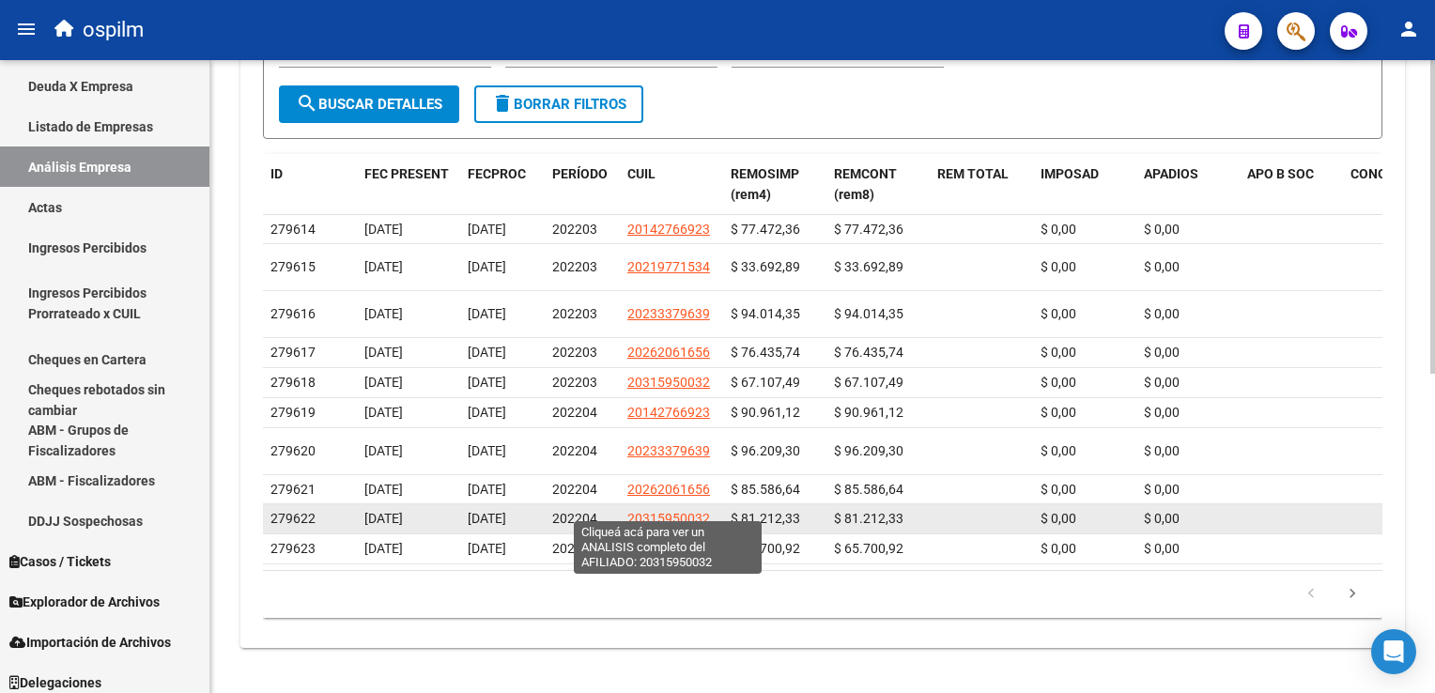
click at [660, 511] on span "20315950032" at bounding box center [668, 518] width 83 height 15
type textarea "20315950032"
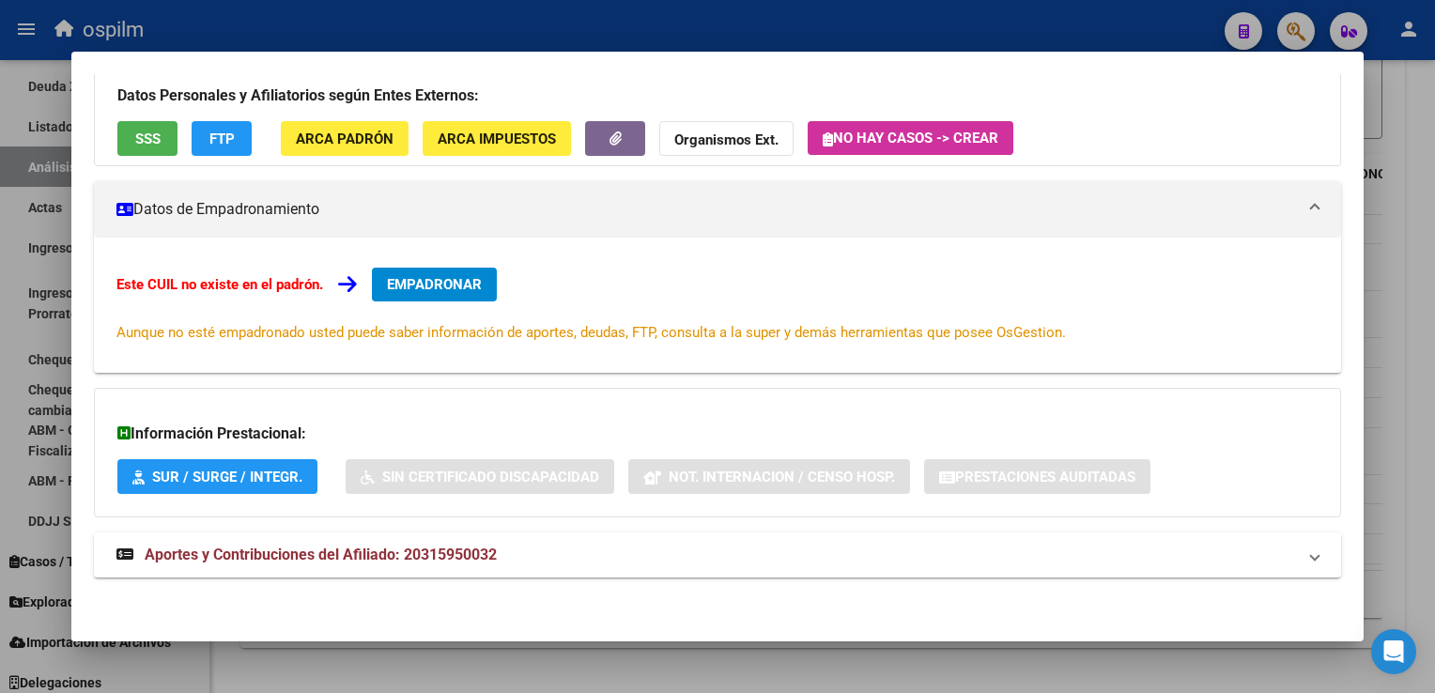
scroll to position [0, 0]
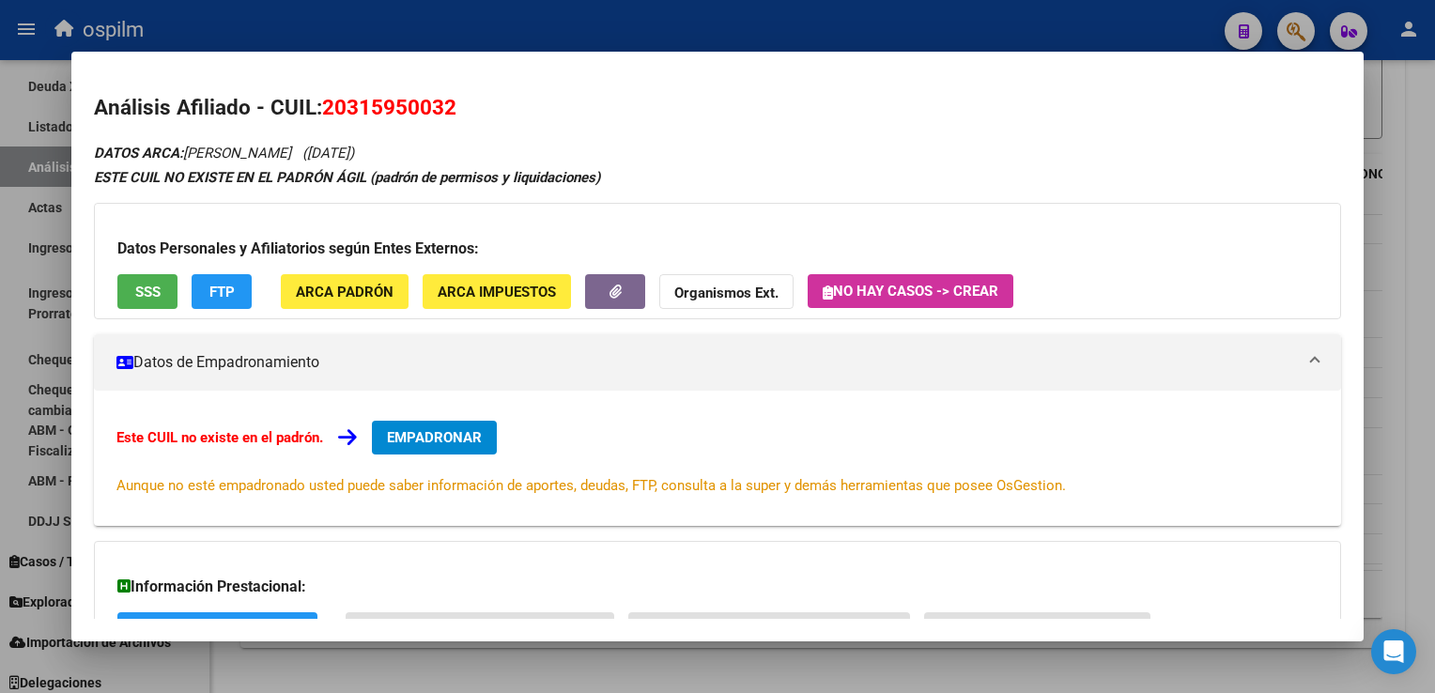
drag, startPoint x: 481, startPoint y: 101, endPoint x: 316, endPoint y: 111, distance: 165.6
click at [316, 111] on h2 "Análisis Afiliado - CUIL: 20315950032" at bounding box center [717, 108] width 1247 height 32
copy h2 "20315950032"
click at [1420, 154] on div at bounding box center [717, 346] width 1435 height 693
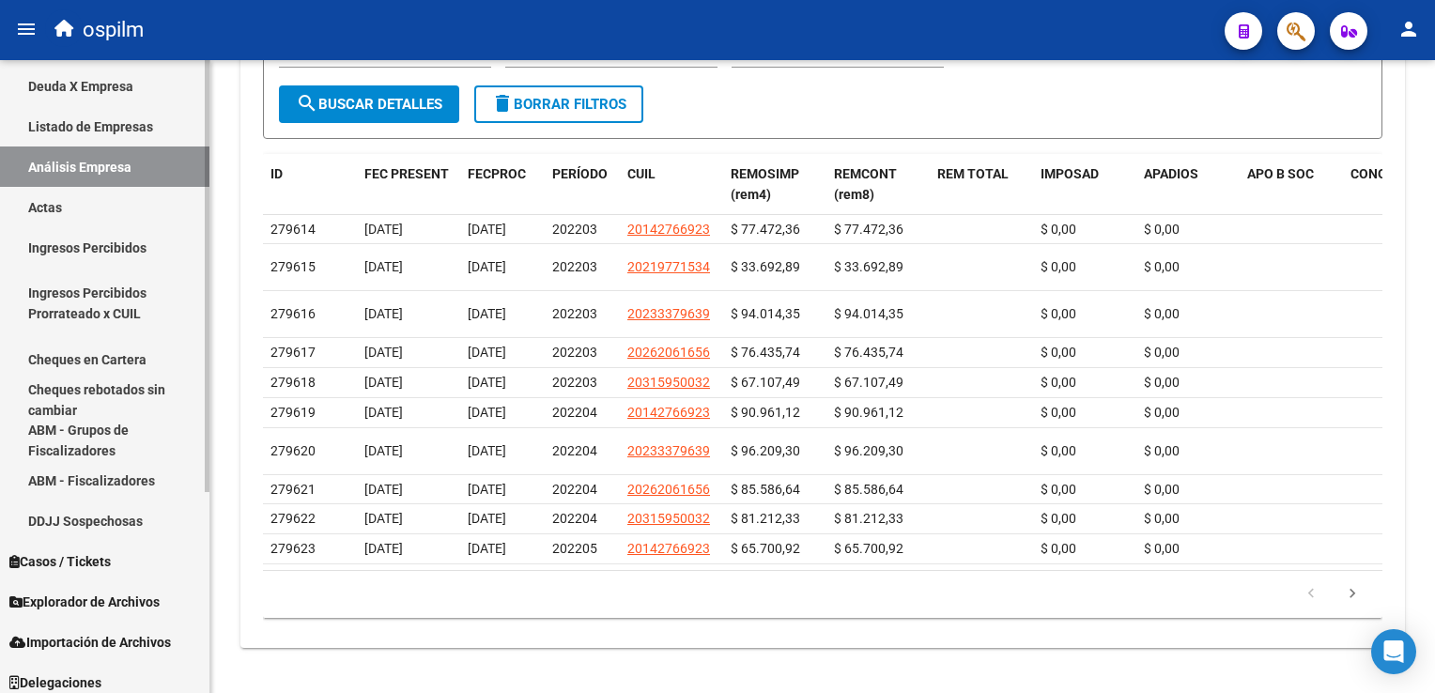
click at [93, 245] on link "Ingresos Percibidos" at bounding box center [104, 247] width 209 height 40
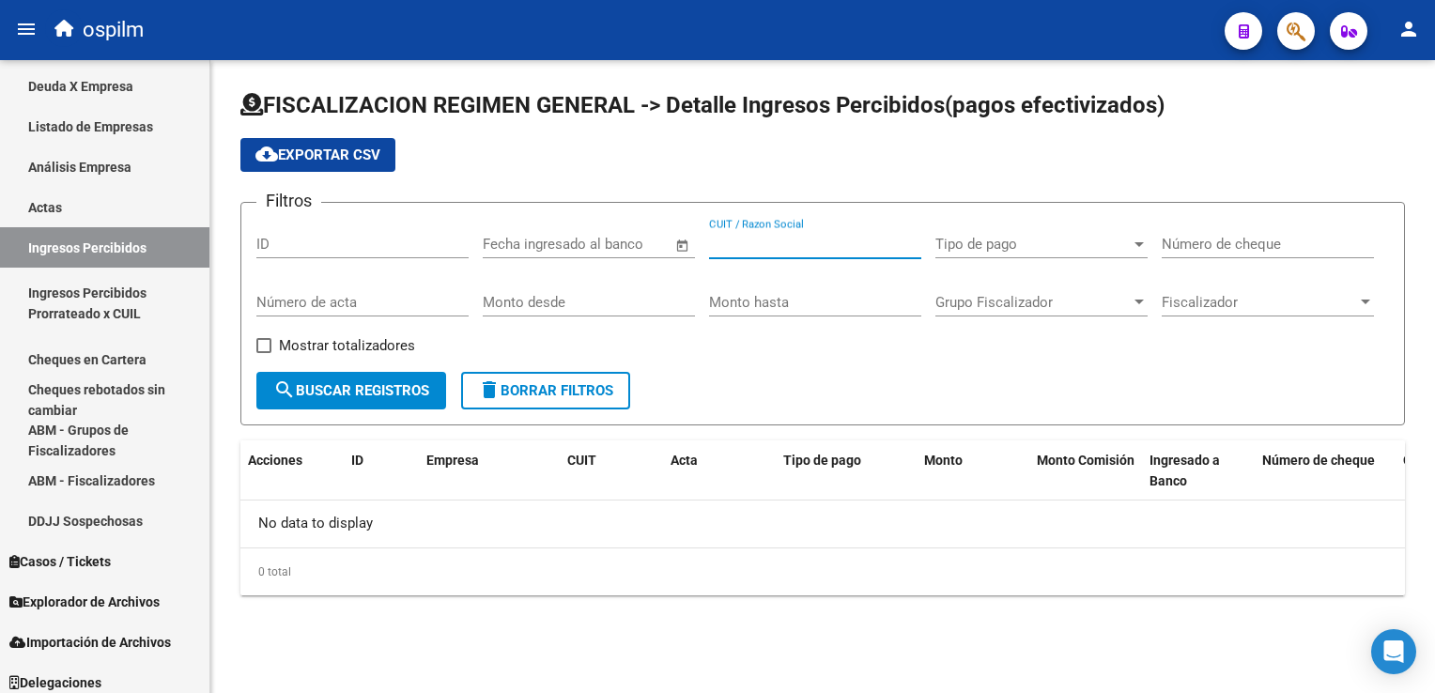
paste input "20315950032"
type input "20315950032"
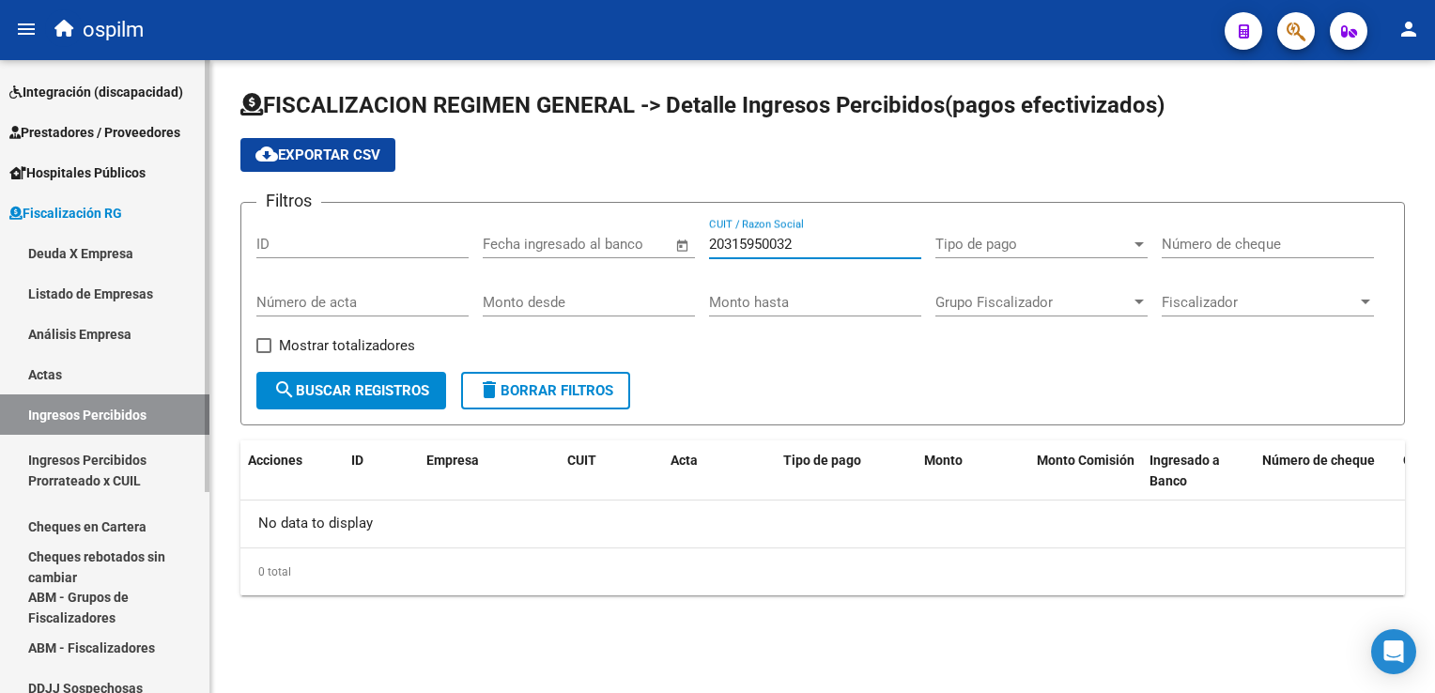
scroll to position [112, 0]
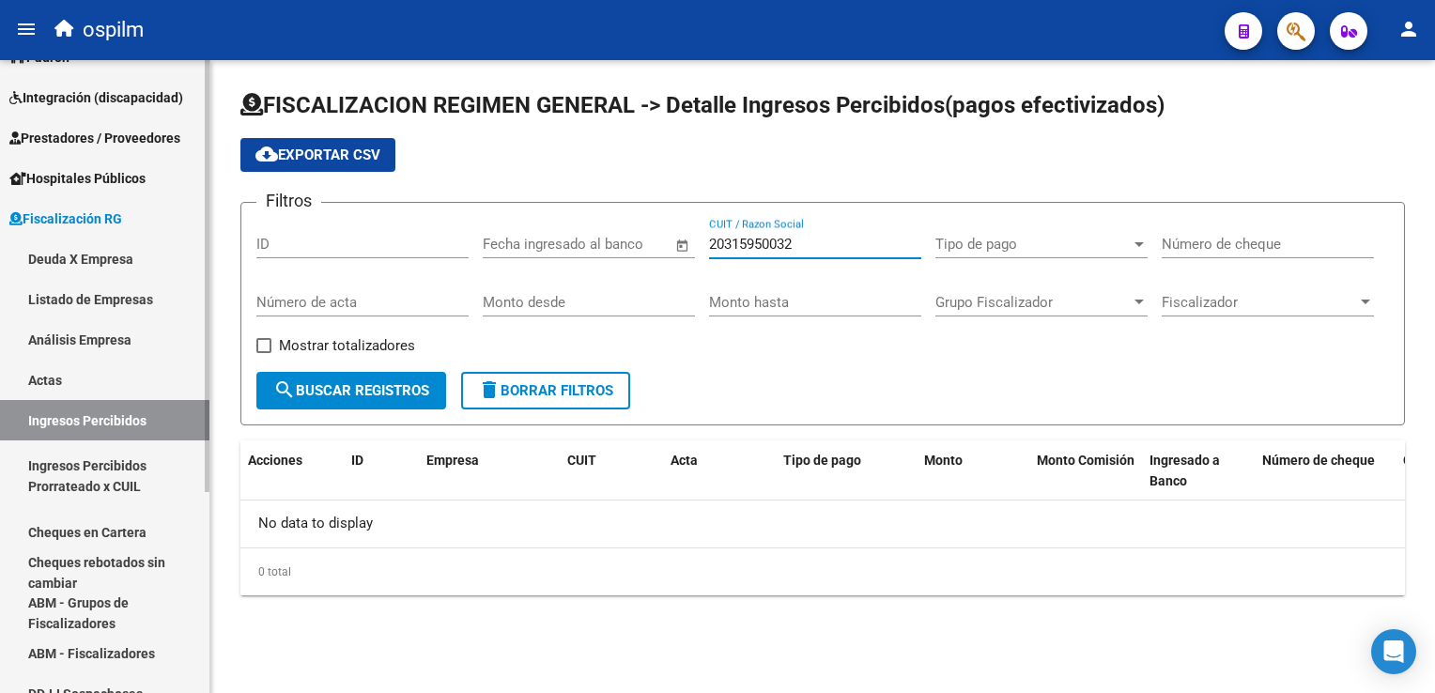
click at [222, 160] on mat-sidenav-container "Firma Express Inicio Calendario SSS Instructivos Contacto OS Reportes Ingresos …" at bounding box center [717, 376] width 1435 height 633
click at [88, 257] on link "Deuda X Empresa" at bounding box center [104, 259] width 209 height 40
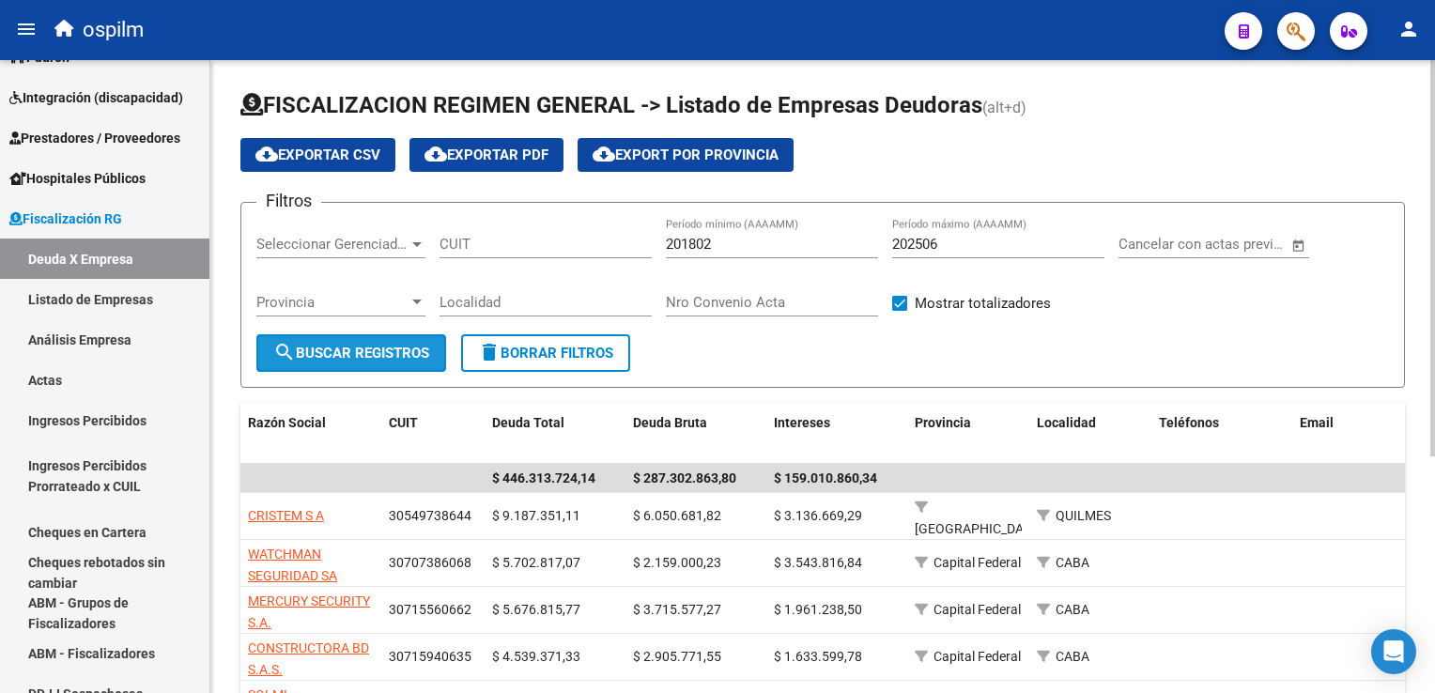
click at [378, 350] on span "search Buscar Registros" at bounding box center [351, 353] width 156 height 17
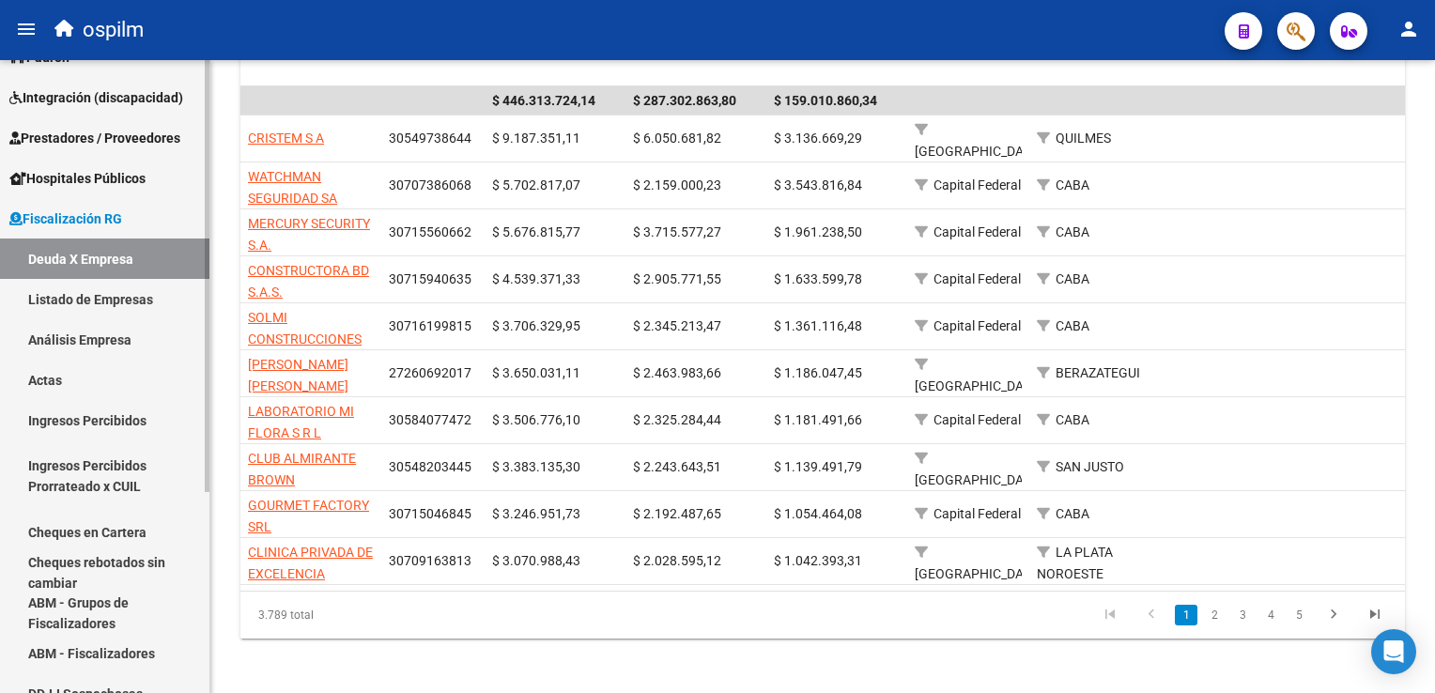
click at [39, 211] on span "Fiscalización RG" at bounding box center [65, 219] width 113 height 21
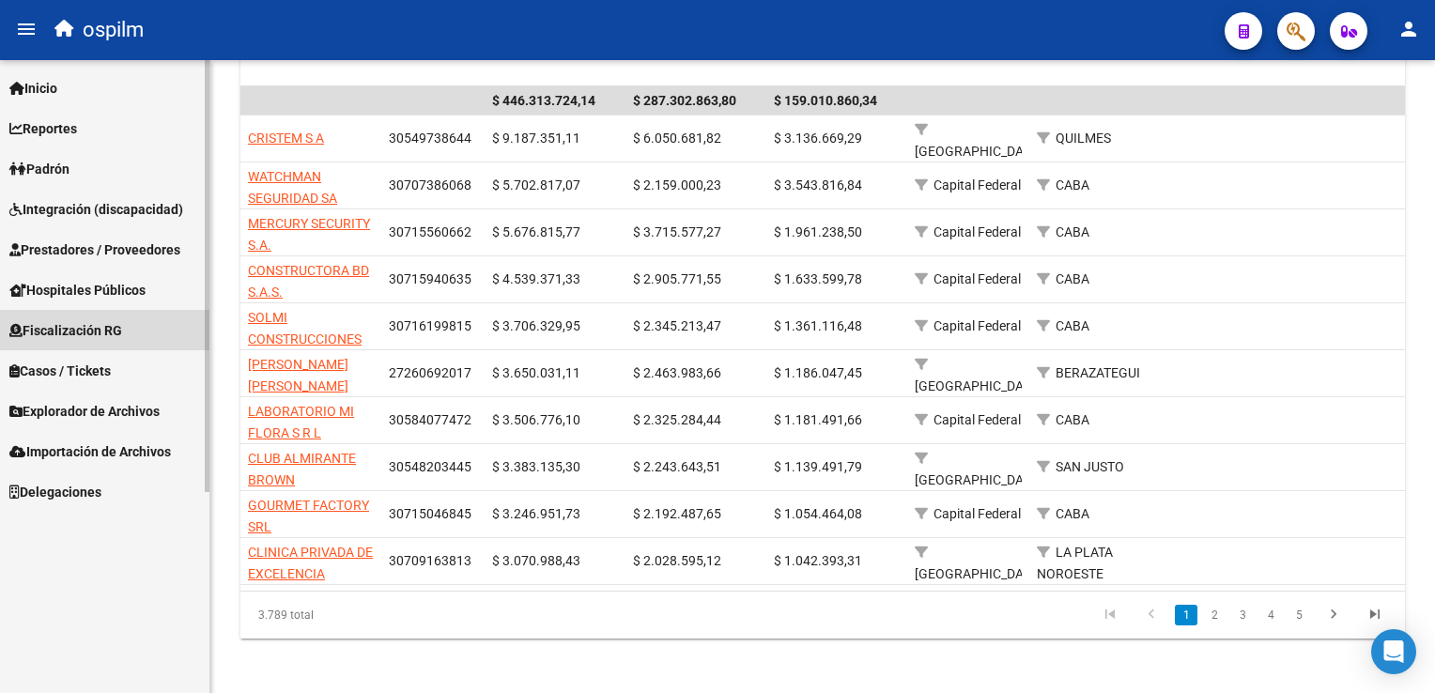
scroll to position [0, 0]
click at [47, 165] on span "Padrón" at bounding box center [39, 169] width 60 height 21
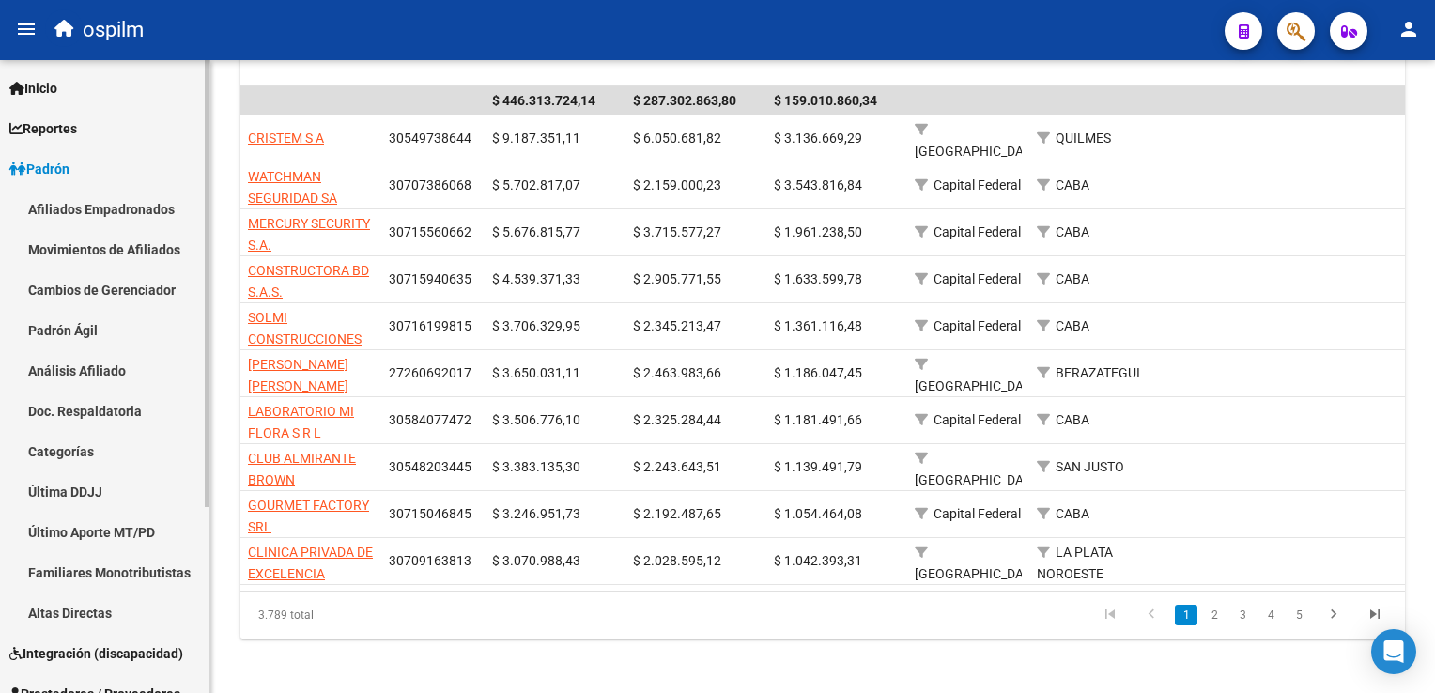
click at [64, 205] on link "Afiliados Empadronados" at bounding box center [104, 209] width 209 height 40
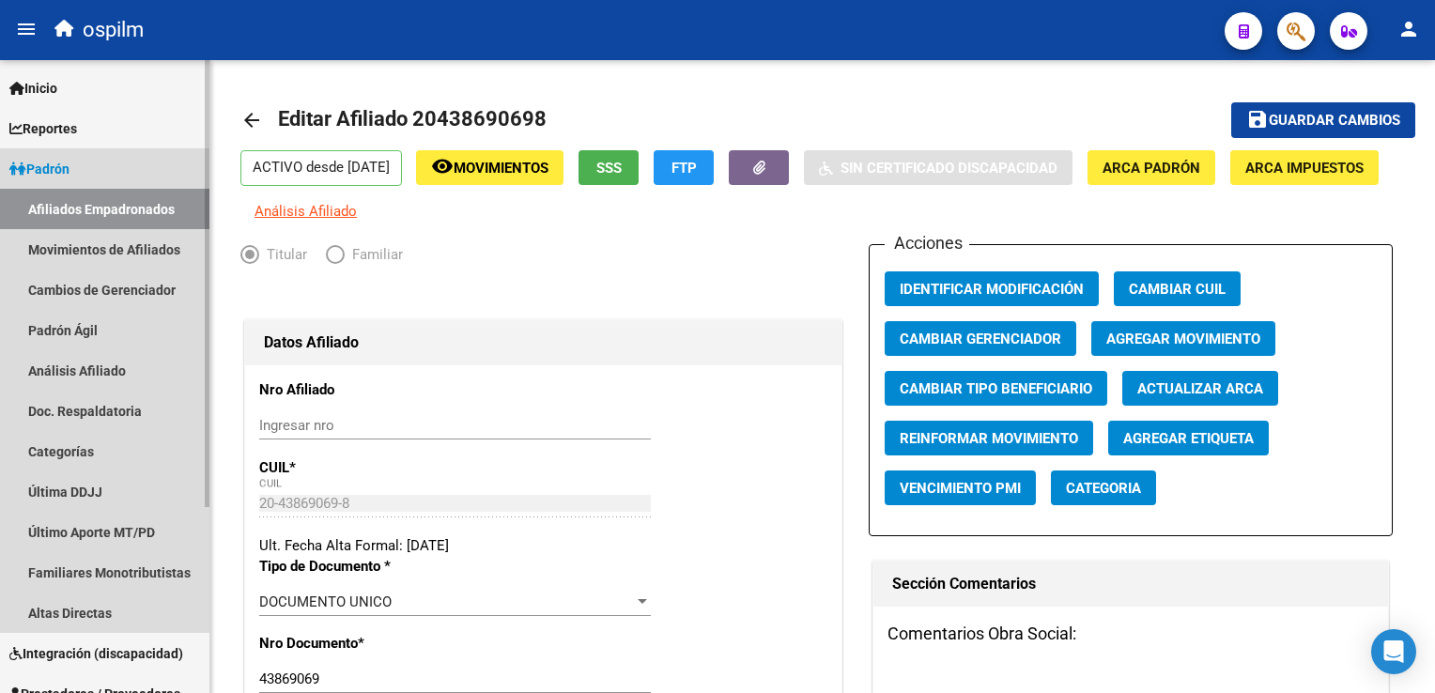
click at [70, 163] on span "Padrón" at bounding box center [39, 169] width 60 height 21
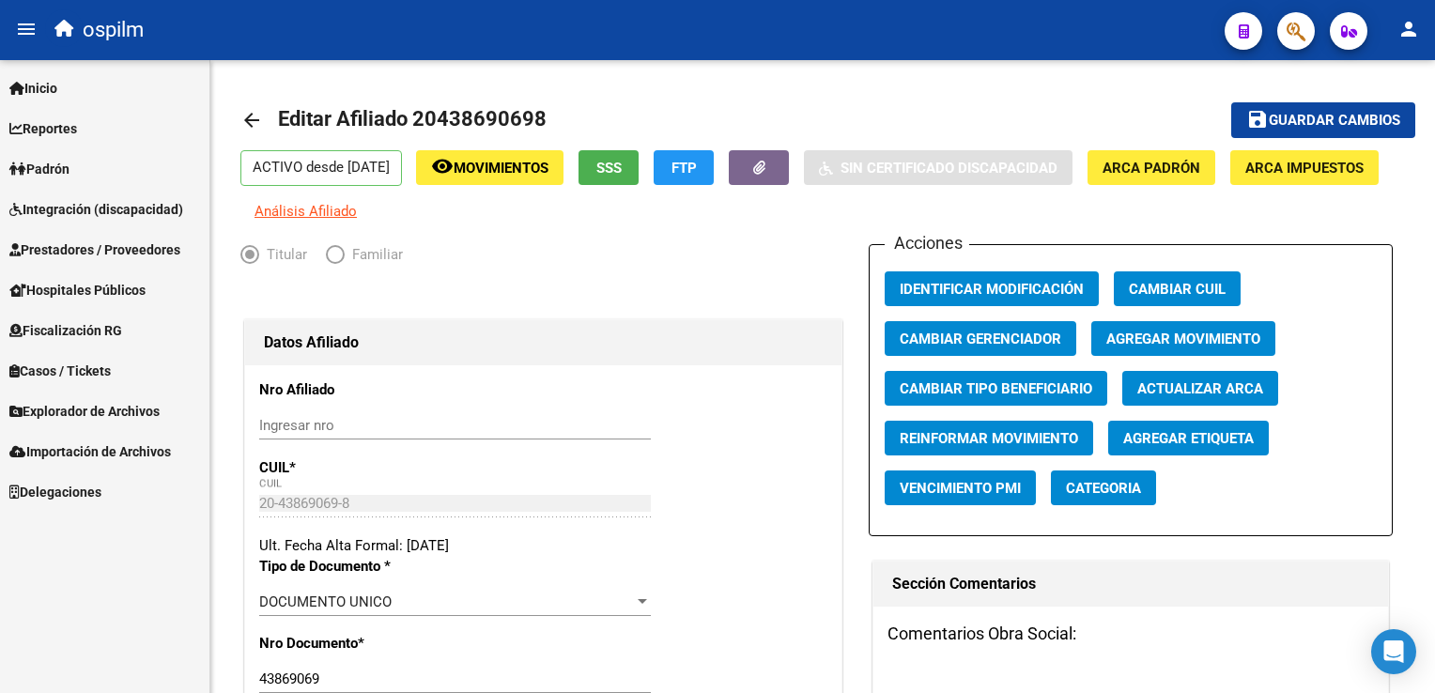
click at [70, 174] on span "Padrón" at bounding box center [39, 169] width 60 height 21
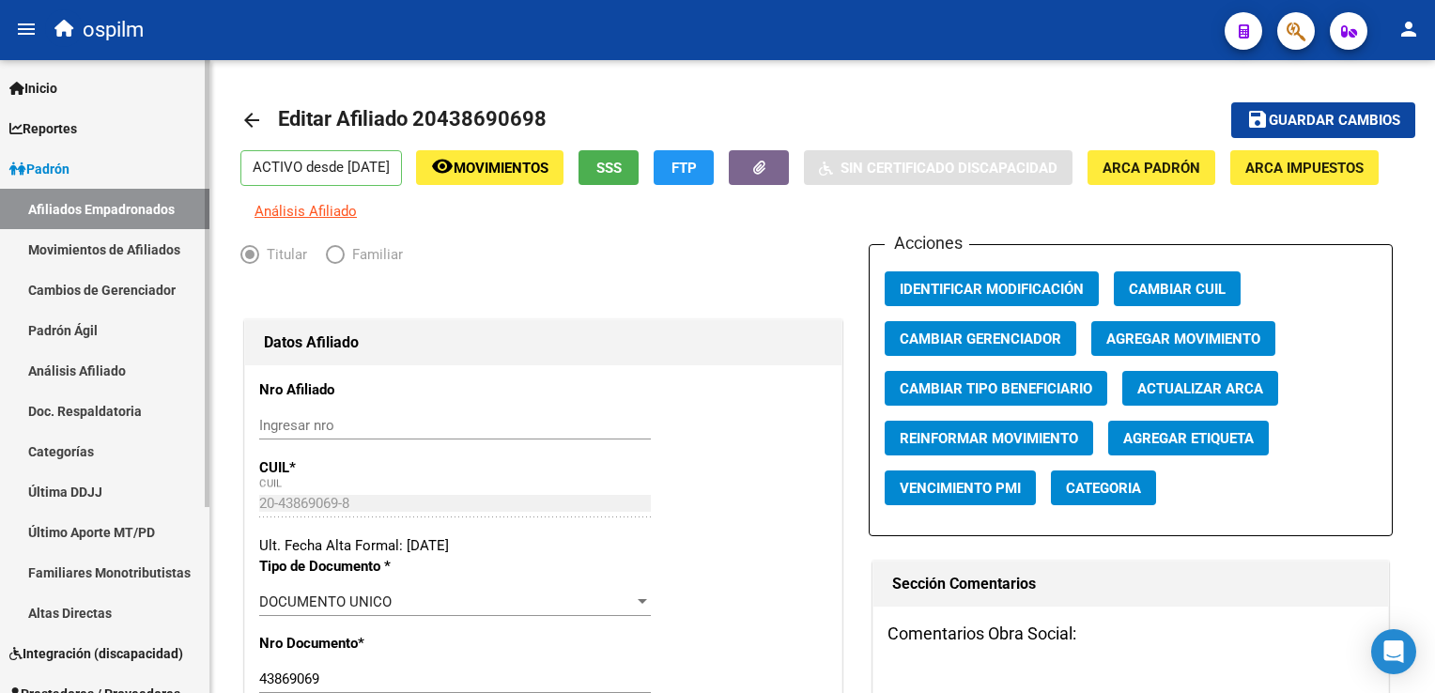
click at [75, 247] on link "Movimientos de Afiliados" at bounding box center [104, 249] width 209 height 40
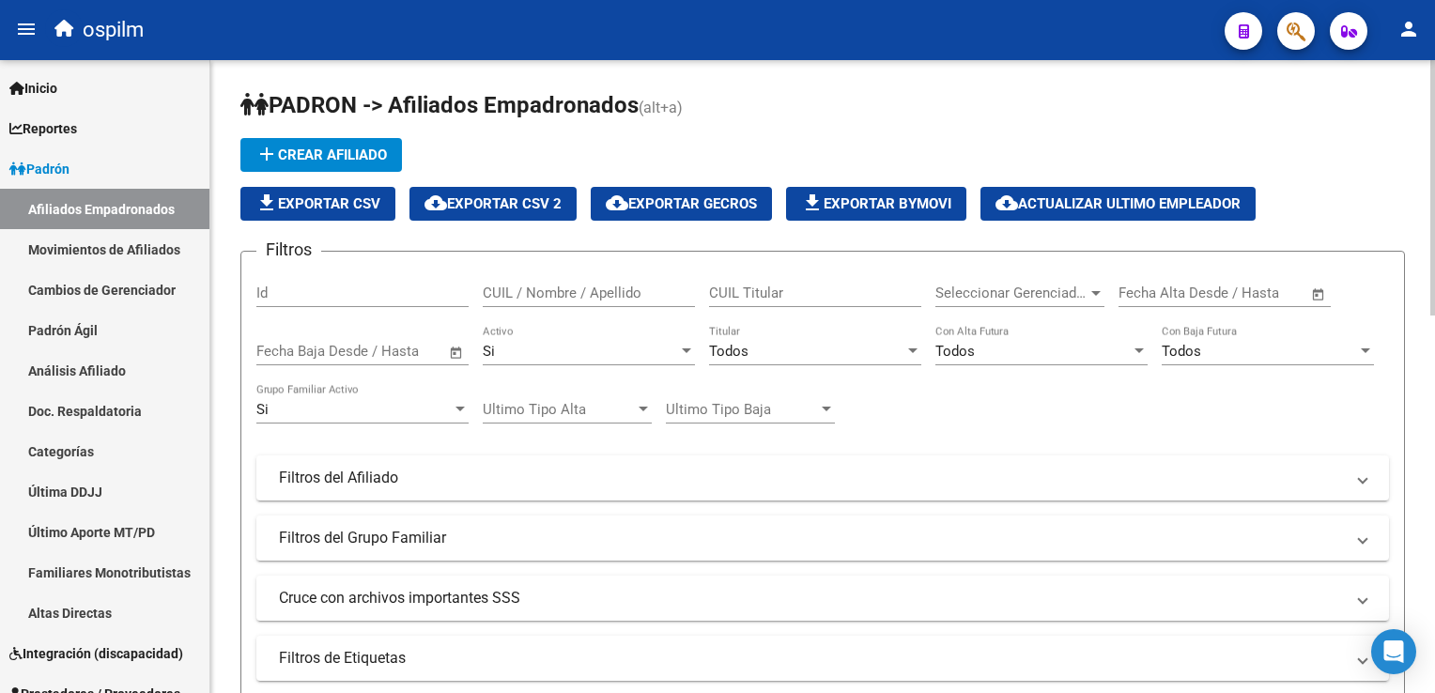
click at [744, 343] on span "Todos" at bounding box center [728, 351] width 39 height 17
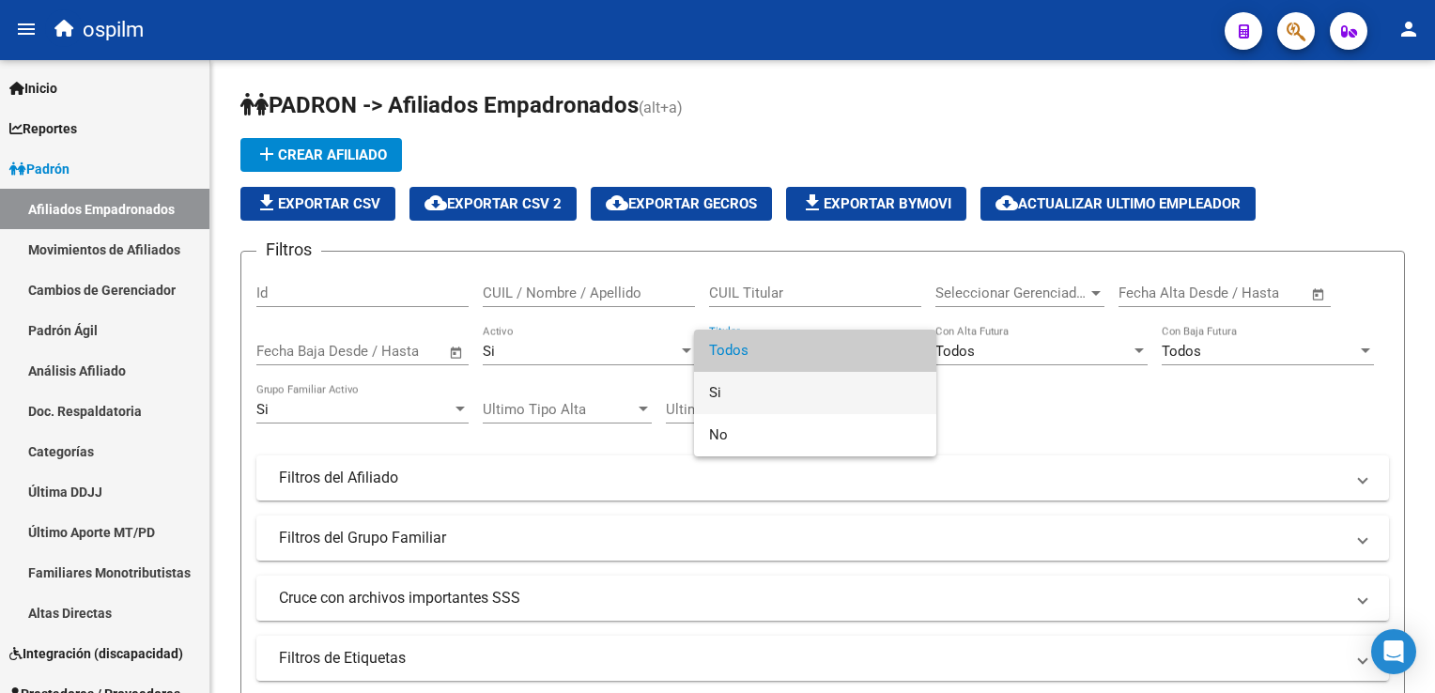
click at [722, 393] on span "Si" at bounding box center [815, 393] width 212 height 42
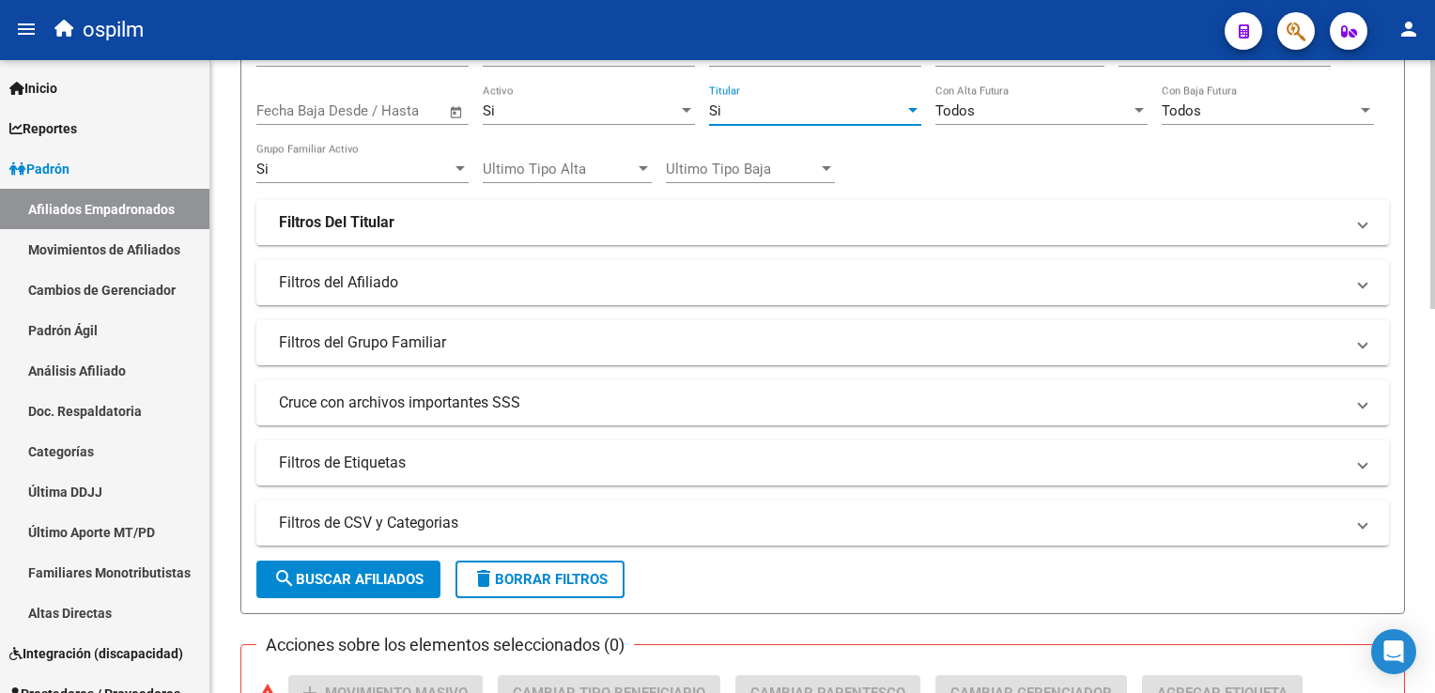
scroll to position [251, 0]
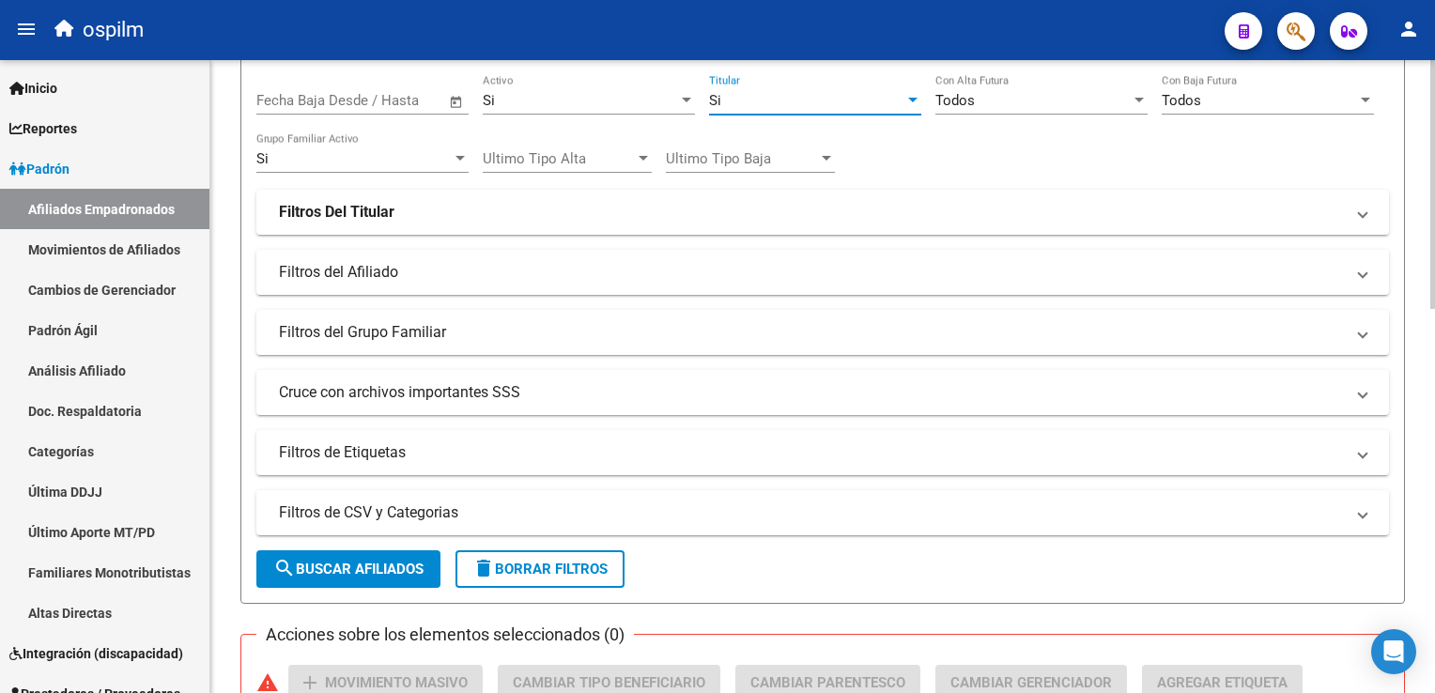
click at [1434, 245] on html "menu ospilm person Firma Express Inicio Calendario SSS Instructivos Contacto OS…" at bounding box center [717, 346] width 1435 height 693
click at [398, 271] on mat-panel-title "Filtros del Afiliado" at bounding box center [811, 272] width 1065 height 21
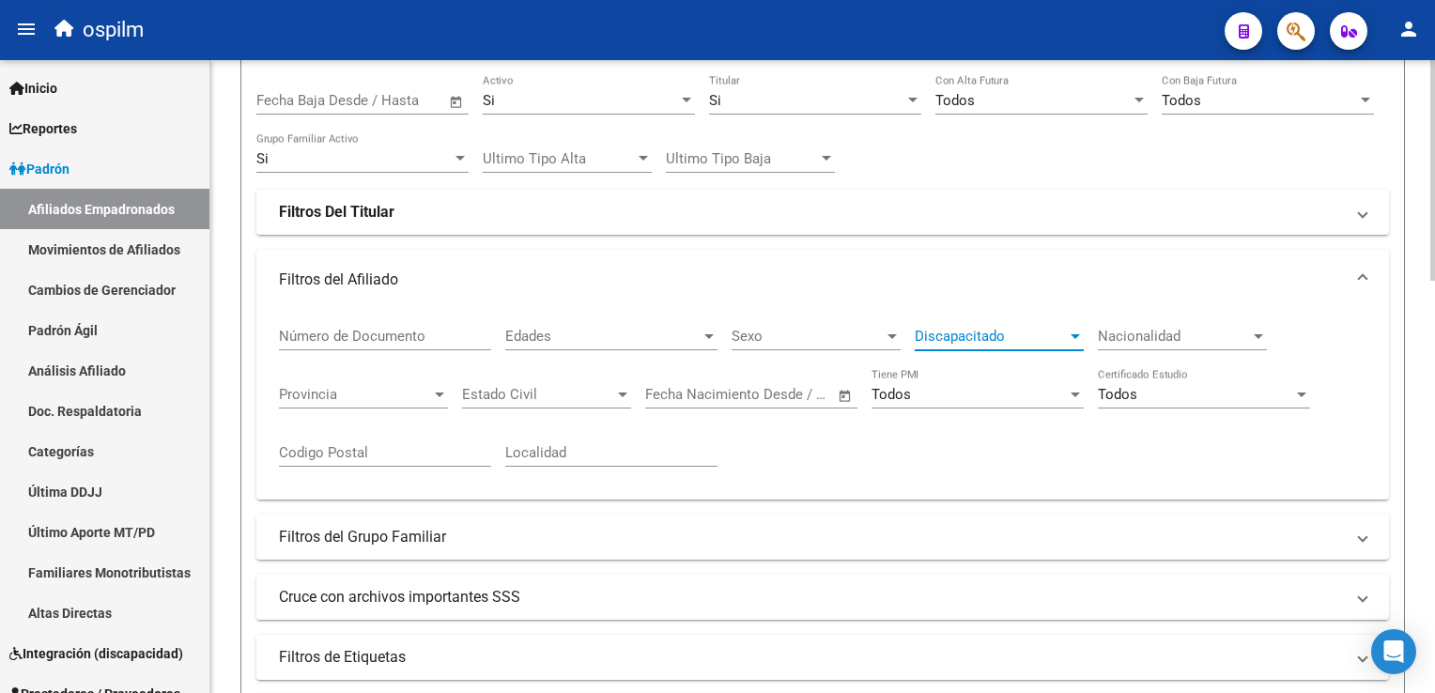
click at [976, 328] on span "Discapacitado" at bounding box center [991, 336] width 152 height 17
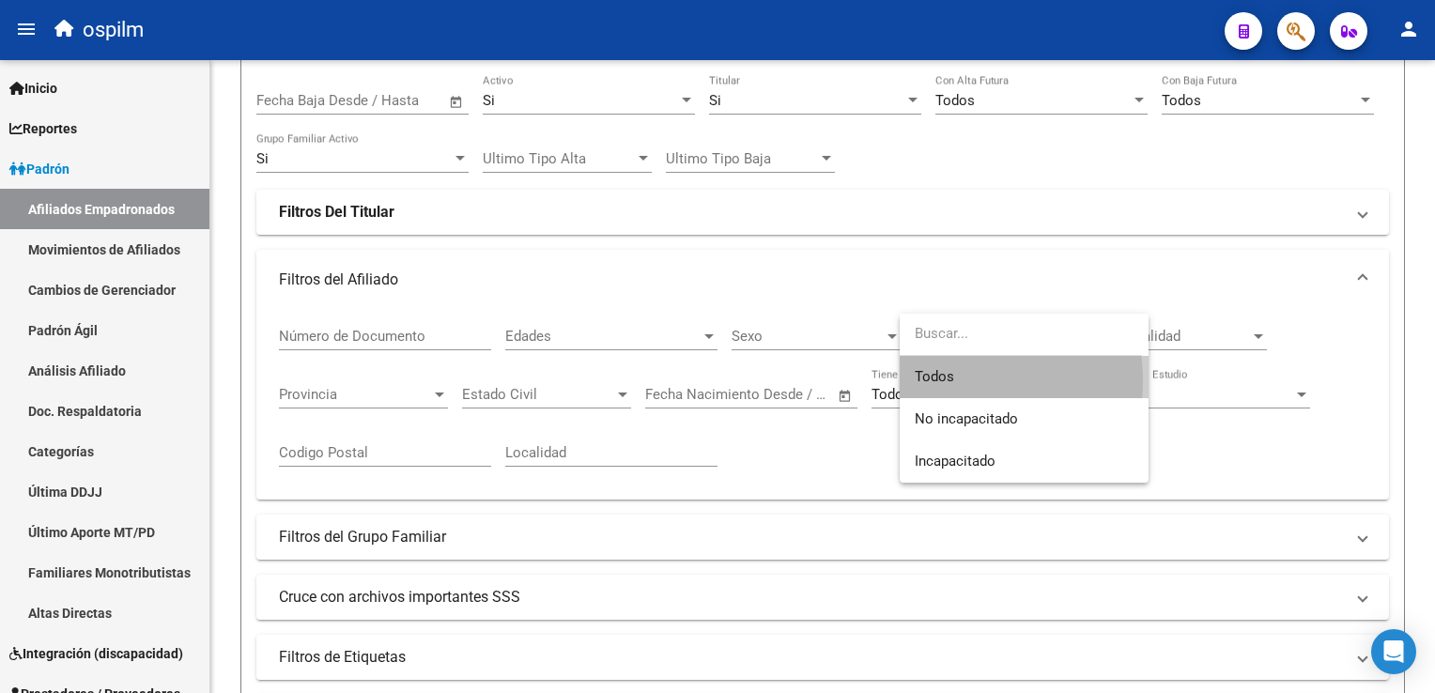
click at [959, 380] on span "Todos" at bounding box center [1024, 377] width 219 height 42
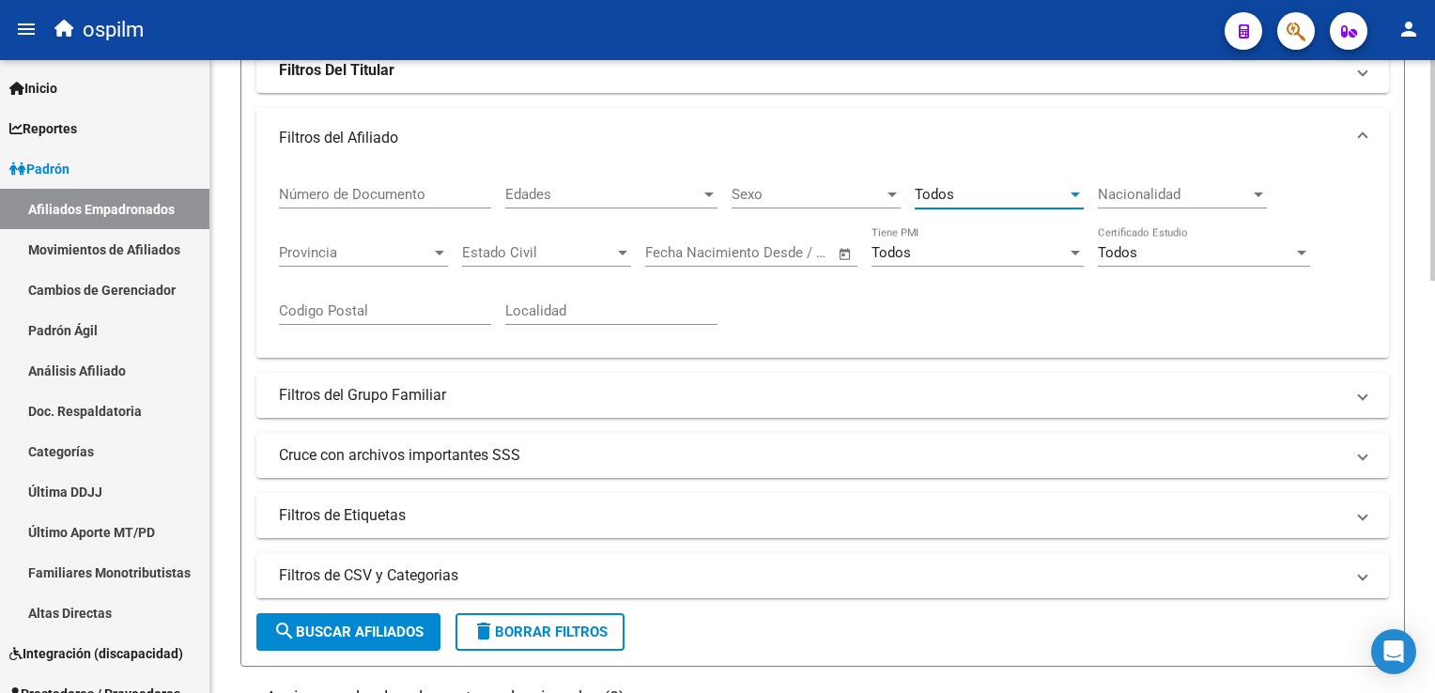
scroll to position [333, 0]
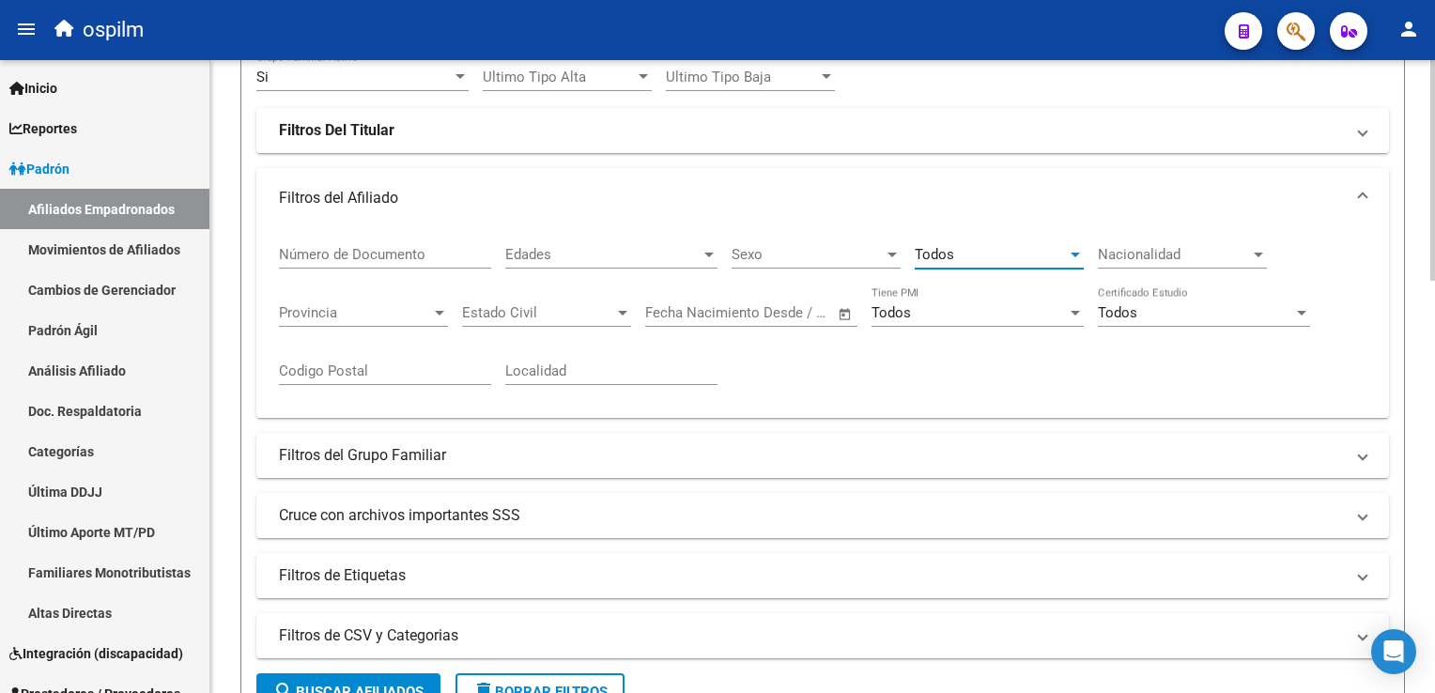
click at [1432, 239] on div at bounding box center [1433, 288] width 5 height 221
click at [999, 250] on div "Todos" at bounding box center [991, 254] width 152 height 17
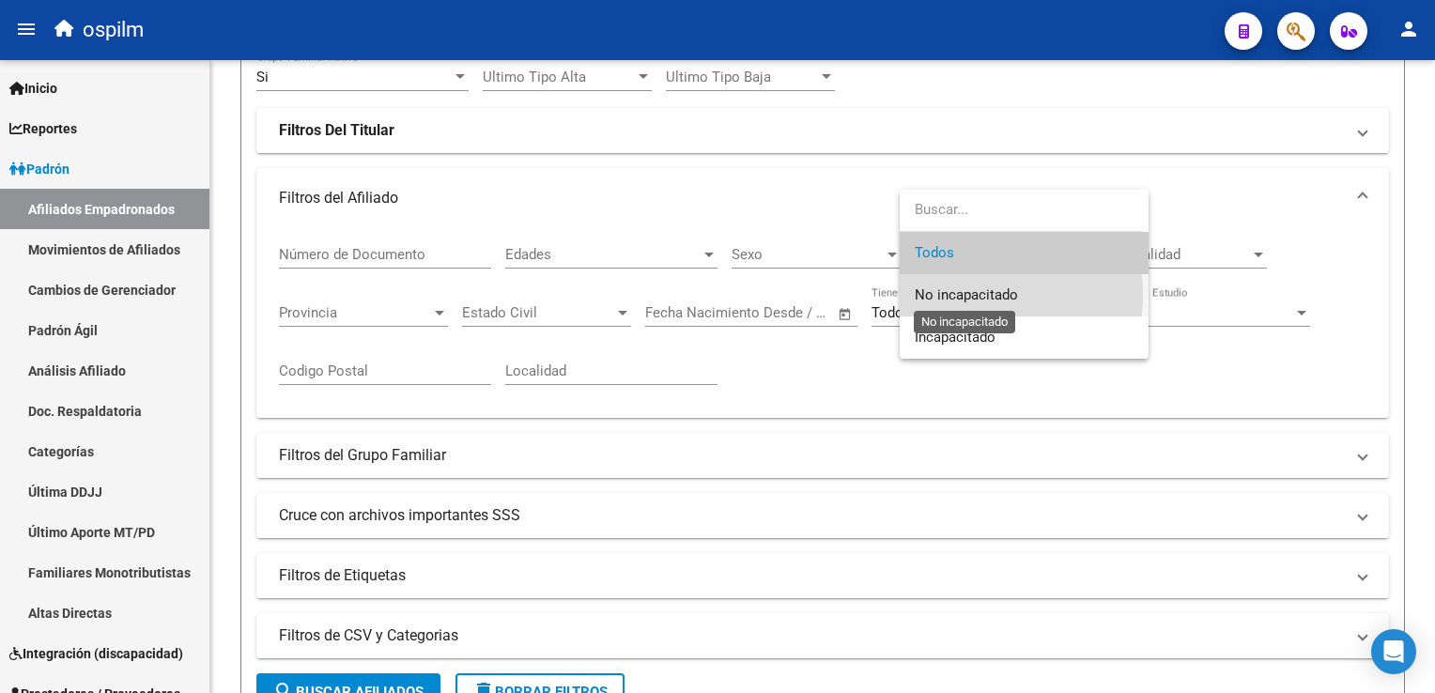
click at [951, 295] on span "No incapacitado" at bounding box center [966, 295] width 103 height 17
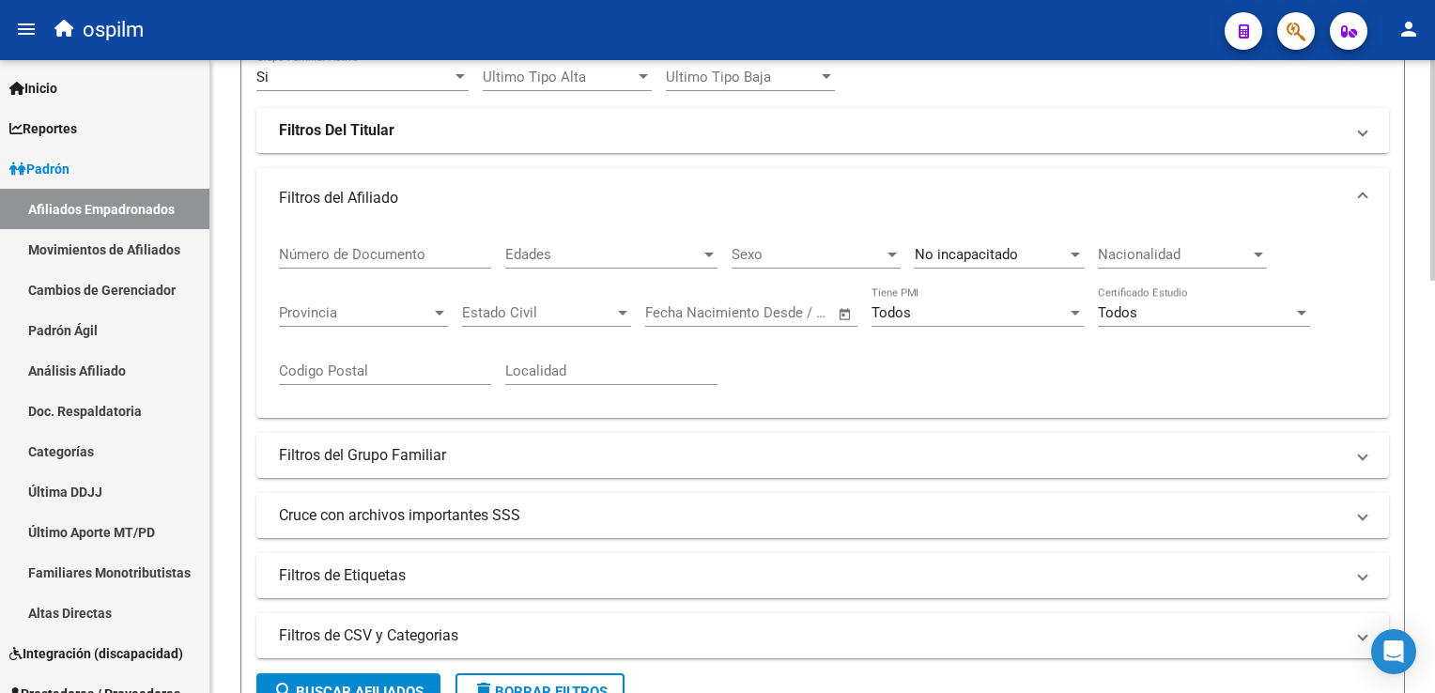
click at [367, 507] on mat-panel-title "Cruce con archivos importantes SSS" at bounding box center [811, 515] width 1065 height 21
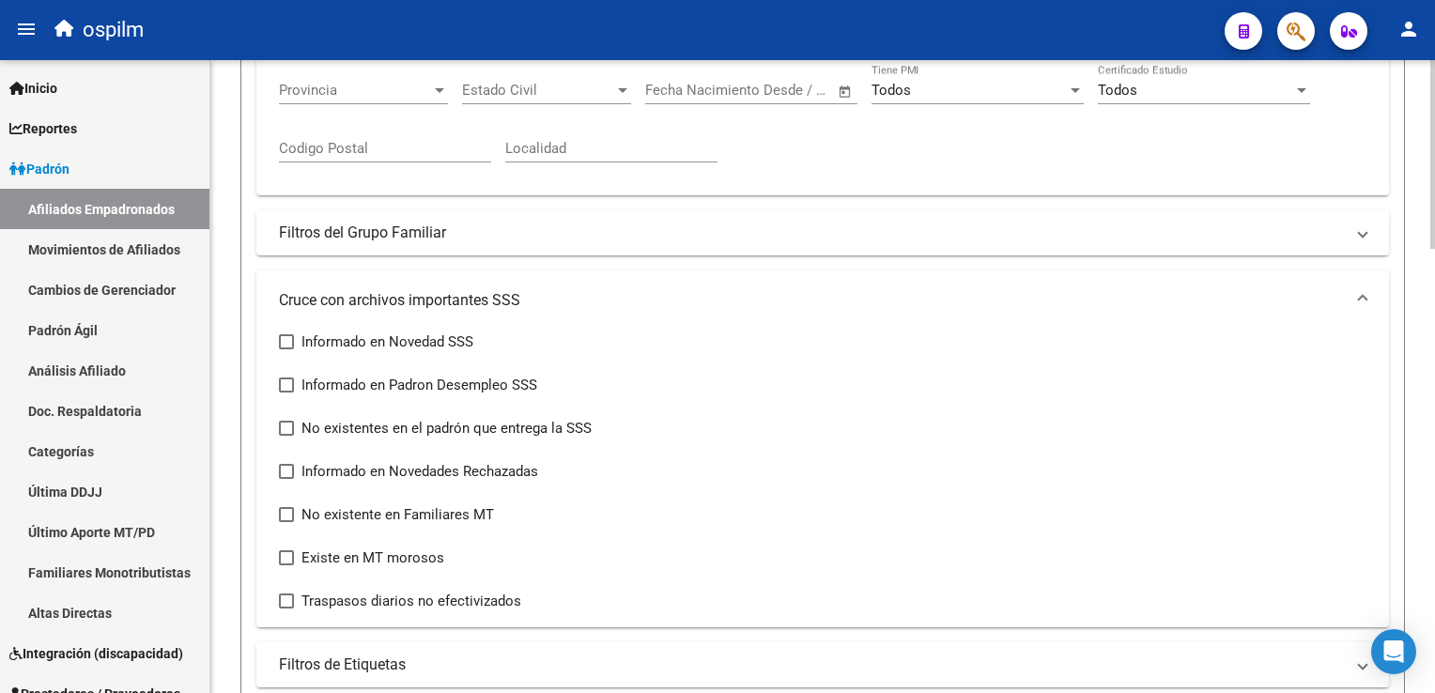
scroll to position [572, 0]
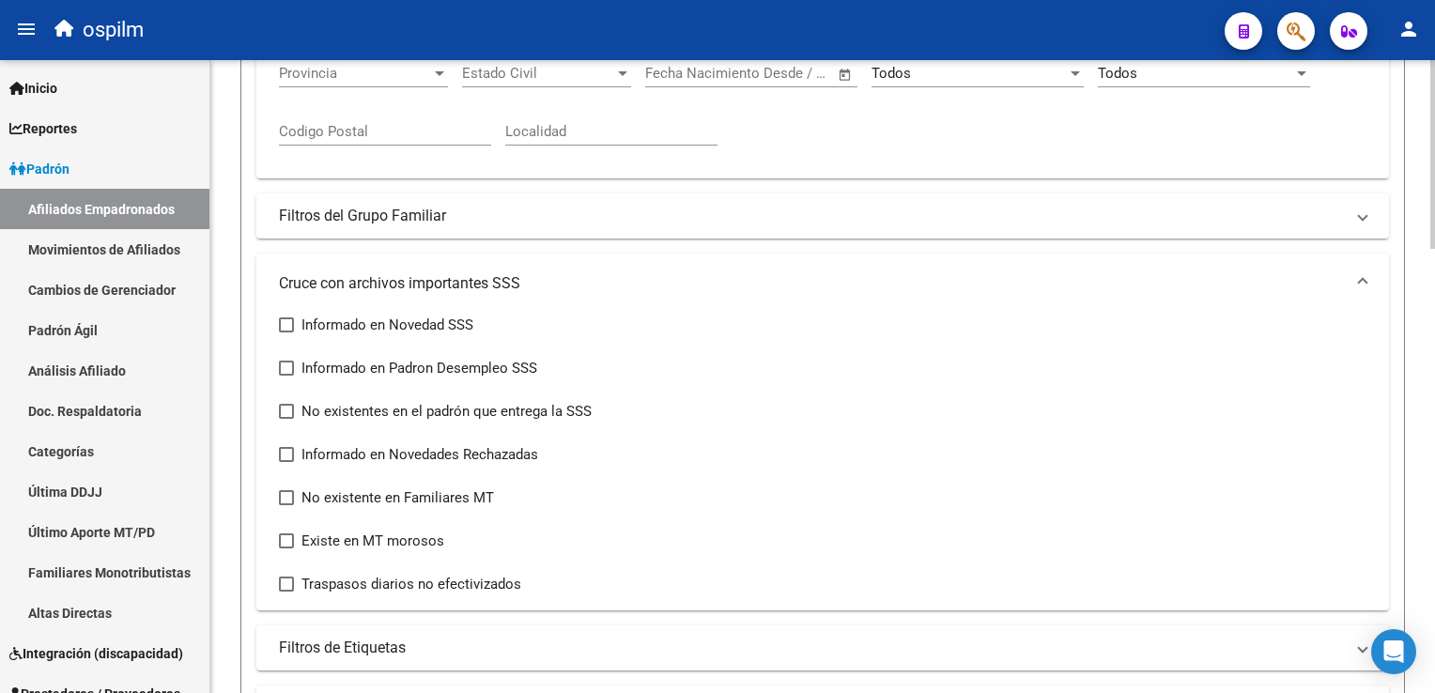
click at [1434, 297] on html "menu ospilm person Firma Express Inicio Calendario SSS Instructivos Contacto OS…" at bounding box center [717, 346] width 1435 height 693
